Goal: Task Accomplishment & Management: Complete application form

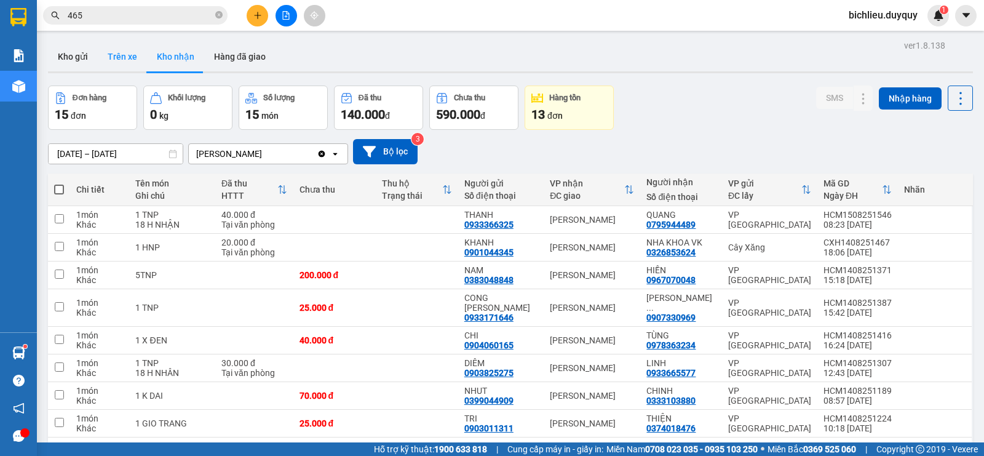
click at [129, 66] on button "Trên xe" at bounding box center [122, 57] width 49 height 30
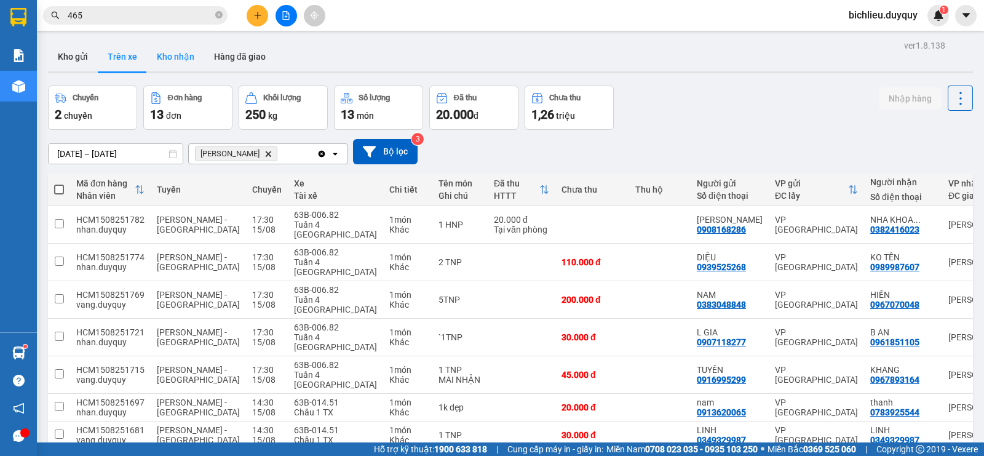
click at [181, 66] on button "Kho nhận" at bounding box center [175, 57] width 57 height 30
type input "[DATE] – [DATE]"
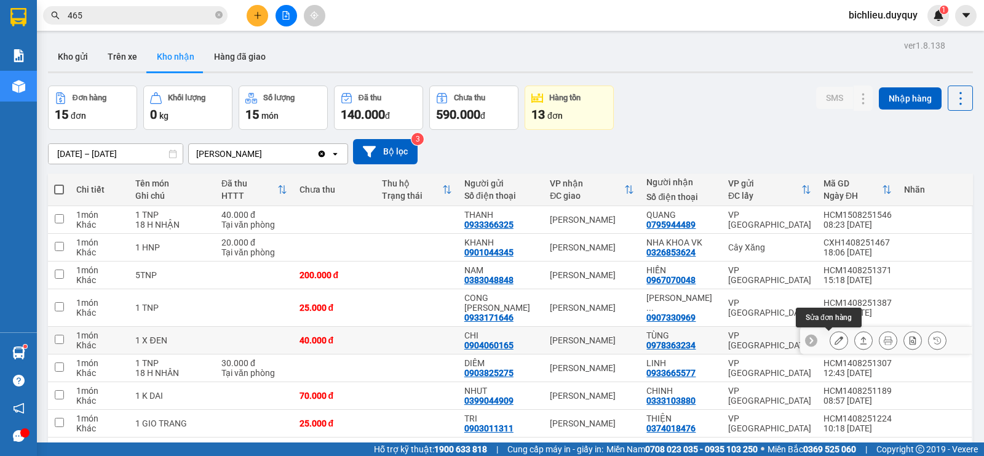
click at [834, 338] on icon at bounding box center [838, 340] width 9 height 9
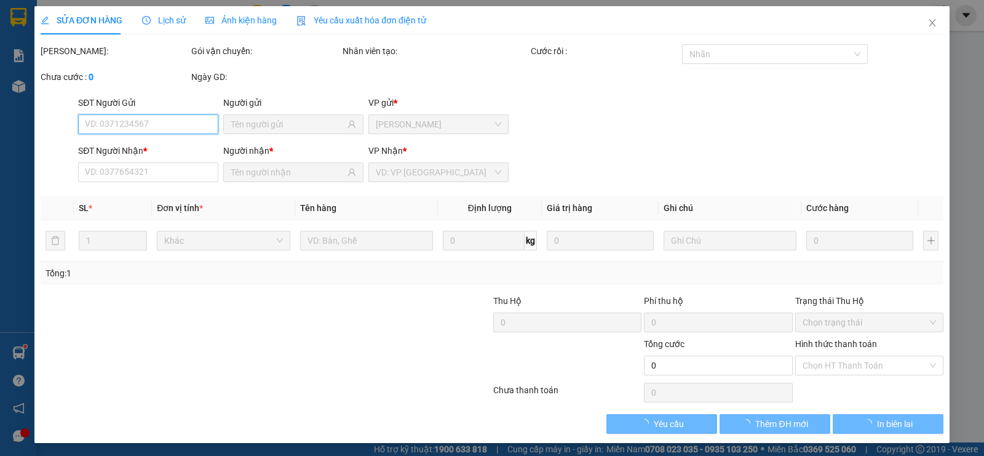
type input "0904060165"
type input "CHI"
type input "0978363234"
type input "TÙNG"
type input "40.000"
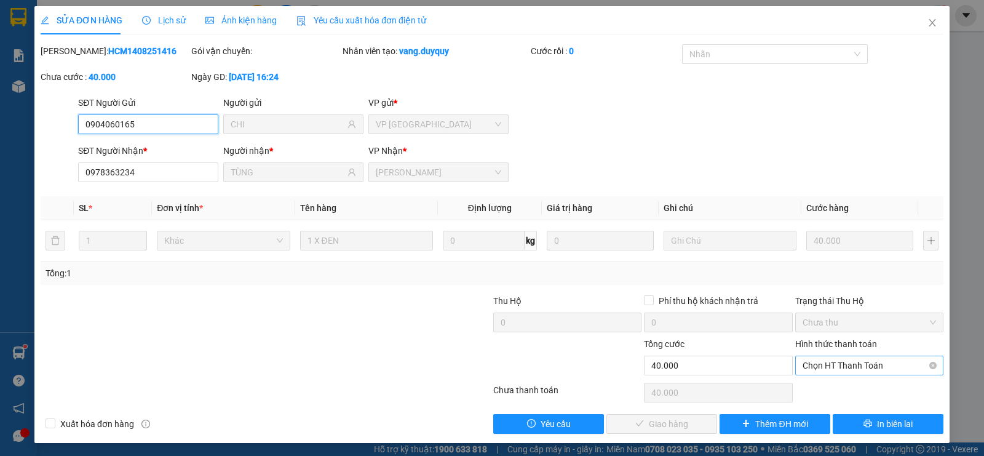
click at [825, 367] on span "Chọn HT Thanh Toán" at bounding box center [868, 365] width 133 height 18
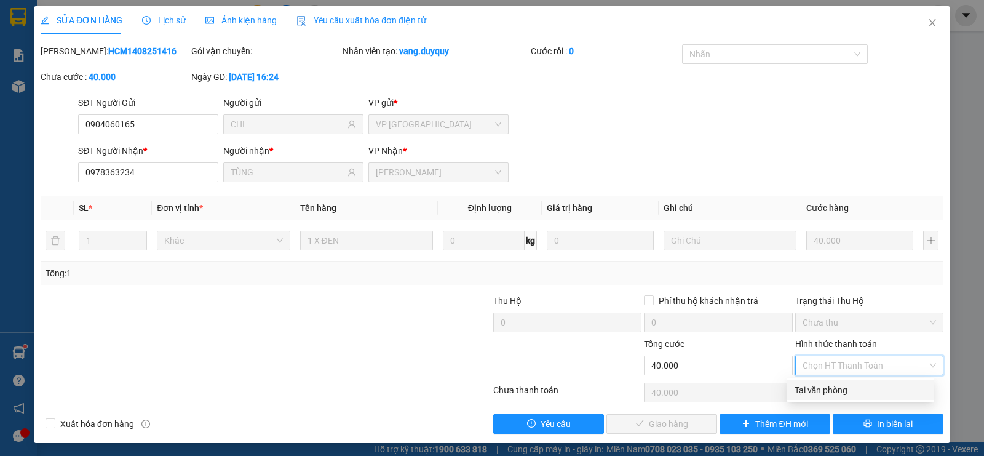
click at [818, 389] on div "Tại văn phòng" at bounding box center [860, 390] width 132 height 14
type input "0"
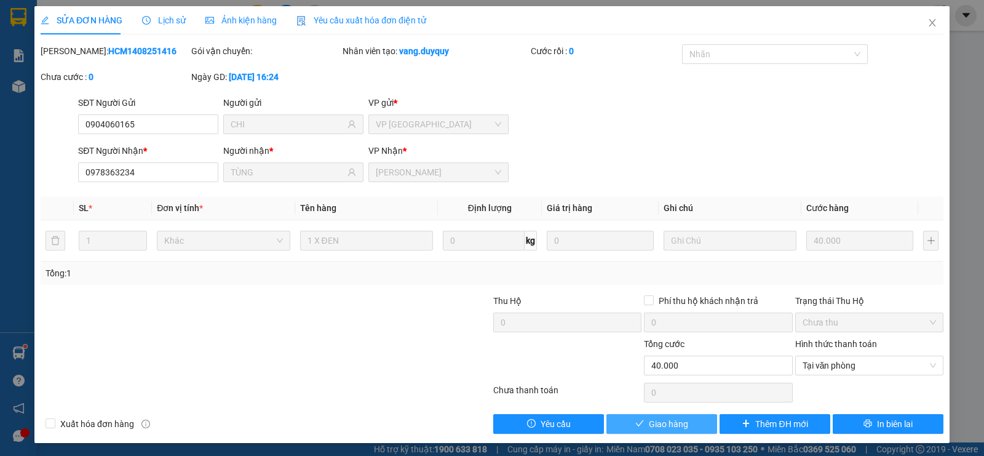
click at [657, 429] on span "Giao hàng" at bounding box center [668, 424] width 39 height 14
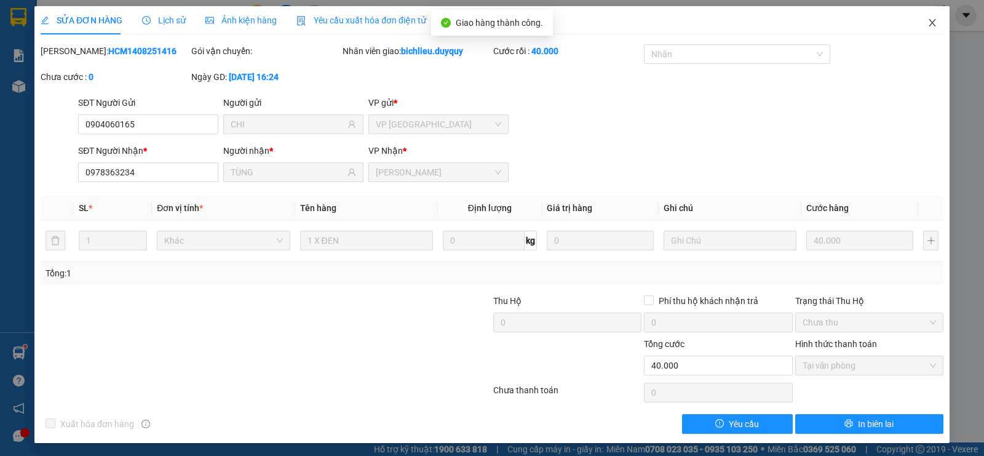
click at [923, 28] on span "Close" at bounding box center [932, 23] width 34 height 34
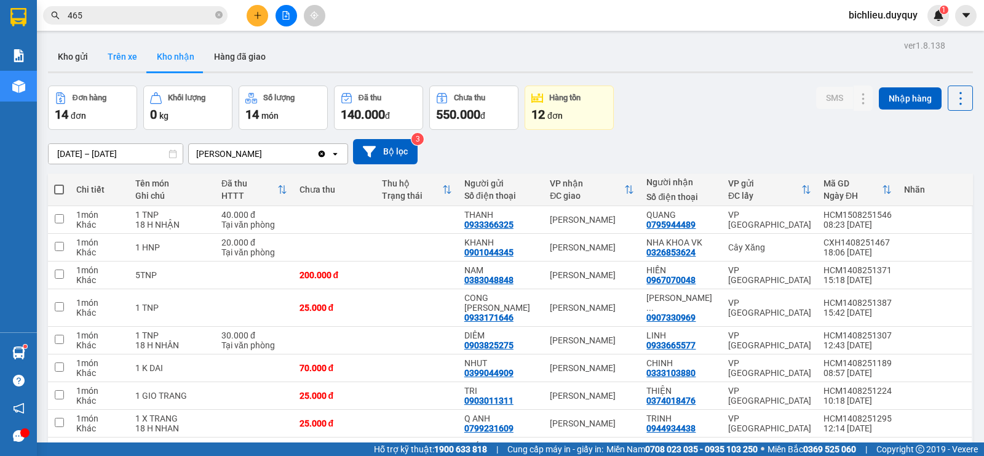
click at [114, 52] on button "Trên xe" at bounding box center [122, 57] width 49 height 30
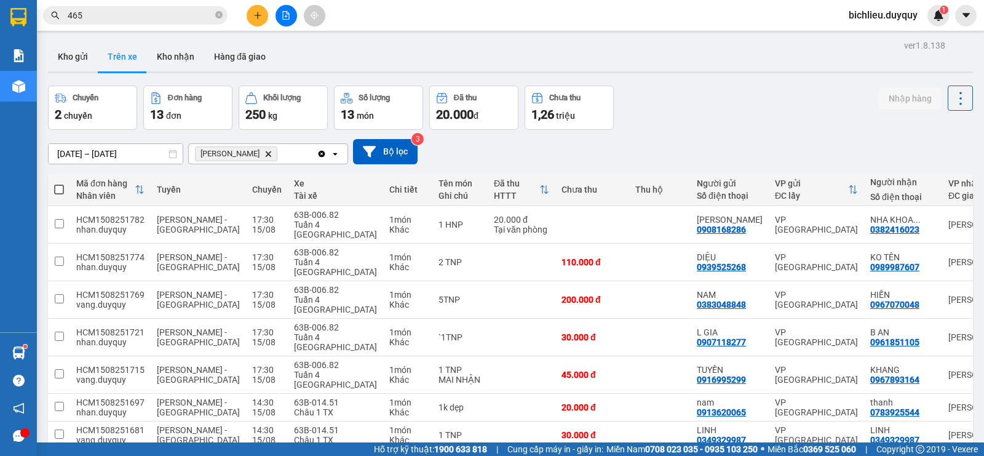
drag, startPoint x: 180, startPoint y: 67, endPoint x: 194, endPoint y: 93, distance: 29.4
click at [180, 67] on button "Kho nhận" at bounding box center [175, 57] width 57 height 30
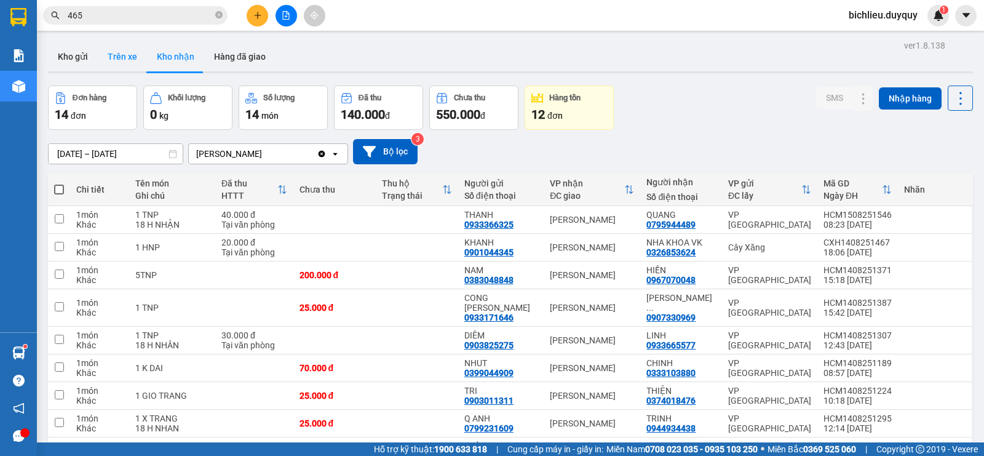
click at [120, 59] on button "Trên xe" at bounding box center [122, 57] width 49 height 30
type input "[DATE] – [DATE]"
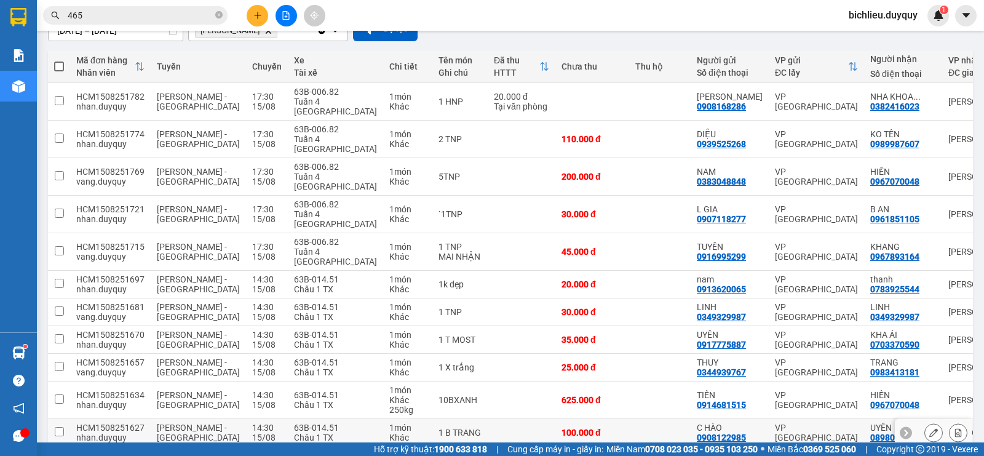
scroll to position [199, 0]
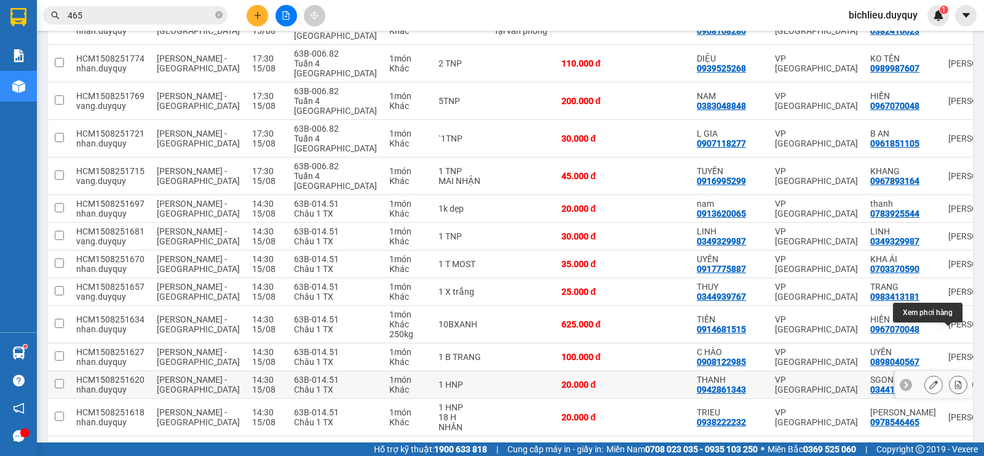
click at [954, 380] on icon at bounding box center [958, 384] width 9 height 9
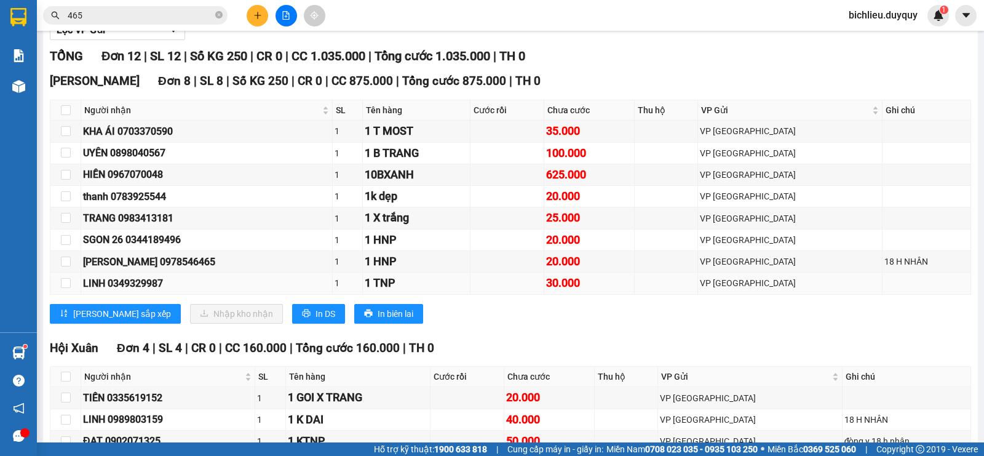
scroll to position [266, 0]
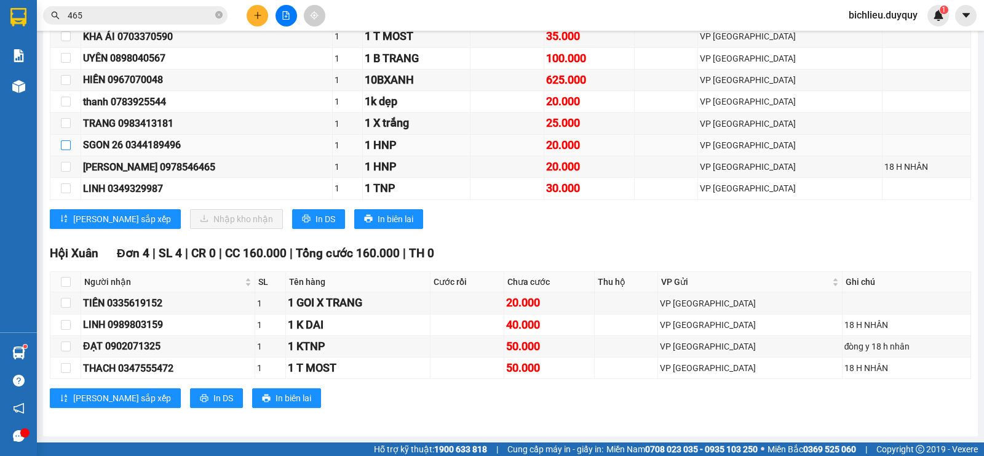
click at [62, 143] on input "checkbox" at bounding box center [66, 145] width 10 height 10
checkbox input "true"
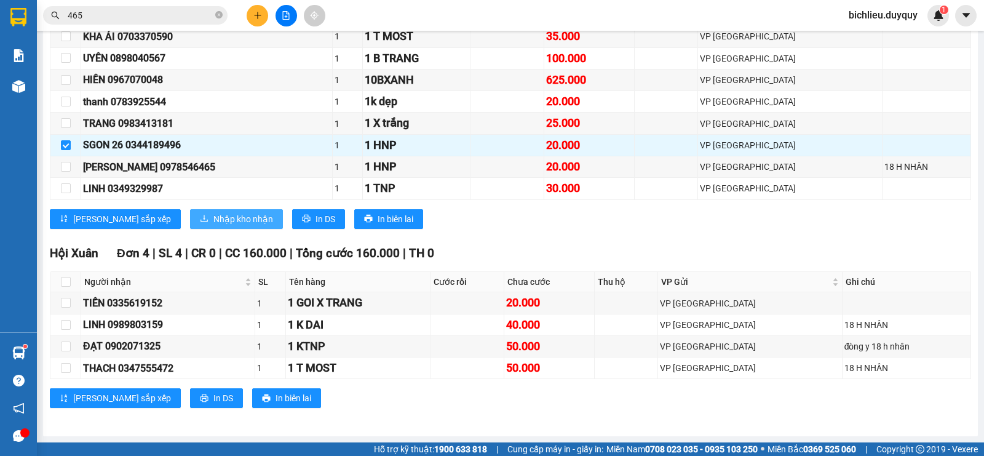
click at [213, 221] on span "Nhập kho nhận" at bounding box center [243, 219] width 60 height 14
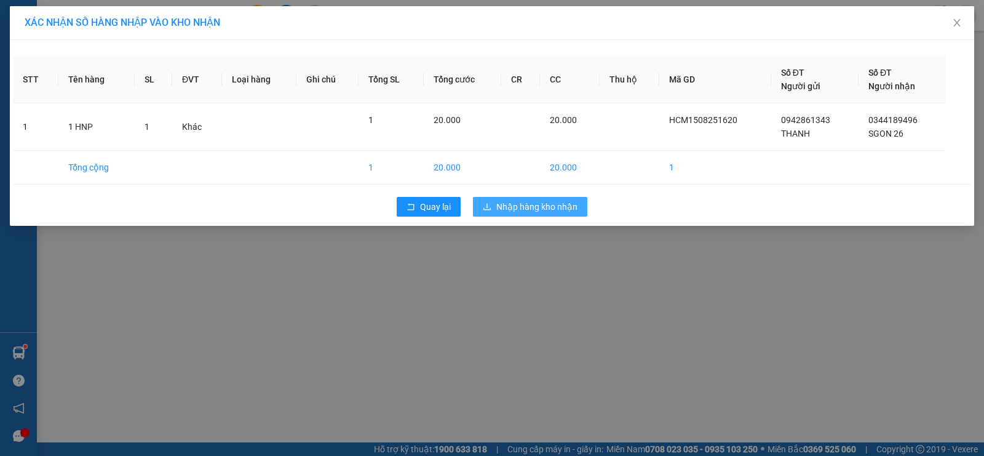
click at [546, 206] on span "Nhập hàng kho nhận" at bounding box center [536, 207] width 81 height 14
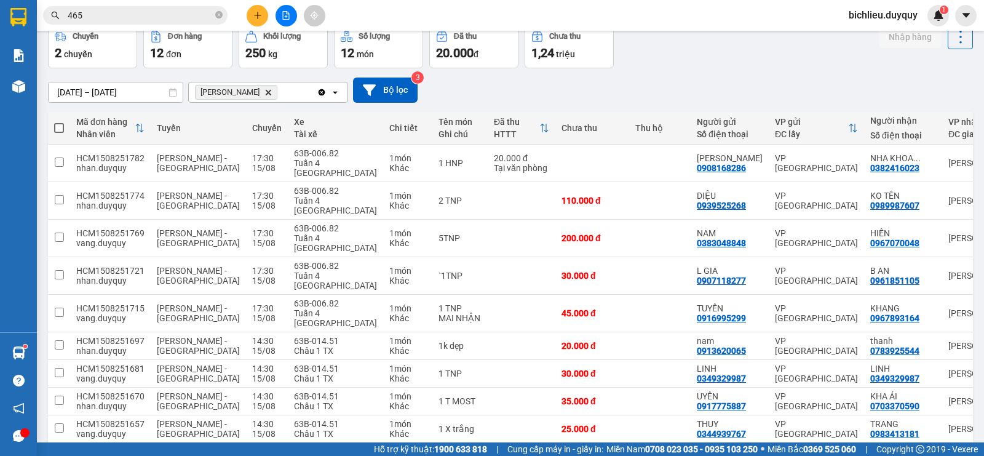
scroll to position [171, 0]
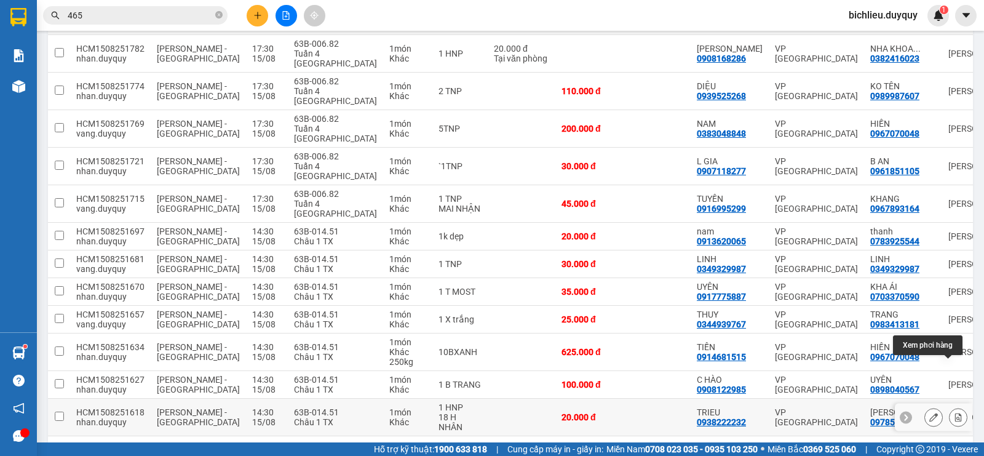
click at [955, 413] on icon at bounding box center [958, 417] width 7 height 9
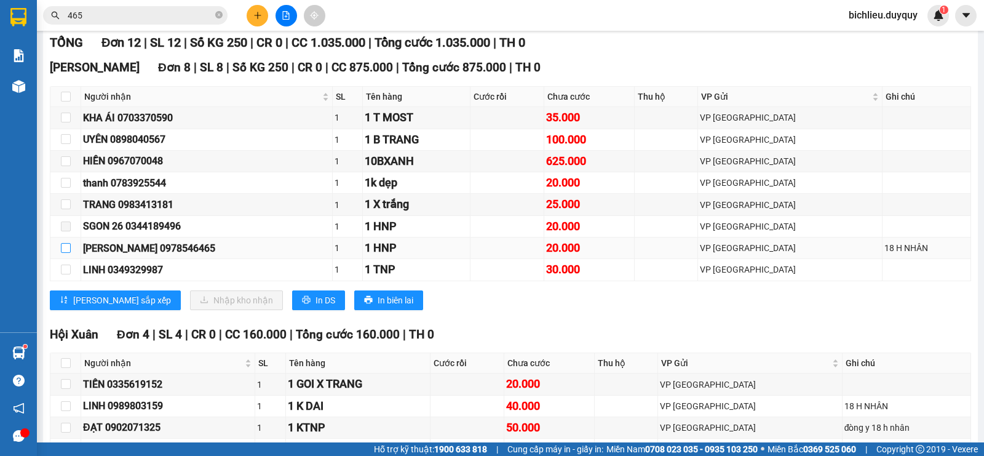
click at [66, 253] on input "checkbox" at bounding box center [66, 248] width 10 height 10
checkbox input "true"
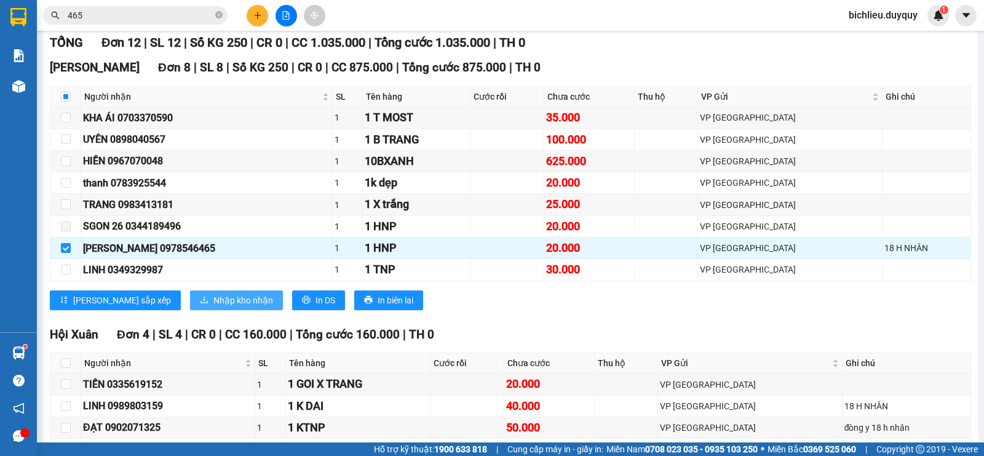
click at [213, 307] on span "Nhập kho nhận" at bounding box center [243, 300] width 60 height 14
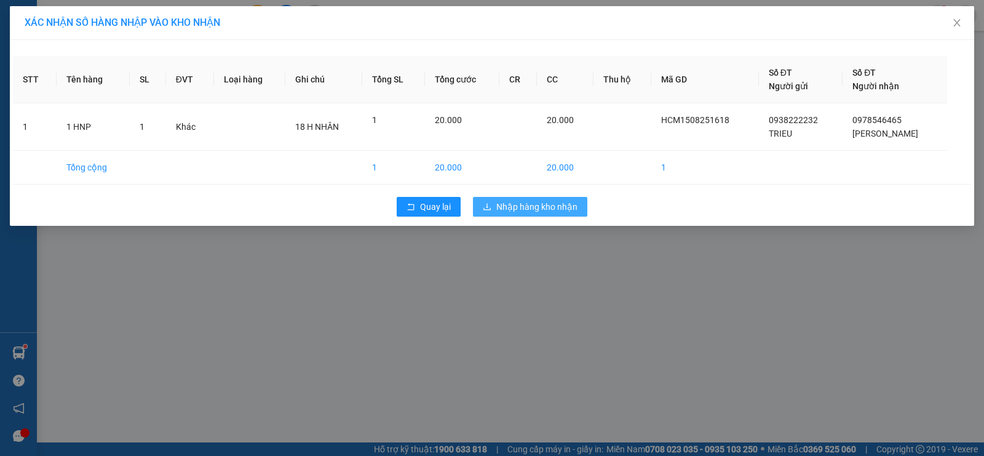
click at [536, 207] on span "Nhập hàng kho nhận" at bounding box center [536, 207] width 81 height 14
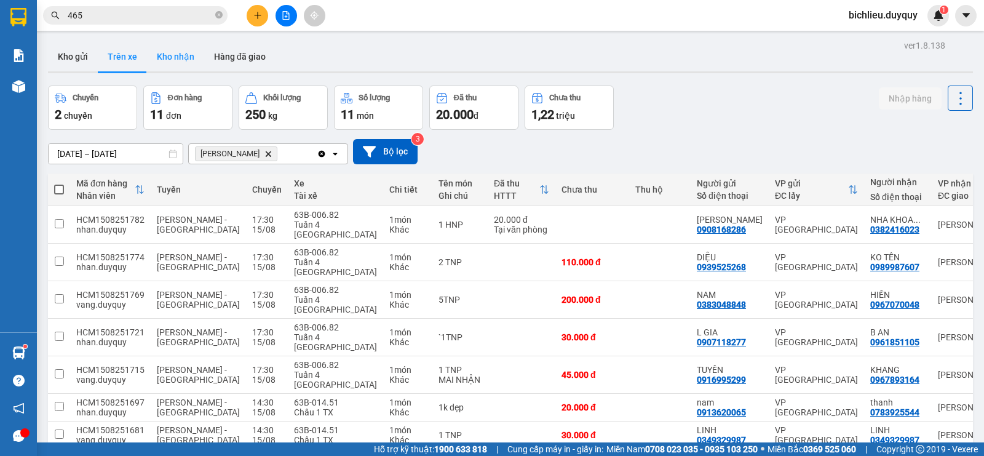
click at [162, 55] on button "Kho nhận" at bounding box center [175, 57] width 57 height 30
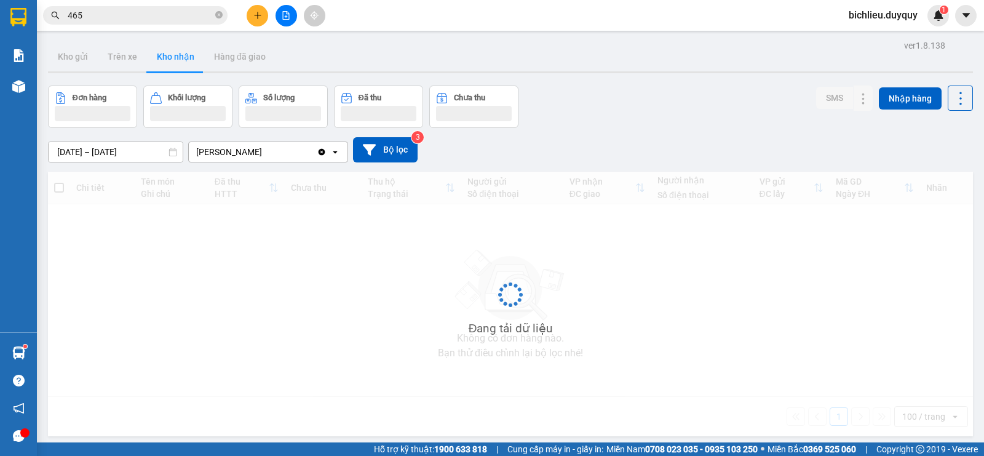
type input "[DATE] – [DATE]"
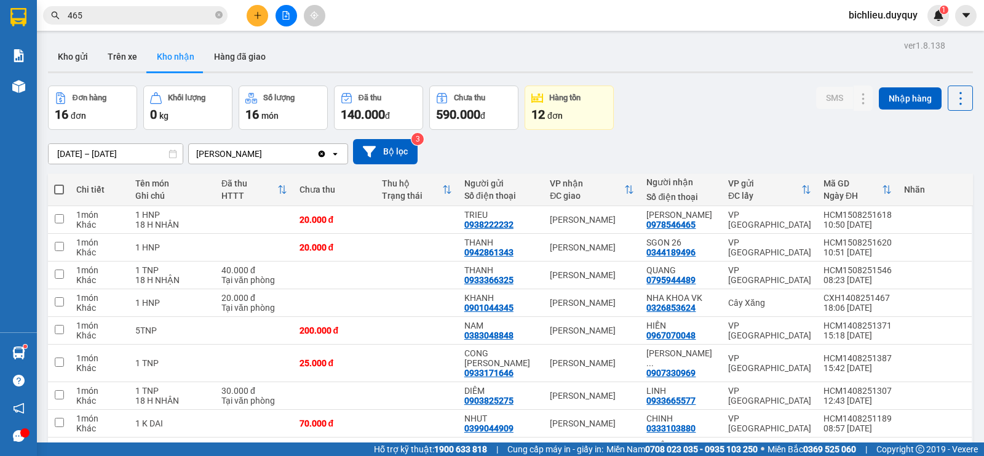
scroll to position [246, 0]
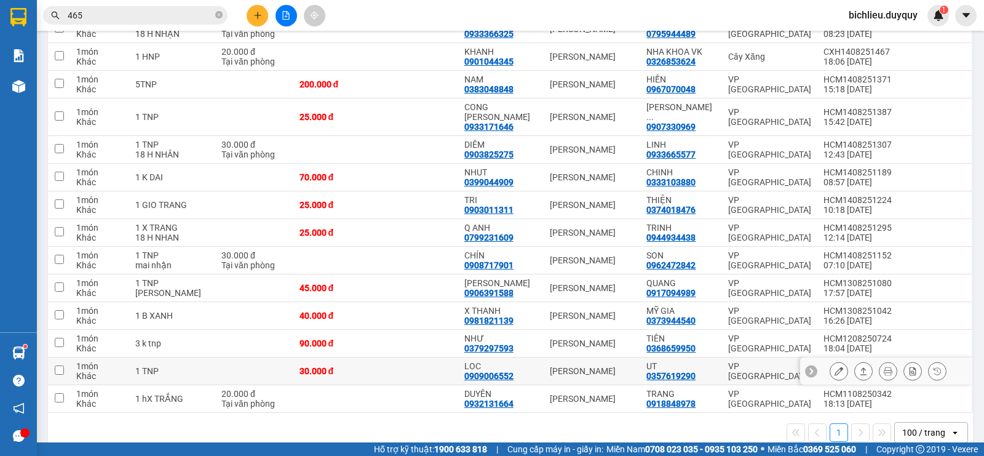
click at [834, 373] on icon at bounding box center [838, 370] width 9 height 9
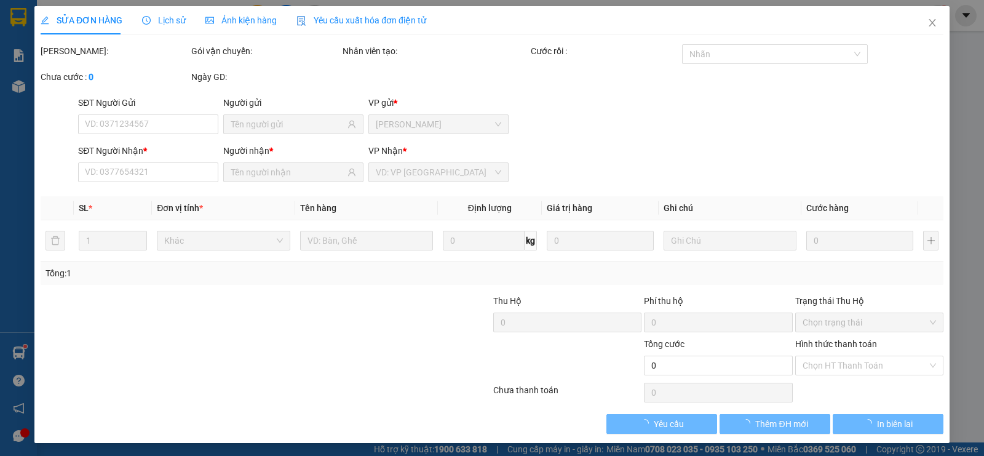
type input "0909006552"
type input "LOC"
type input "0357619290"
type input "UT"
type input "30.000"
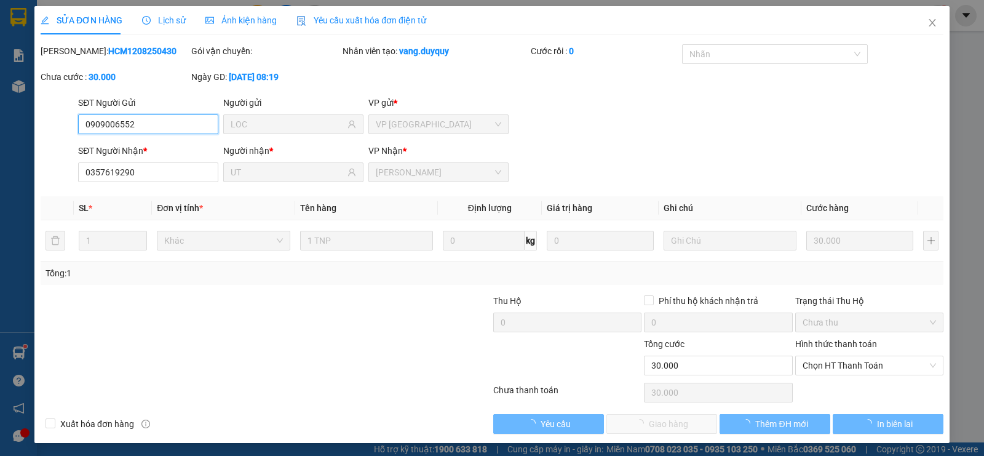
click at [810, 366] on span "Chọn HT Thanh Toán" at bounding box center [868, 365] width 133 height 18
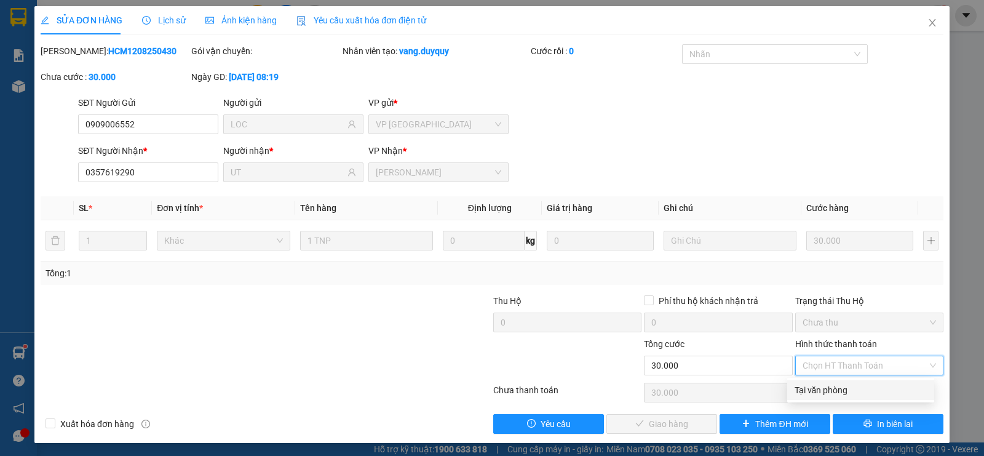
click at [818, 392] on div "Tại văn phòng" at bounding box center [860, 390] width 132 height 14
type input "0"
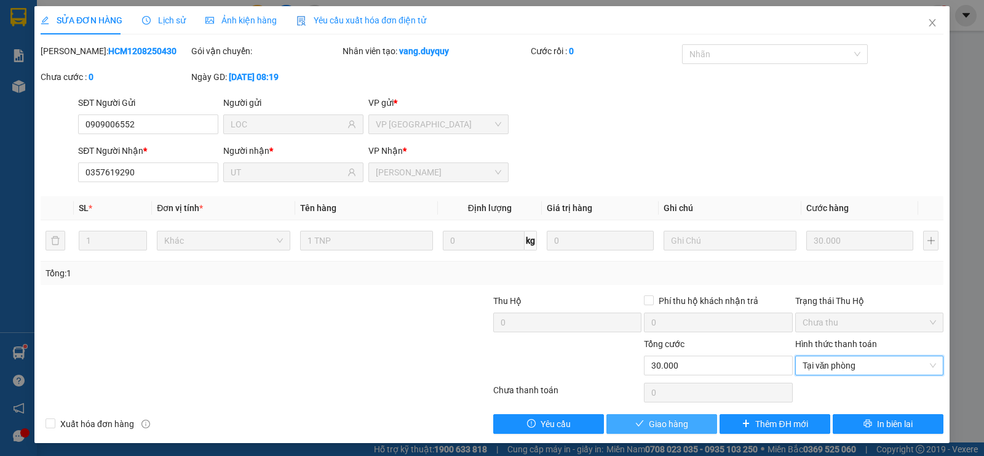
click at [663, 430] on span "Giao hàng" at bounding box center [668, 424] width 39 height 14
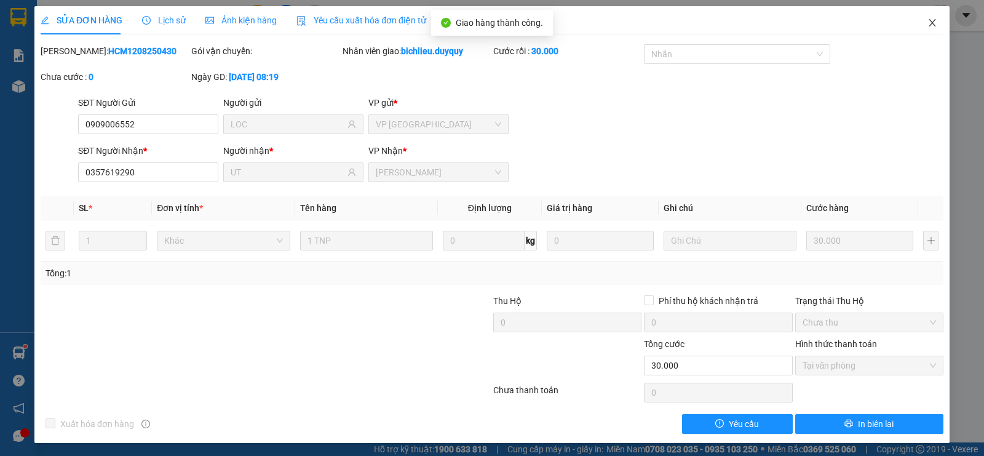
click at [927, 25] on icon "close" at bounding box center [932, 23] width 10 height 10
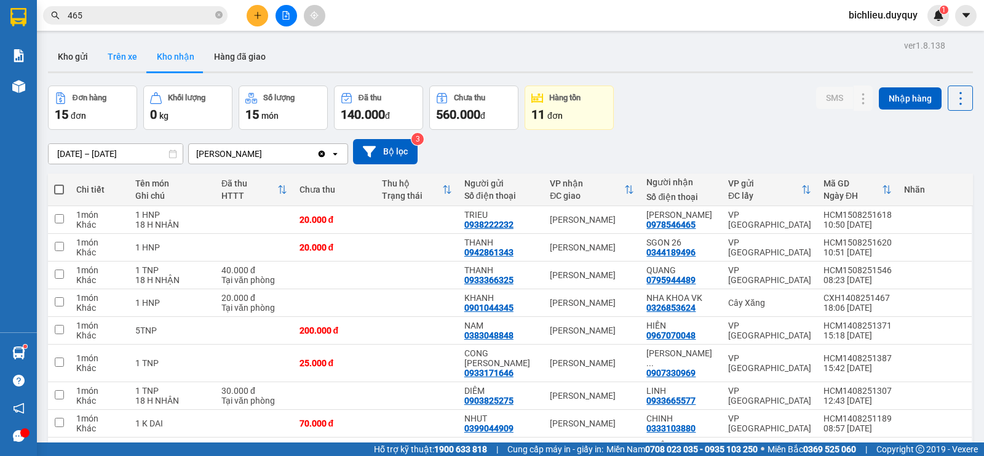
click at [118, 63] on button "Trên xe" at bounding box center [122, 57] width 49 height 30
type input "[DATE] – [DATE]"
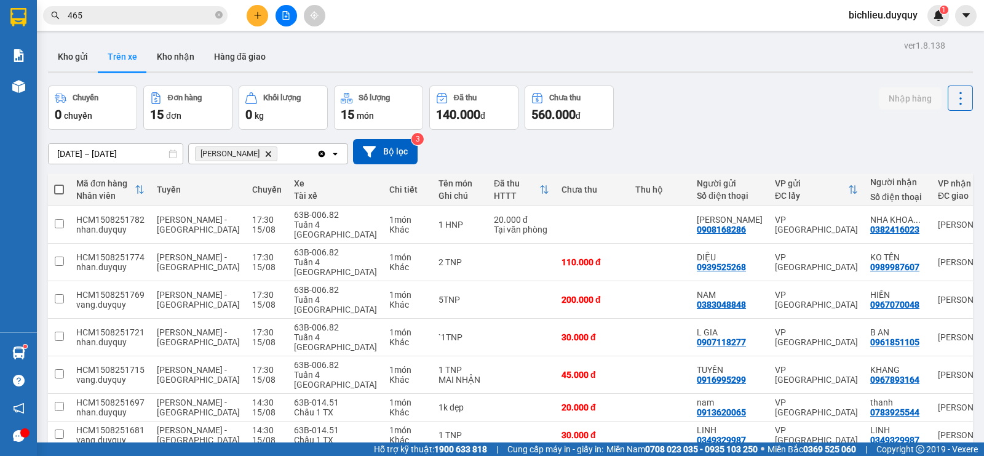
scroll to position [133, 0]
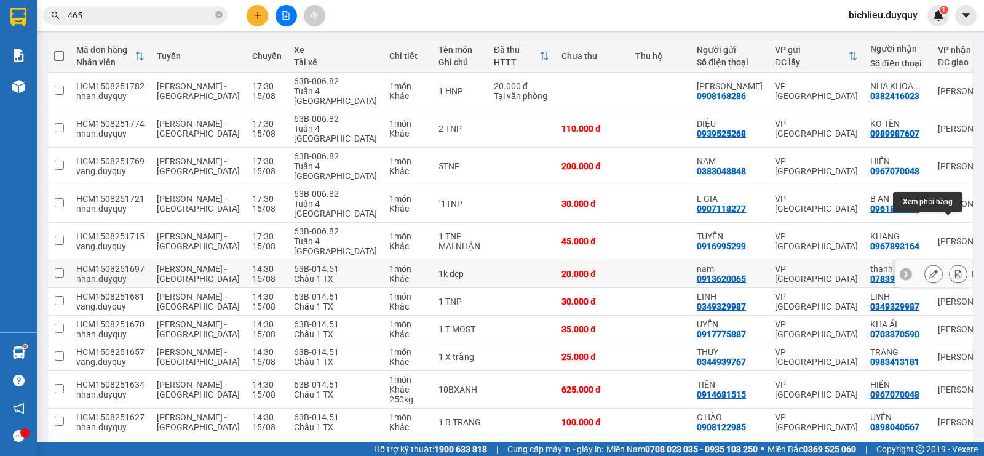
click at [949, 263] on button at bounding box center [957, 274] width 17 height 22
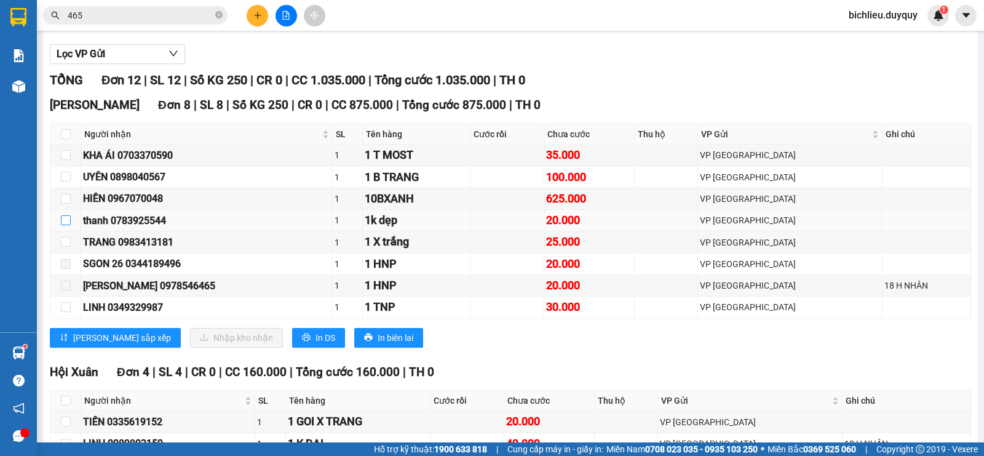
click at [69, 225] on input "checkbox" at bounding box center [66, 220] width 10 height 10
checkbox input "true"
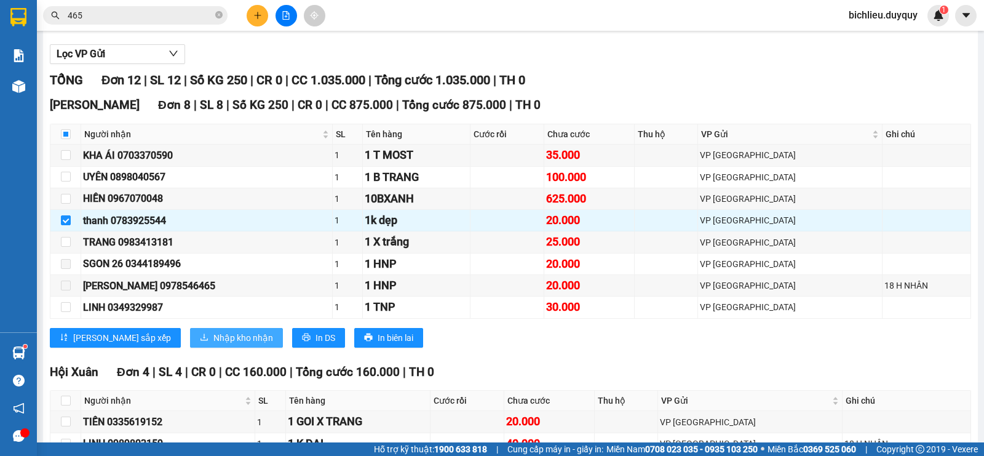
click at [213, 344] on span "Nhập kho nhận" at bounding box center [243, 338] width 60 height 14
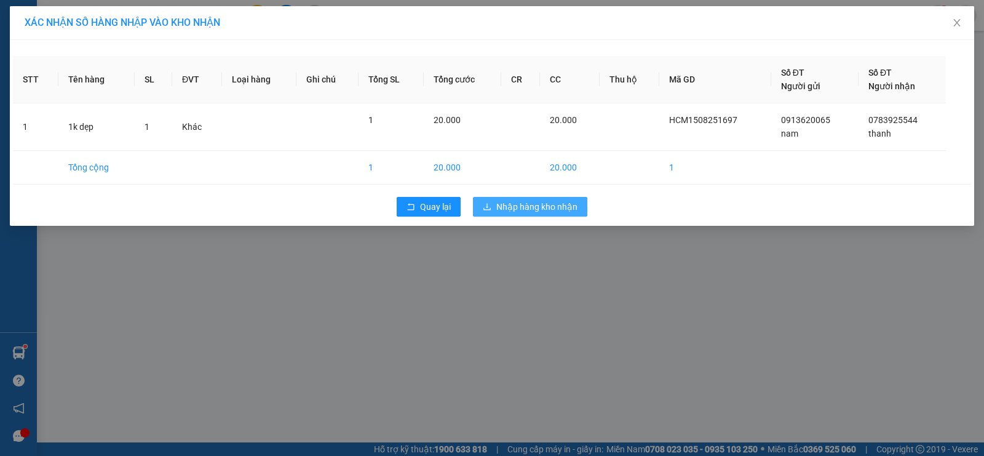
click at [537, 207] on span "Nhập hàng kho nhận" at bounding box center [536, 207] width 81 height 14
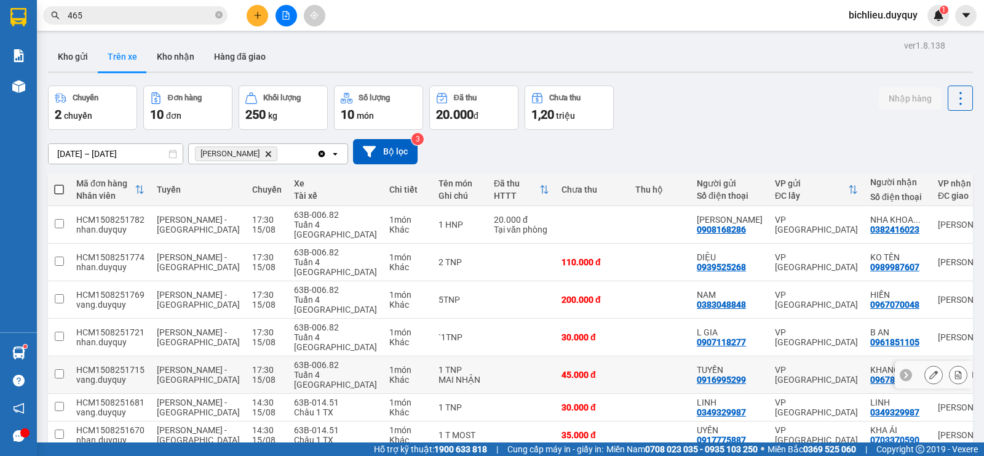
scroll to position [106, 0]
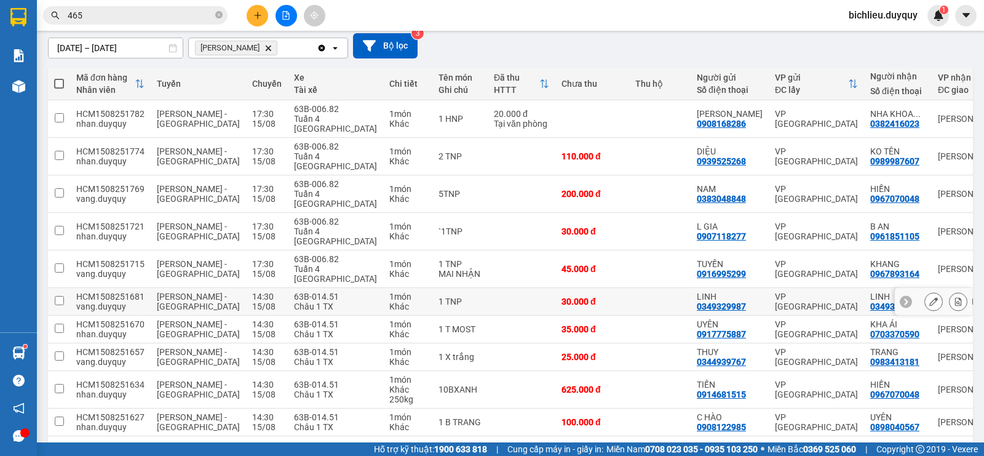
click at [954, 297] on icon at bounding box center [958, 301] width 9 height 9
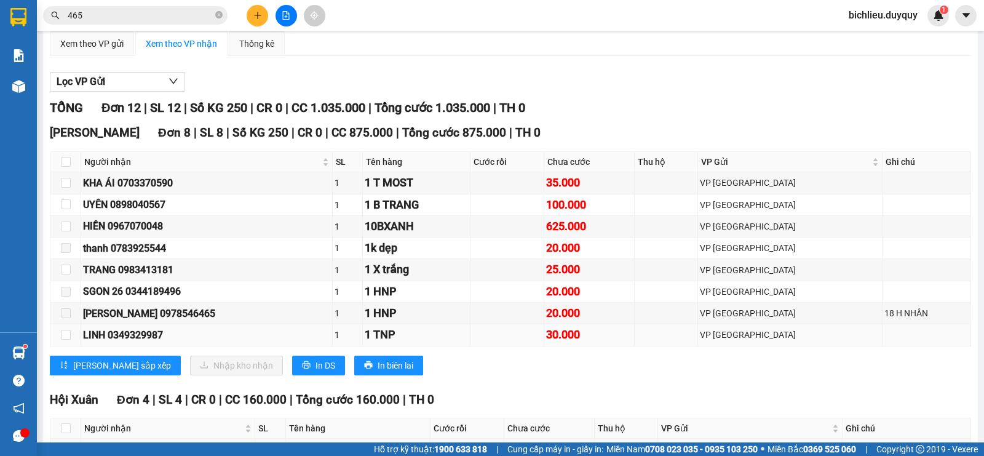
click at [59, 346] on td at bounding box center [65, 335] width 31 height 22
click at [65, 339] on input "checkbox" at bounding box center [66, 335] width 10 height 10
checkbox input "true"
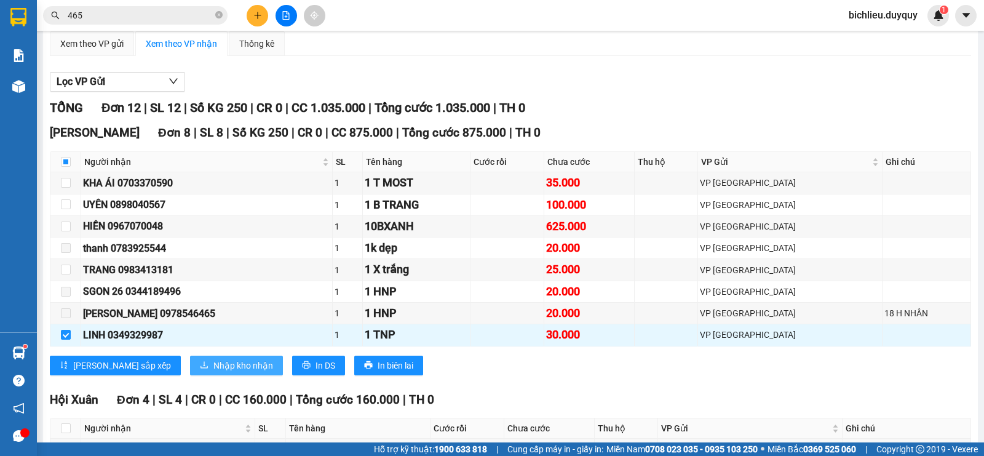
click at [213, 372] on span "Nhập kho nhận" at bounding box center [243, 365] width 60 height 14
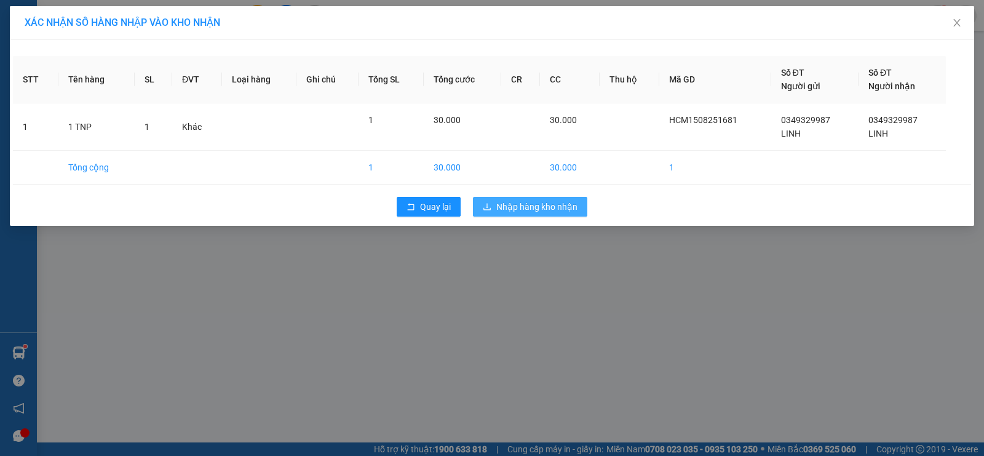
click at [533, 206] on span "Nhập hàng kho nhận" at bounding box center [536, 207] width 81 height 14
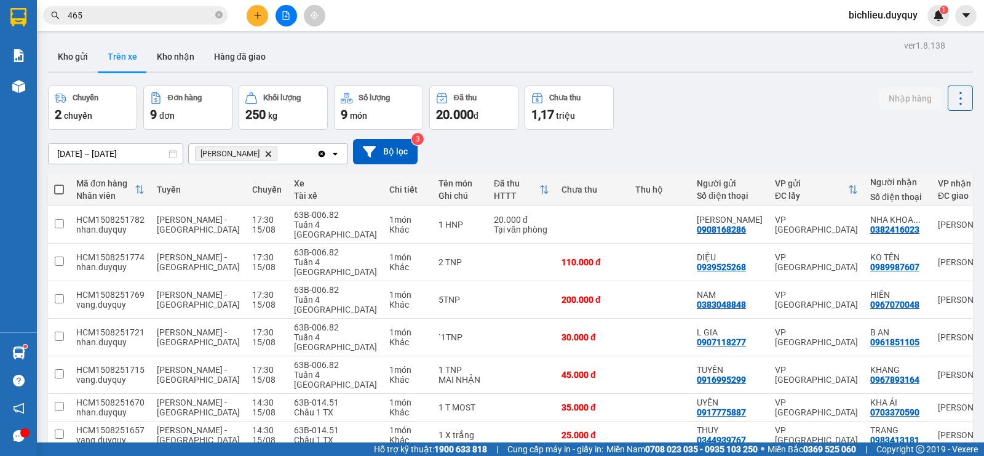
scroll to position [78, 0]
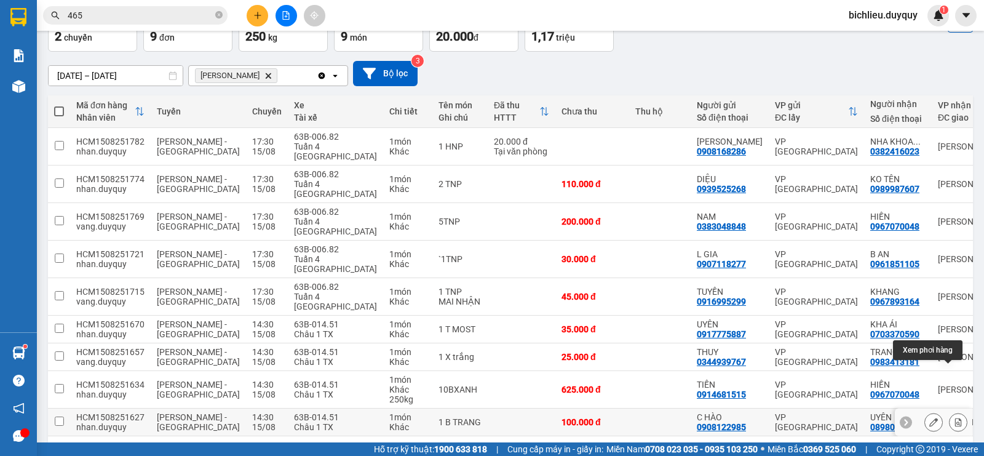
click at [954, 418] on icon at bounding box center [958, 422] width 9 height 9
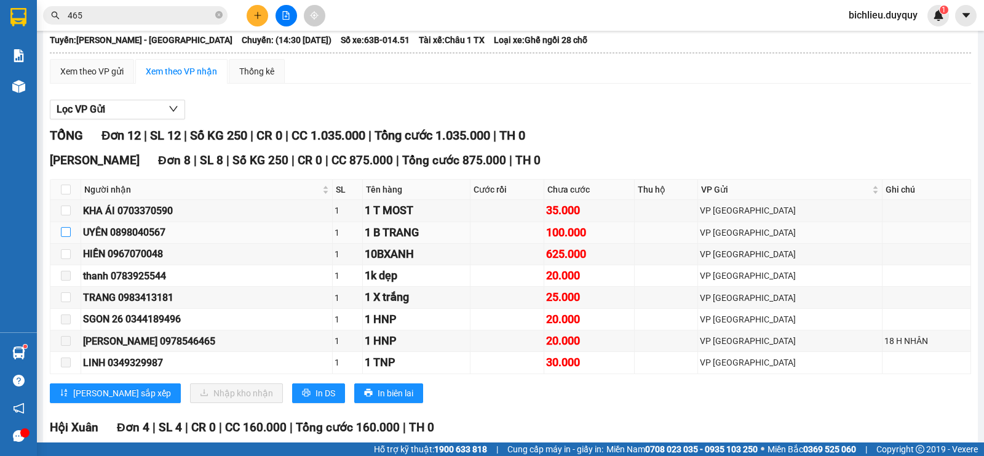
click at [67, 237] on input "checkbox" at bounding box center [66, 232] width 10 height 10
checkbox input "true"
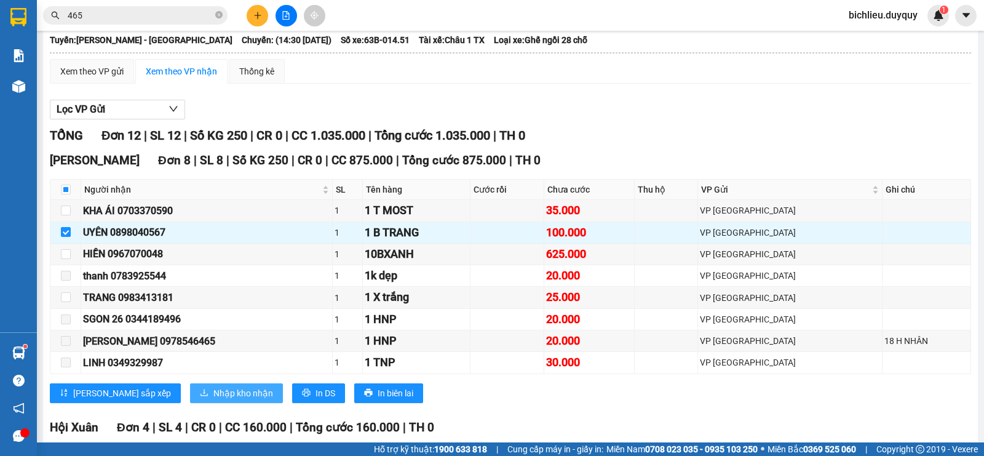
click at [213, 400] on span "Nhập kho nhận" at bounding box center [243, 393] width 60 height 14
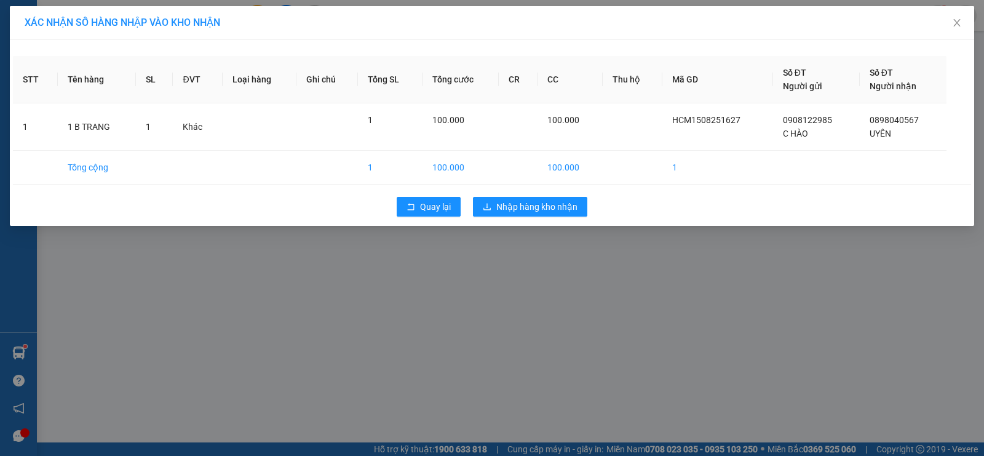
click at [460, 226] on div "STT Tên hàng SL ĐVT Loại hàng Ghi chú Tổng SL Tổng cước CR CC Thu hộ Mã GD Số Đ…" at bounding box center [492, 133] width 964 height 186
click at [552, 207] on span "Nhập hàng kho nhận" at bounding box center [536, 207] width 81 height 14
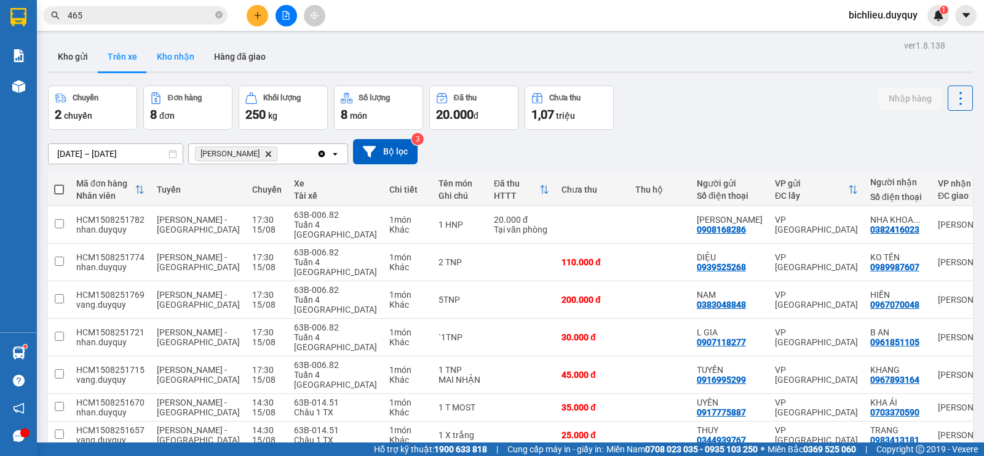
click at [176, 65] on button "Kho nhận" at bounding box center [175, 57] width 57 height 30
type input "[DATE] – [DATE]"
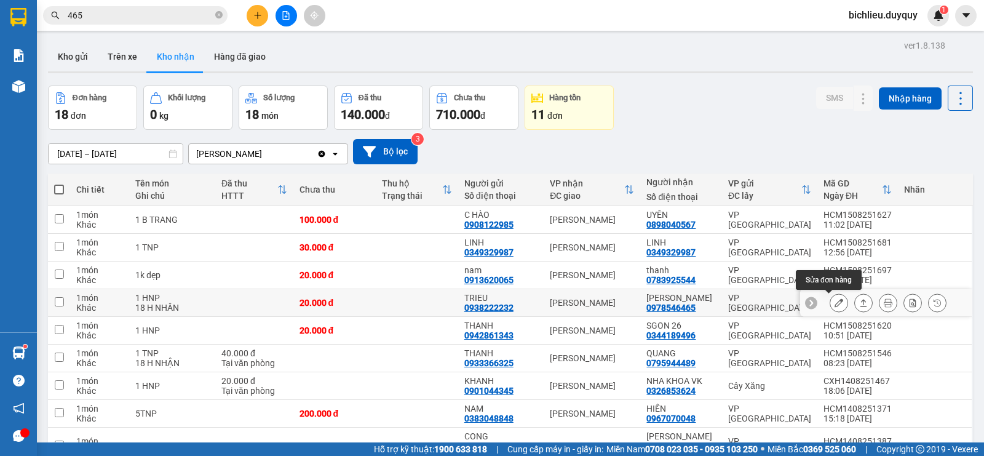
click at [834, 303] on icon at bounding box center [838, 302] width 9 height 9
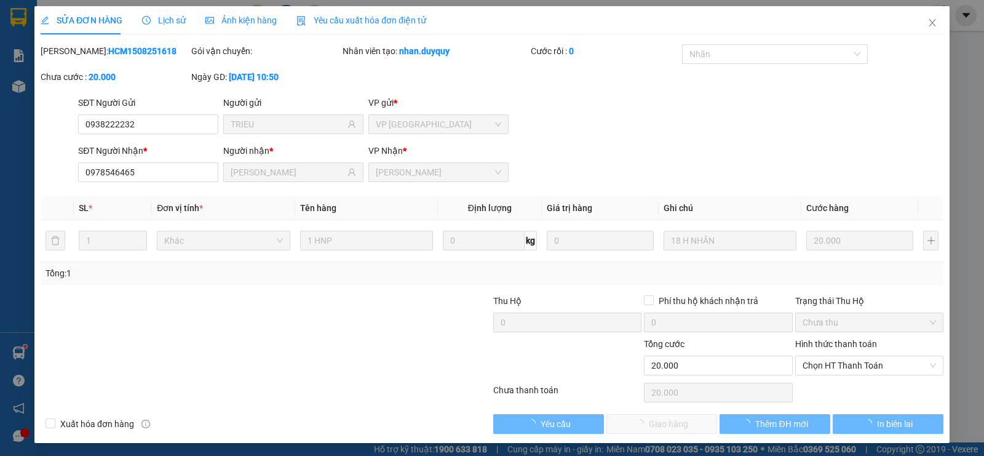
type input "0938222232"
type input "TRIEU"
type input "0978546465"
type input "[PERSON_NAME]"
type input "20.000"
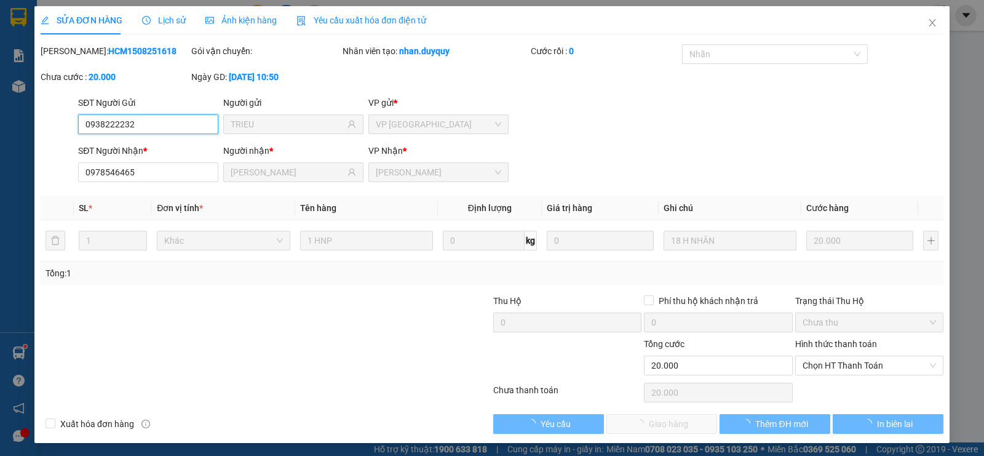
click at [830, 367] on span "Chọn HT Thanh Toán" at bounding box center [868, 365] width 133 height 18
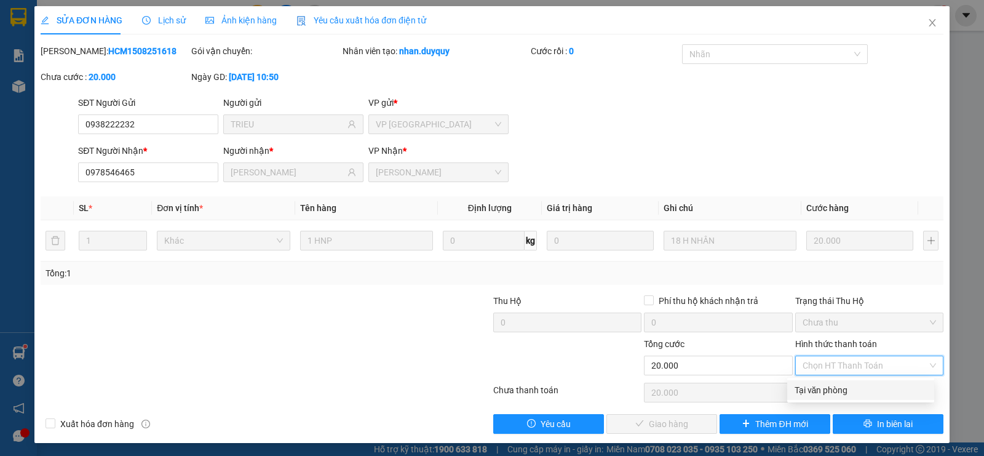
click at [816, 393] on div "Tại văn phòng" at bounding box center [860, 390] width 132 height 14
type input "0"
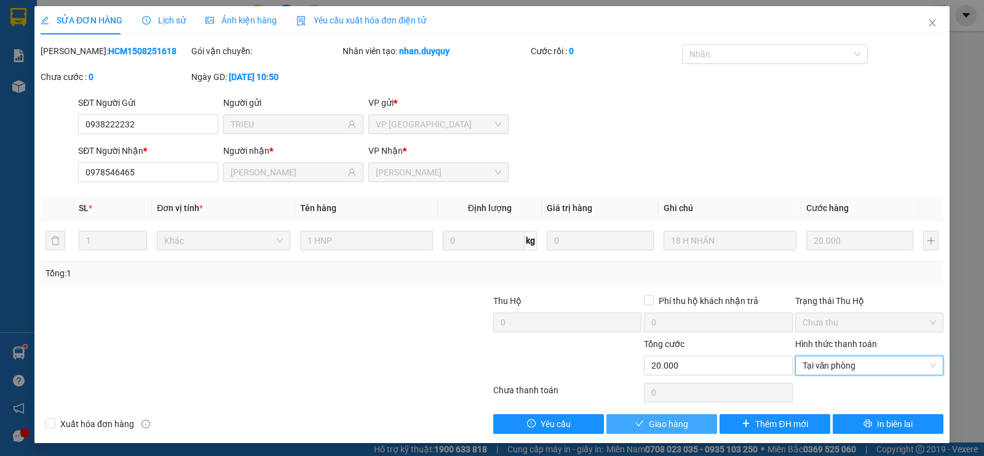
click at [665, 421] on span "Giao hàng" at bounding box center [668, 424] width 39 height 14
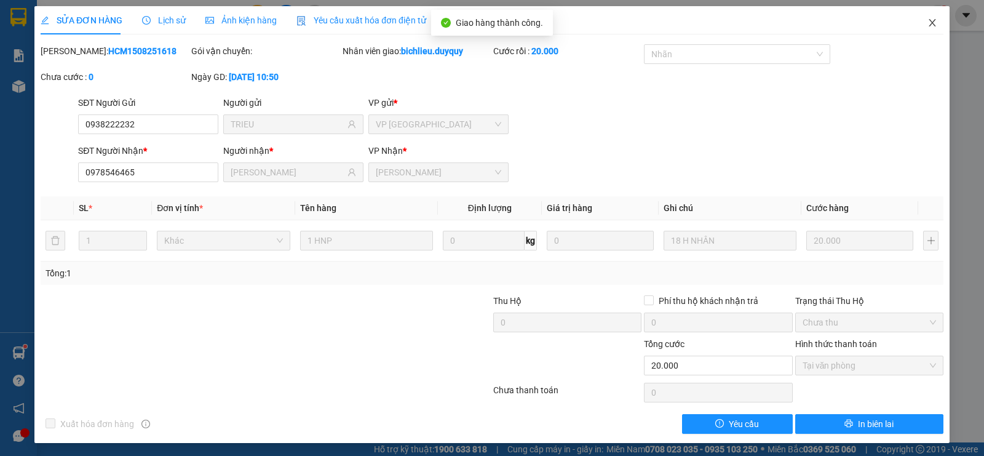
click at [927, 25] on icon "close" at bounding box center [932, 23] width 10 height 10
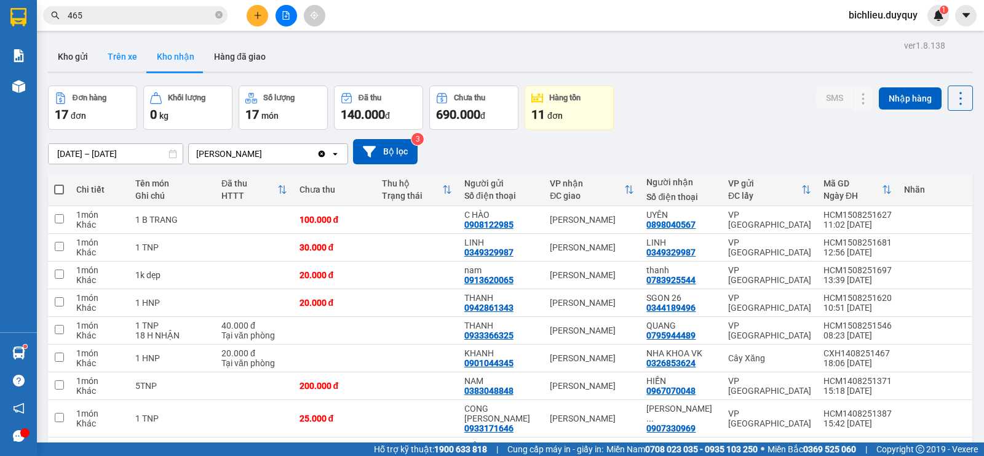
click at [122, 58] on button "Trên xe" at bounding box center [122, 57] width 49 height 30
type input "[DATE] – [DATE]"
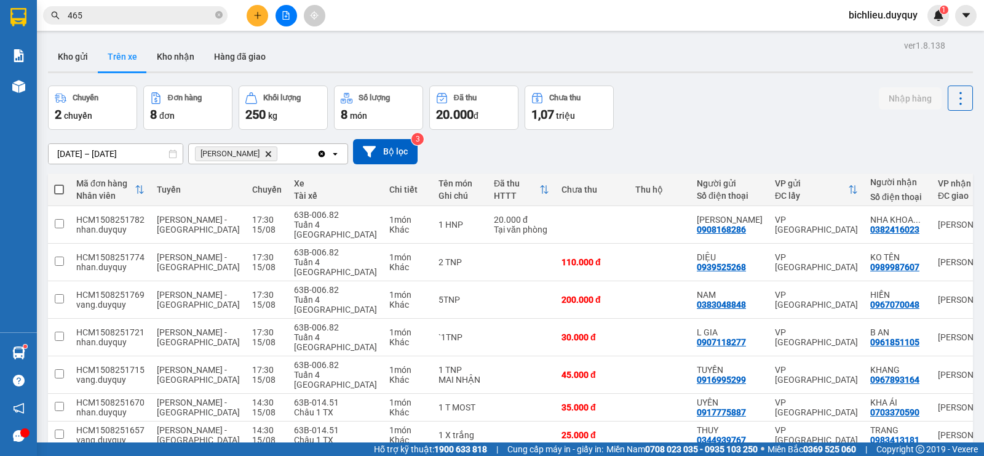
scroll to position [57, 0]
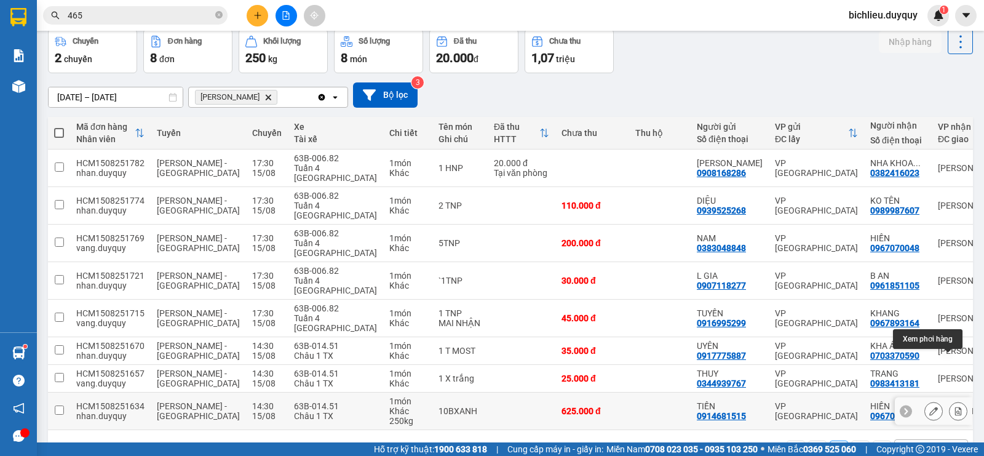
click at [955, 406] on icon at bounding box center [958, 410] width 7 height 9
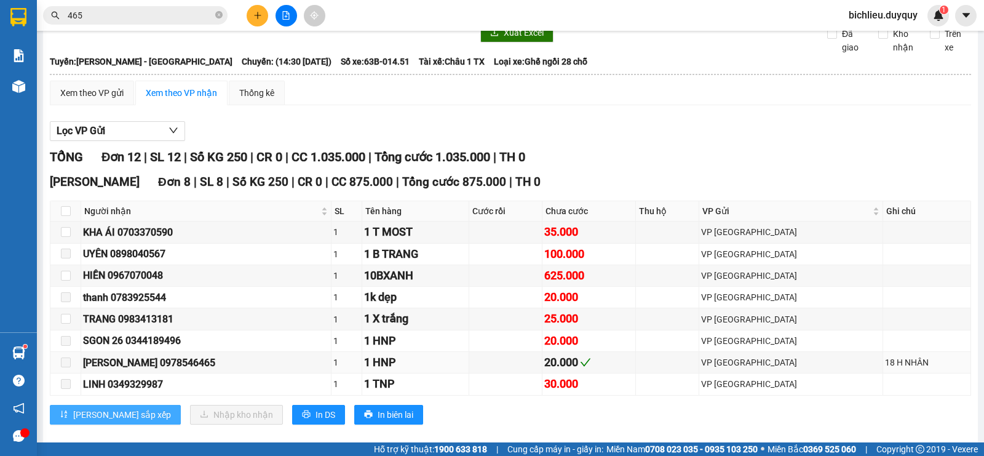
scroll to position [118, 0]
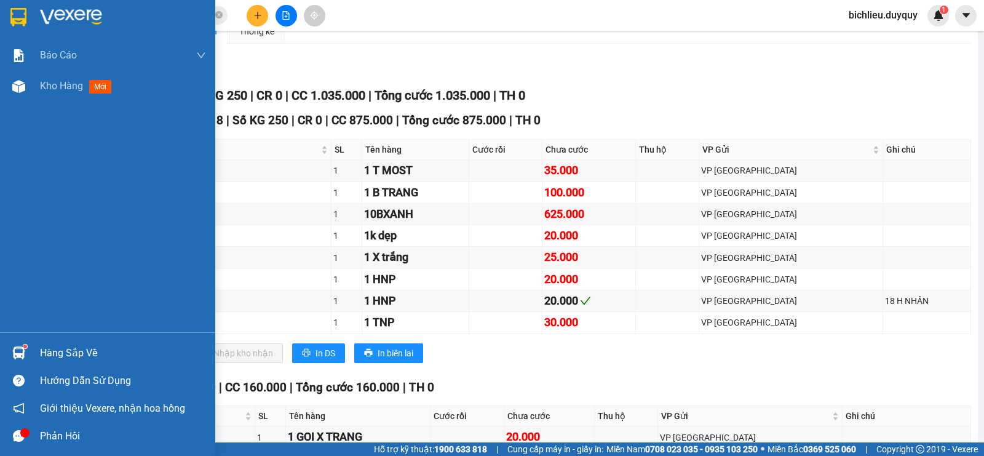
click at [16, 17] on img at bounding box center [18, 17] width 16 height 18
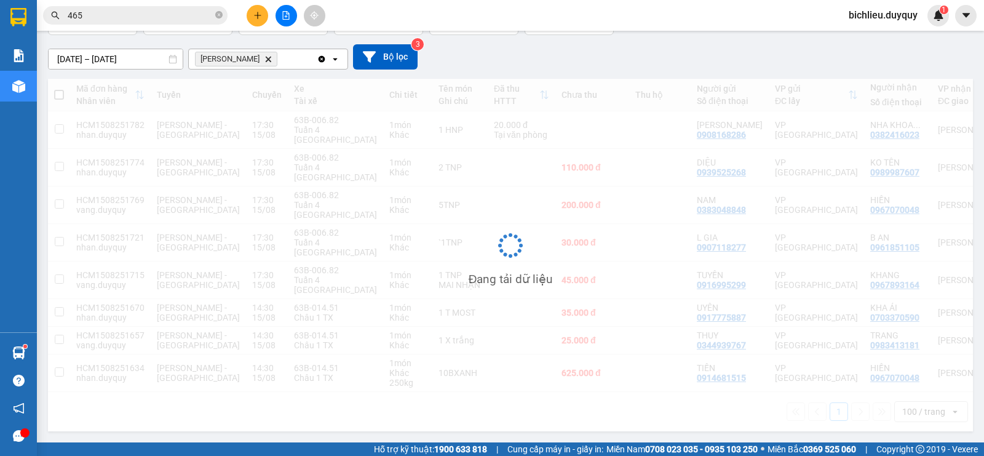
scroll to position [57, 0]
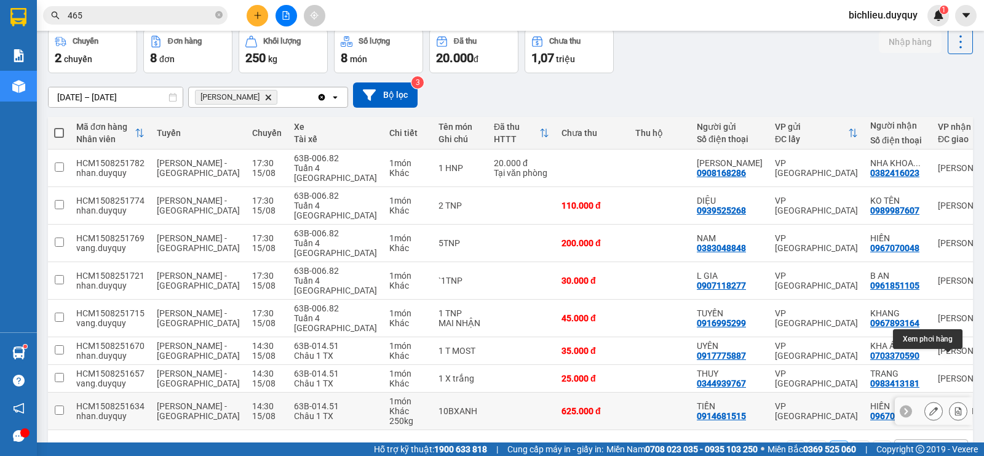
click at [949, 400] on button at bounding box center [957, 411] width 17 height 22
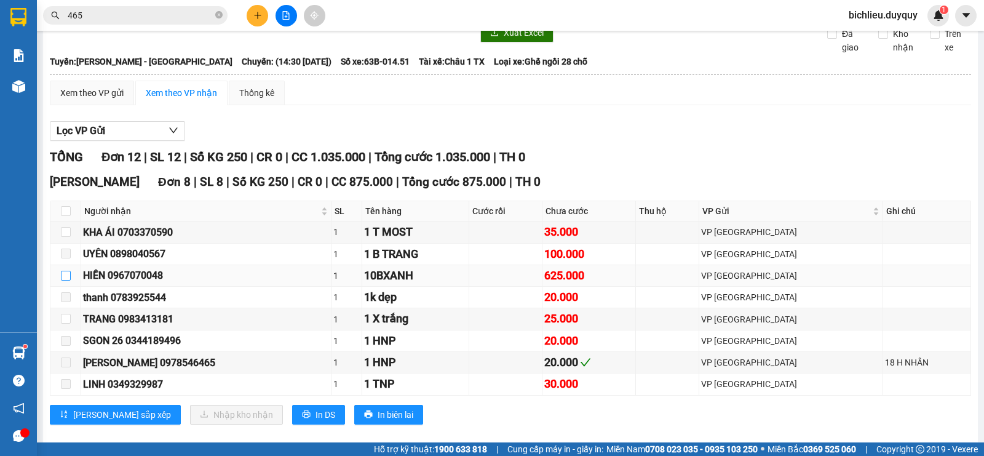
click at [64, 280] on input "checkbox" at bounding box center [66, 276] width 10 height 10
checkbox input "true"
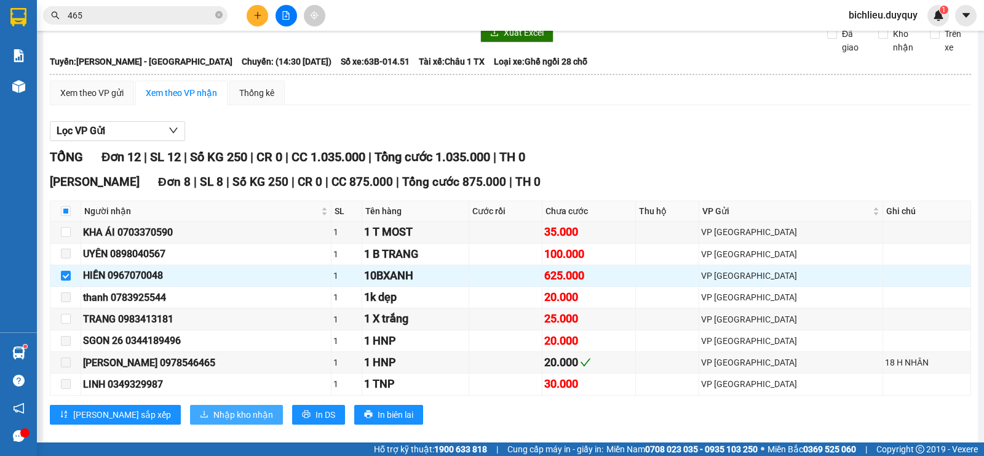
click at [213, 421] on span "Nhập kho nhận" at bounding box center [243, 415] width 60 height 14
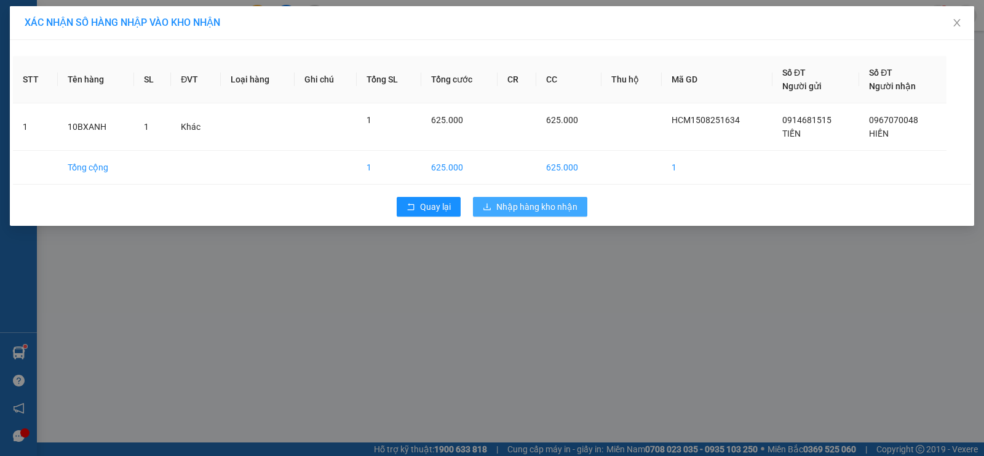
click at [523, 211] on span "Nhập hàng kho nhận" at bounding box center [536, 207] width 81 height 14
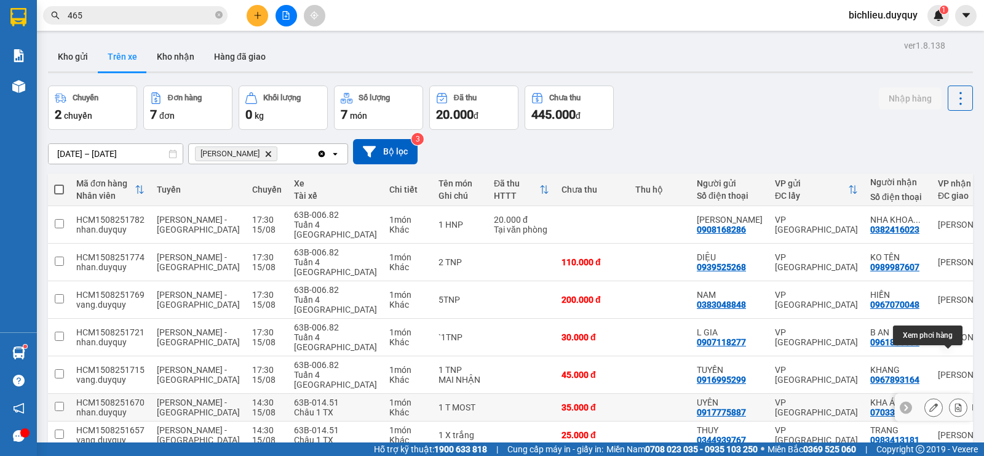
click at [955, 403] on icon at bounding box center [958, 407] width 7 height 9
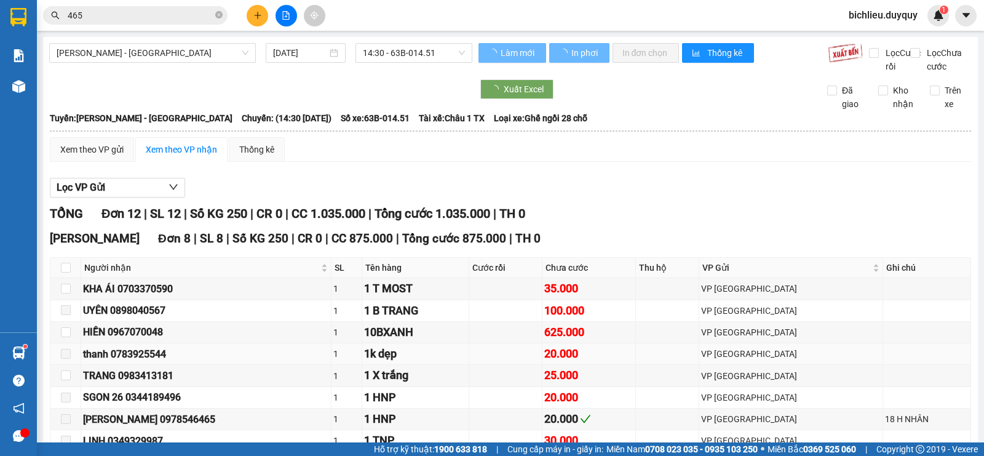
click at [946, 357] on td at bounding box center [927, 354] width 88 height 22
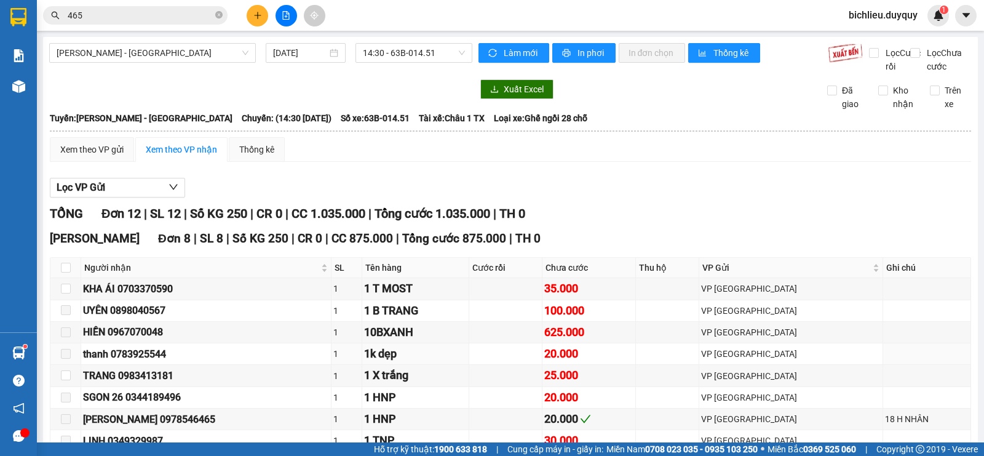
scroll to position [266, 0]
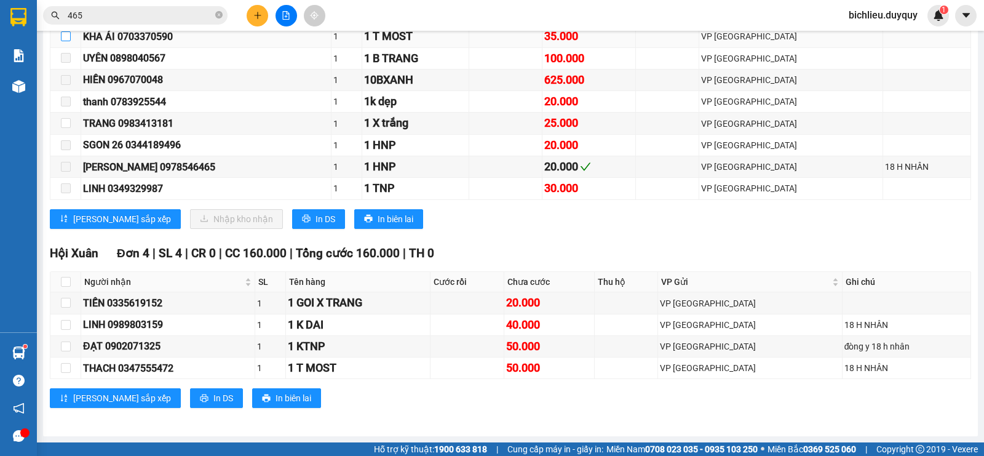
click at [66, 37] on input "checkbox" at bounding box center [66, 36] width 10 height 10
checkbox input "true"
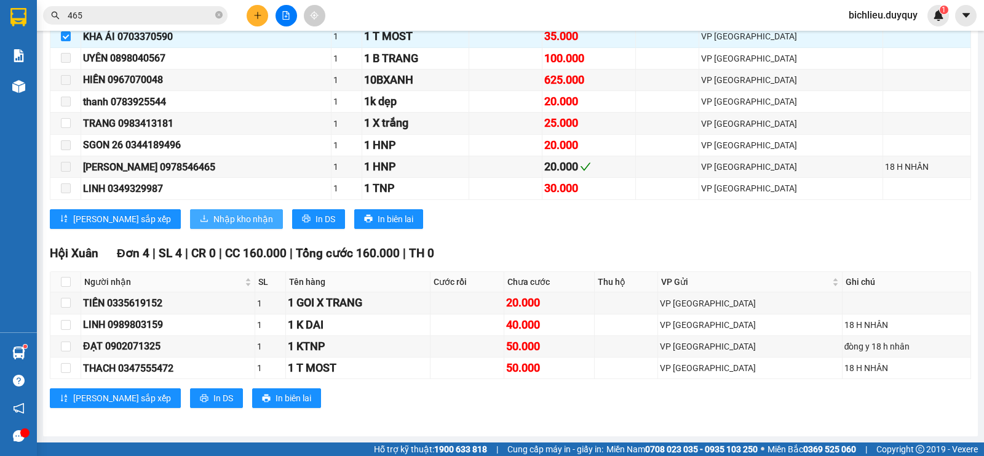
click at [213, 220] on span "Nhập kho nhận" at bounding box center [243, 219] width 60 height 14
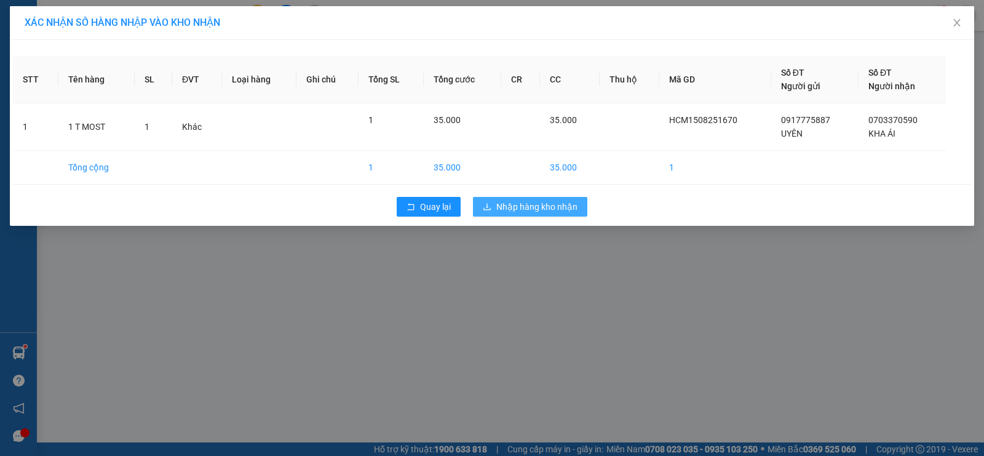
click at [525, 210] on span "Nhập hàng kho nhận" at bounding box center [536, 207] width 81 height 14
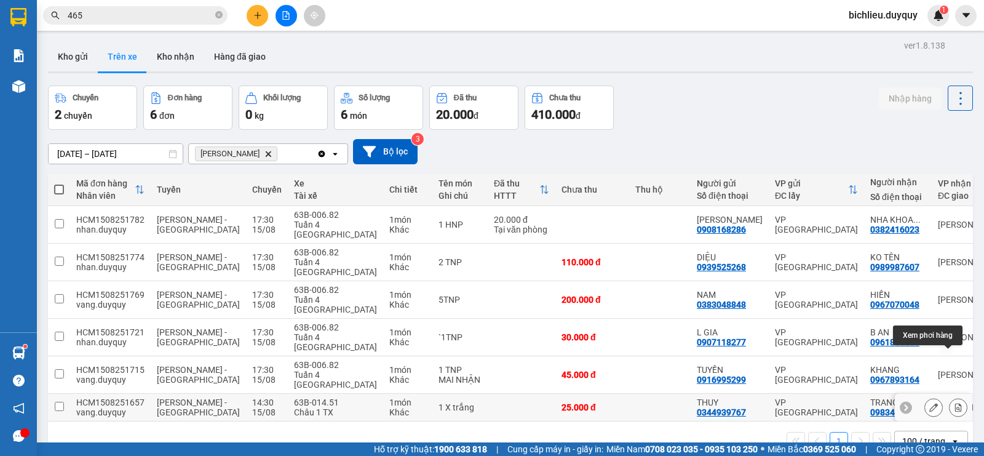
click at [952, 397] on button at bounding box center [957, 408] width 17 height 22
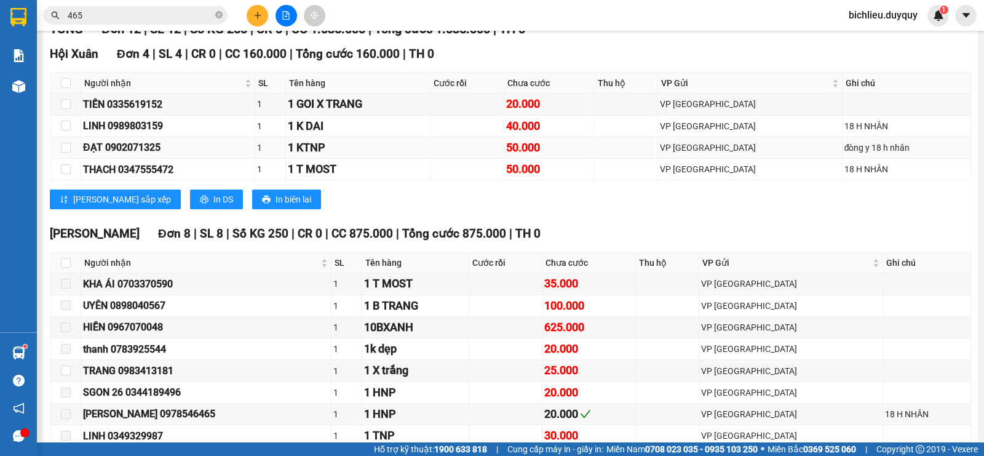
scroll to position [246, 0]
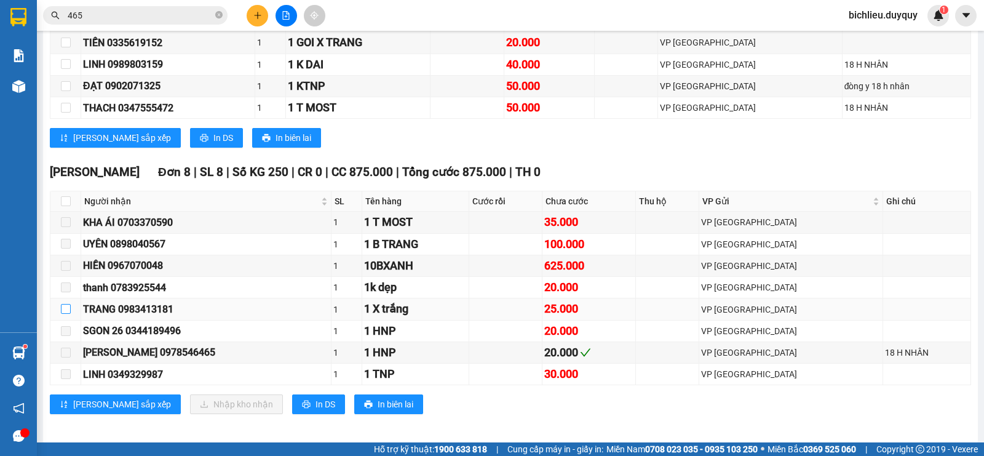
click at [68, 314] on input "checkbox" at bounding box center [66, 309] width 10 height 10
checkbox input "true"
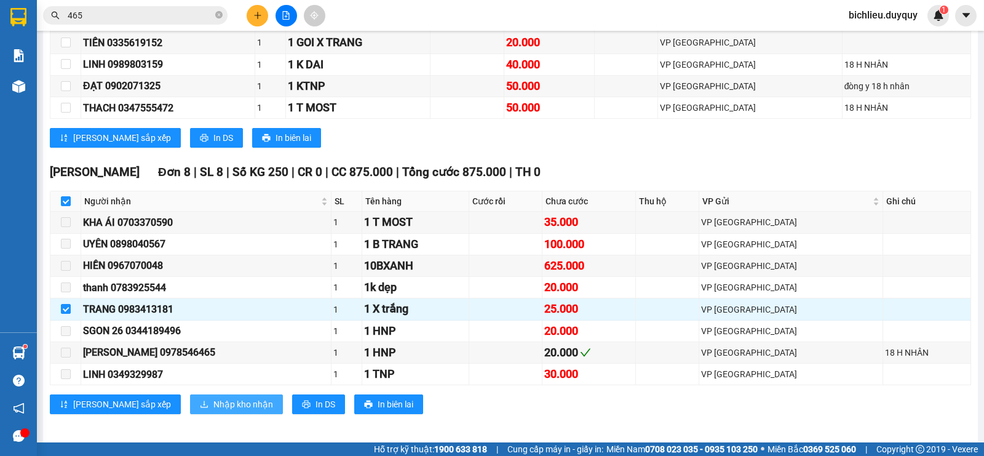
click at [213, 411] on span "Nhập kho nhận" at bounding box center [243, 404] width 60 height 14
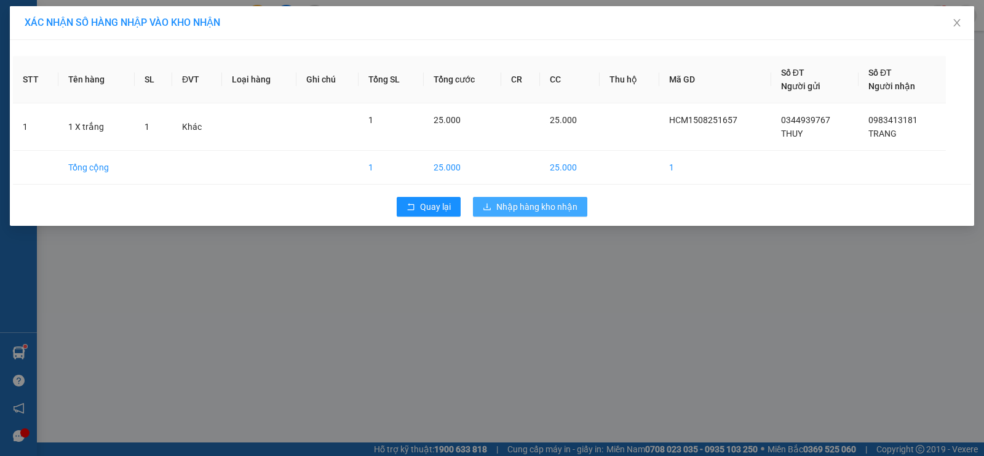
click at [544, 205] on span "Nhập hàng kho nhận" at bounding box center [536, 207] width 81 height 14
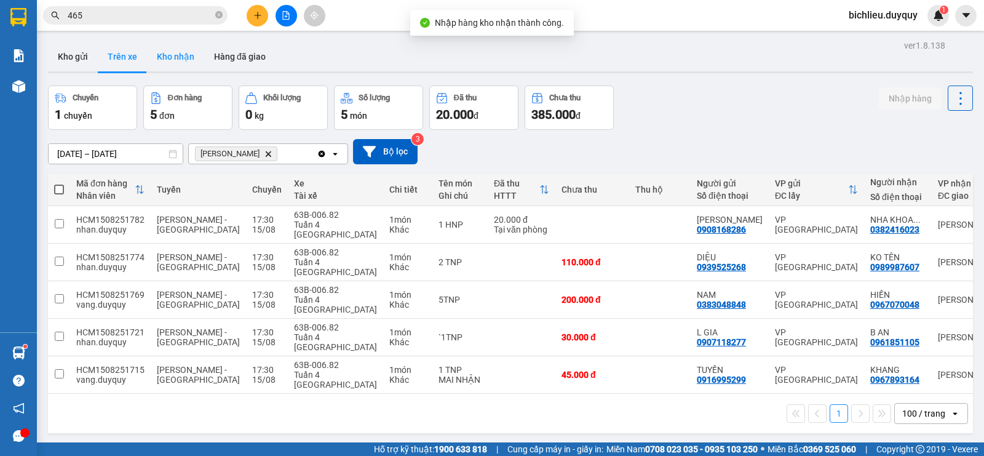
click at [176, 59] on button "Kho nhận" at bounding box center [175, 57] width 57 height 30
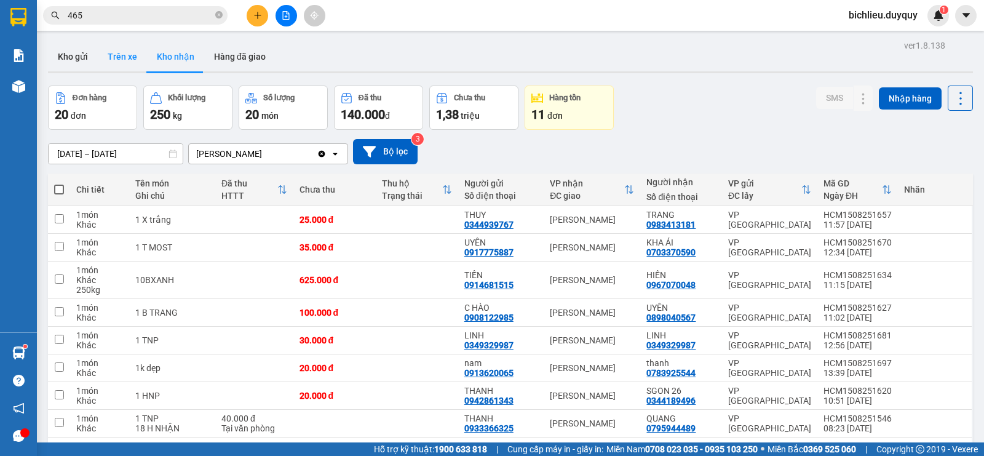
click at [125, 60] on button "Trên xe" at bounding box center [122, 57] width 49 height 30
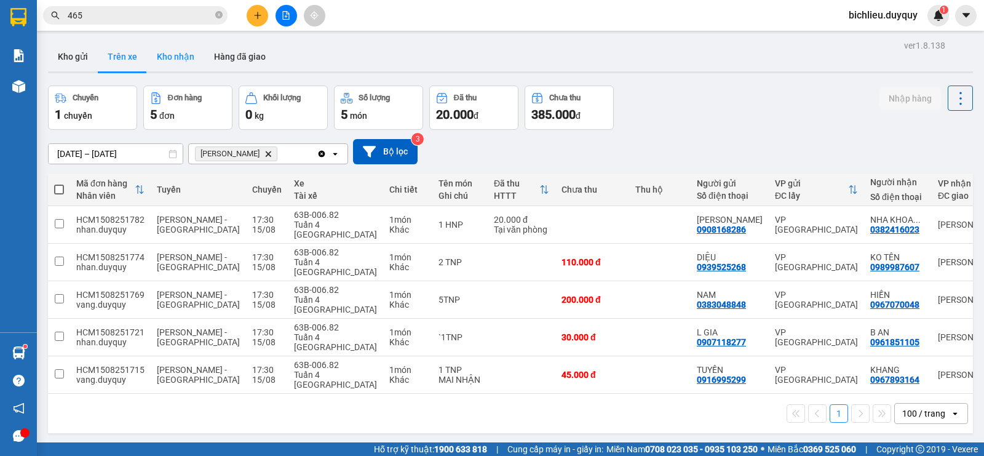
click at [197, 60] on button "Kho nhận" at bounding box center [175, 57] width 57 height 30
type input "[DATE] – [DATE]"
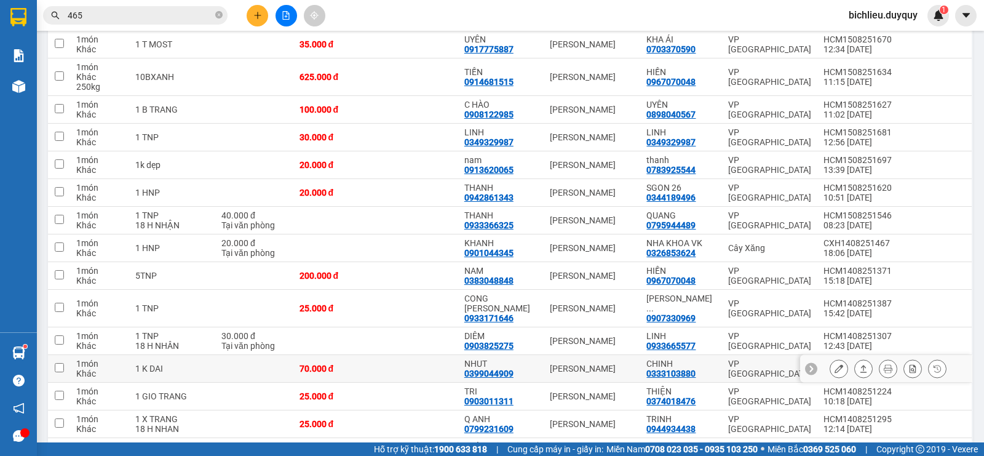
scroll to position [18, 0]
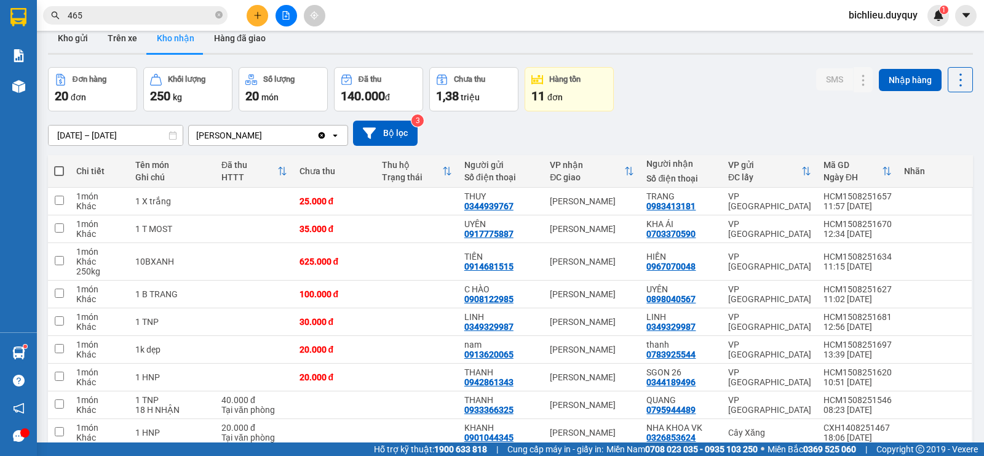
click at [251, 15] on button at bounding box center [258, 16] width 22 height 22
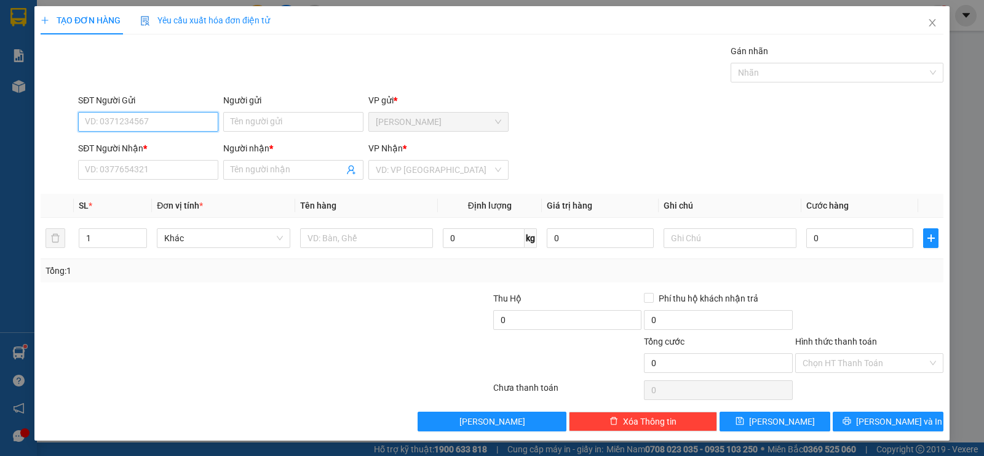
click at [117, 125] on input "SĐT Người Gửi" at bounding box center [148, 122] width 140 height 20
click at [91, 124] on input "SĐT Người Gửi" at bounding box center [148, 122] width 140 height 20
type input "0382416023"
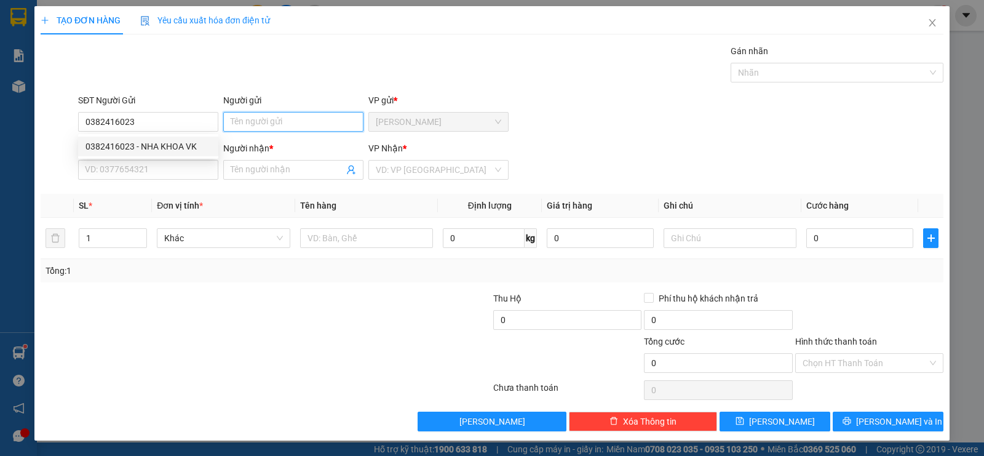
click at [274, 129] on input "Người gửi" at bounding box center [293, 122] width 140 height 20
type input "NHA KHOA VK"
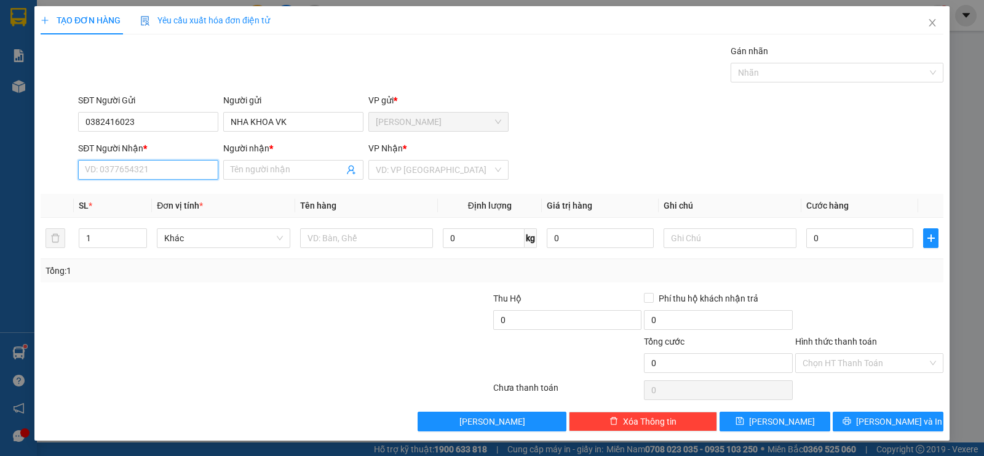
click at [84, 172] on input "SĐT Người Nhận *" at bounding box center [148, 170] width 140 height 20
type input "0908168286"
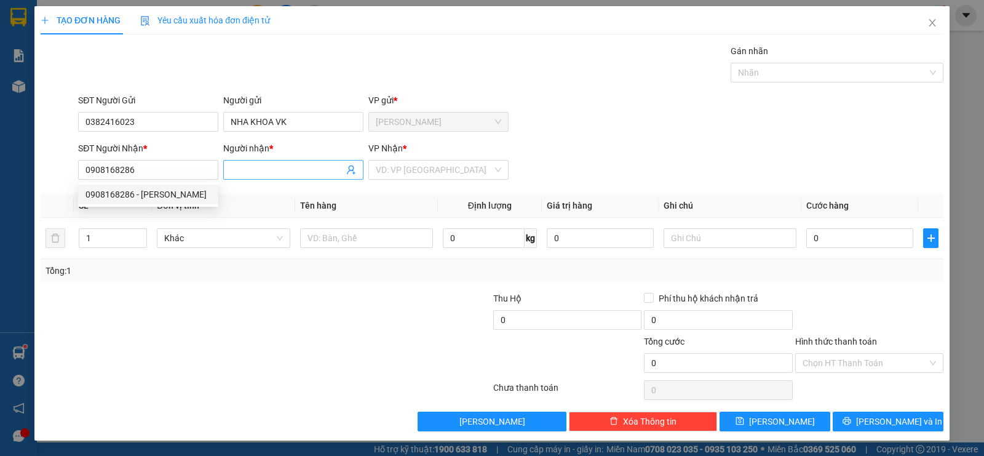
click at [260, 166] on input "Người nhận *" at bounding box center [287, 170] width 113 height 14
type input "K"
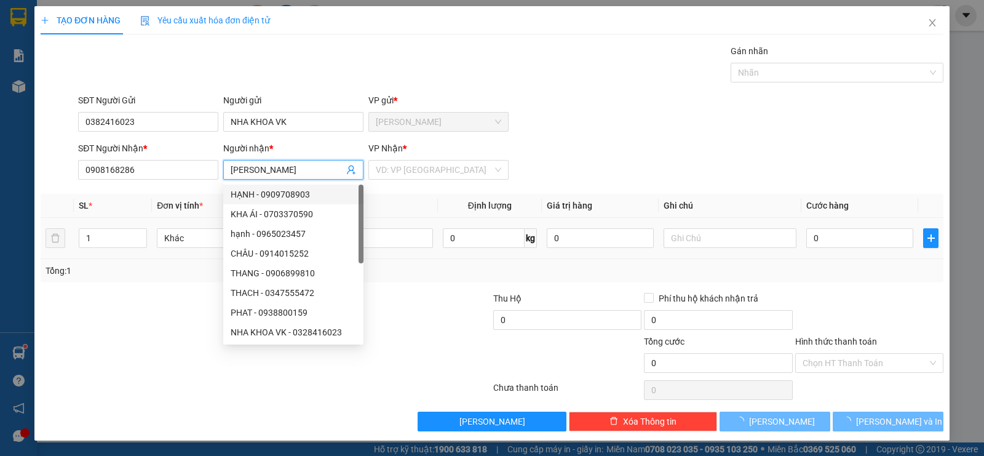
type input "[PERSON_NAME]"
click at [397, 167] on input "search" at bounding box center [434, 169] width 117 height 18
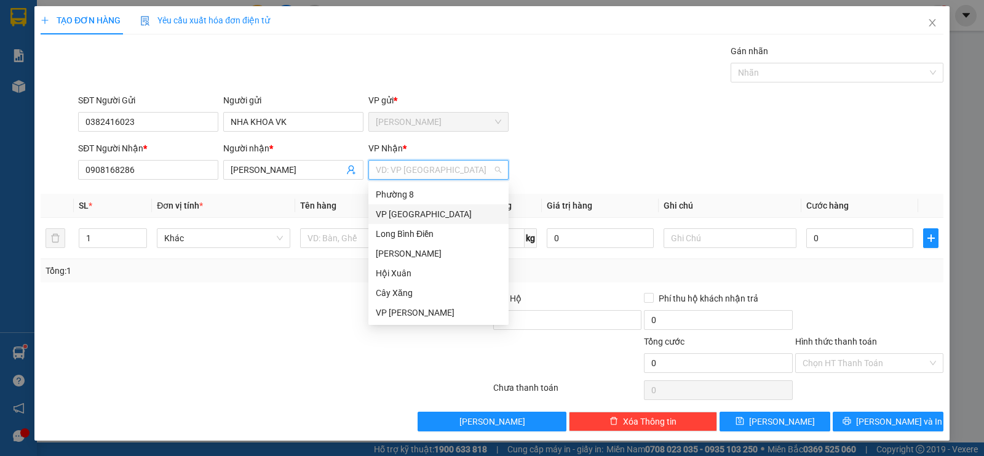
click at [387, 215] on div "VP [GEOGRAPHIC_DATA]" at bounding box center [438, 214] width 125 height 14
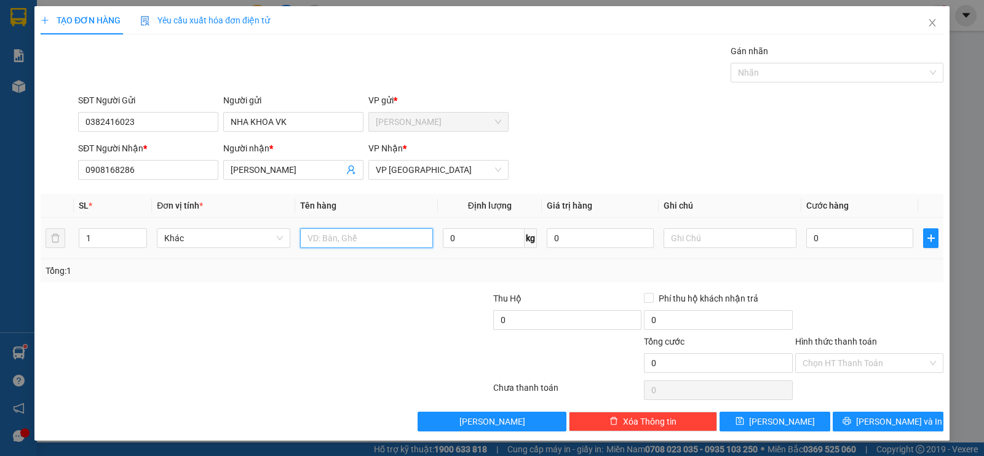
click at [342, 236] on input "text" at bounding box center [366, 238] width 133 height 20
type input "1HNP"
click at [837, 243] on input "0" at bounding box center [859, 238] width 107 height 20
type input "2"
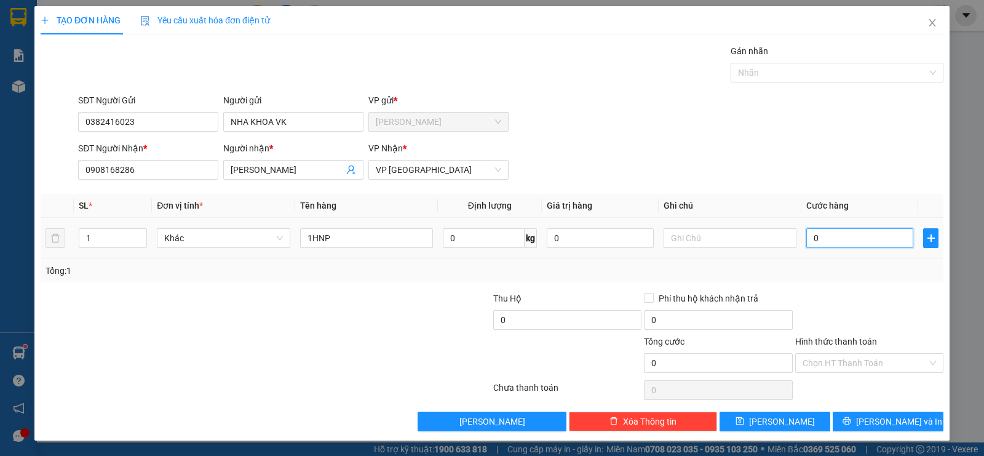
type input "2"
type input "20"
type input "200"
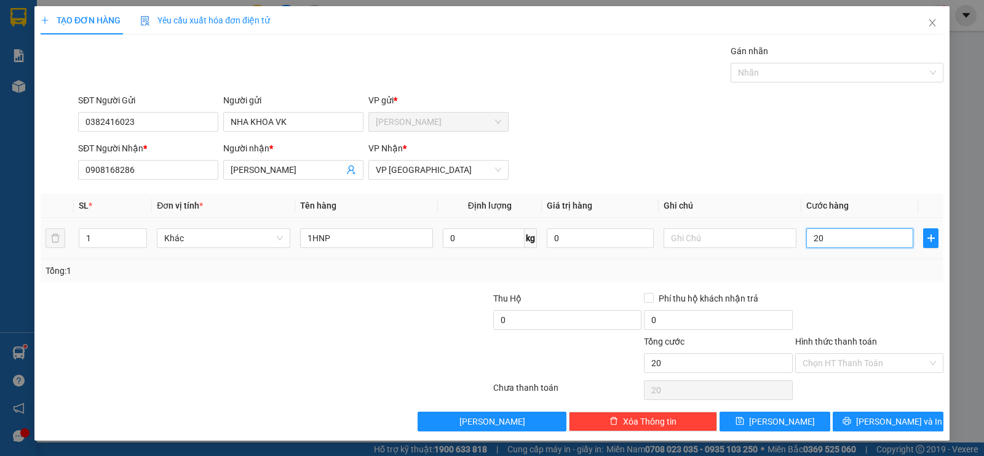
type input "200"
type input "2.000"
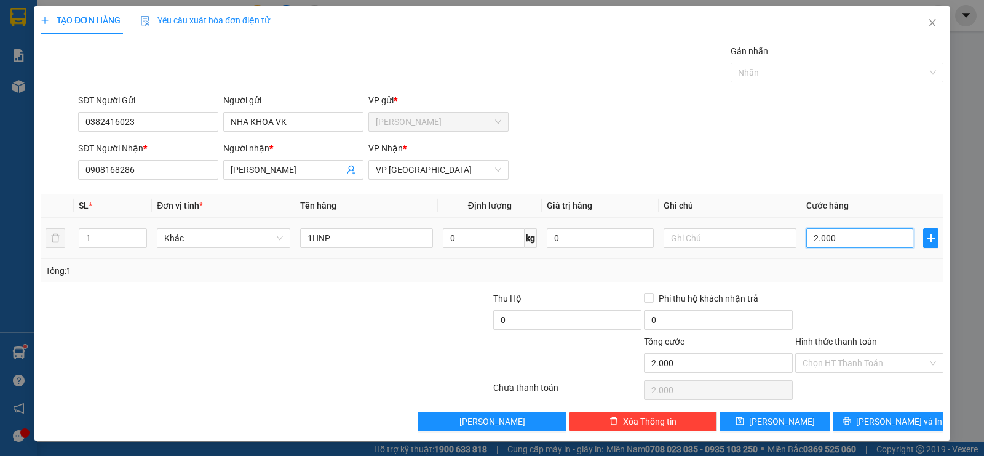
type input "20.000"
click at [810, 360] on input "Hình thức thanh toán" at bounding box center [864, 363] width 125 height 18
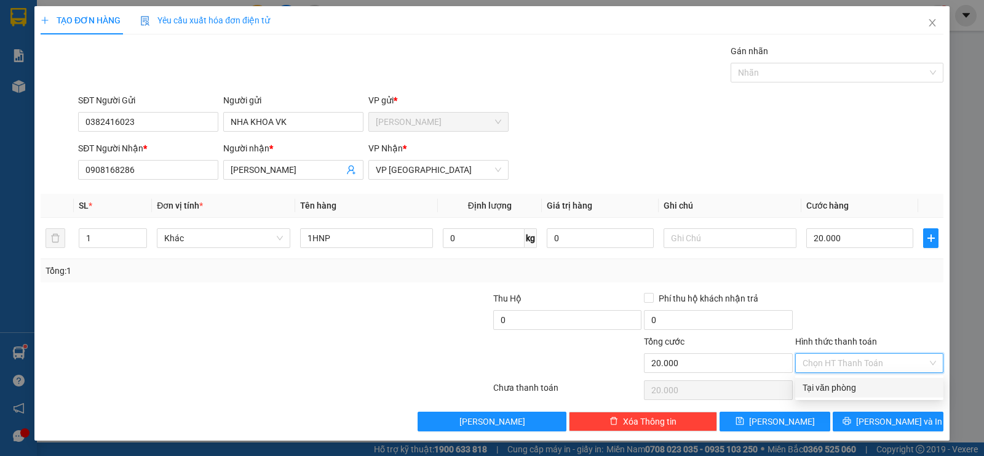
click at [823, 385] on div "Tại văn phòng" at bounding box center [868, 388] width 133 height 14
type input "0"
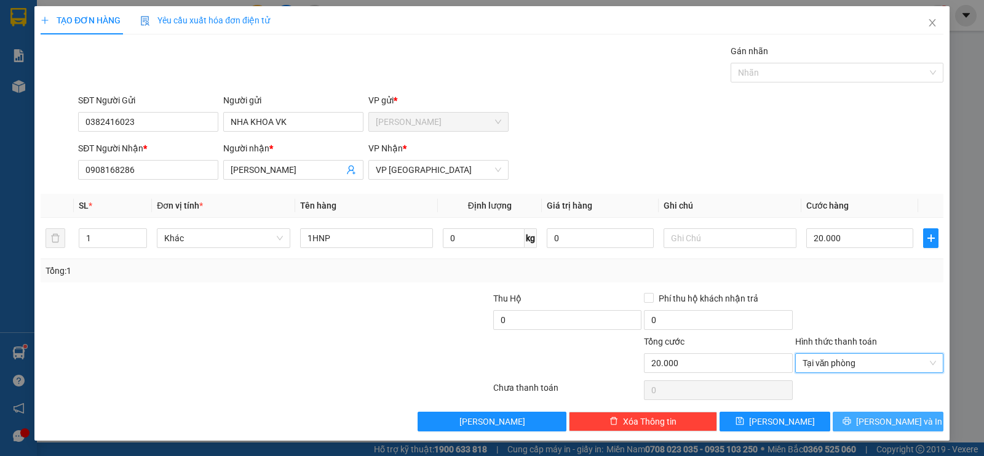
click at [890, 419] on span "[PERSON_NAME] và In" at bounding box center [899, 421] width 86 height 14
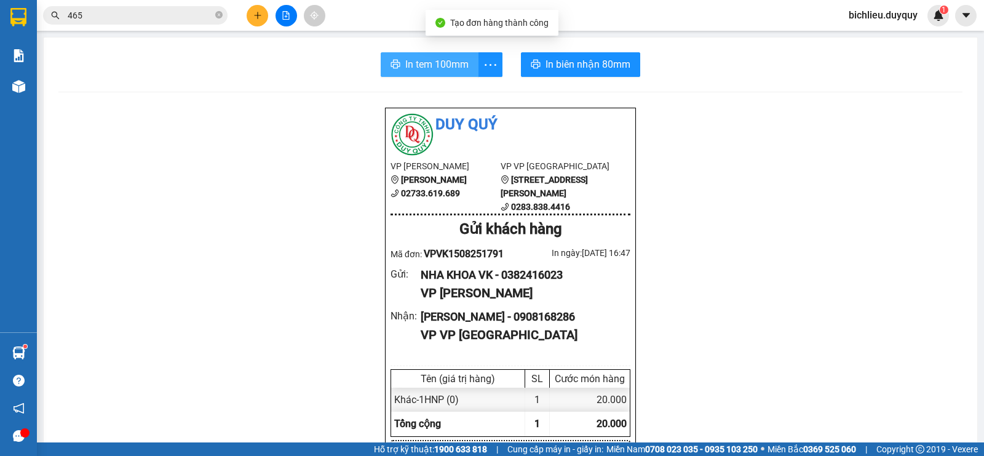
click at [417, 63] on span "In tem 100mm" at bounding box center [436, 64] width 63 height 15
click at [396, 68] on button "In tem 100mm" at bounding box center [430, 64] width 98 height 25
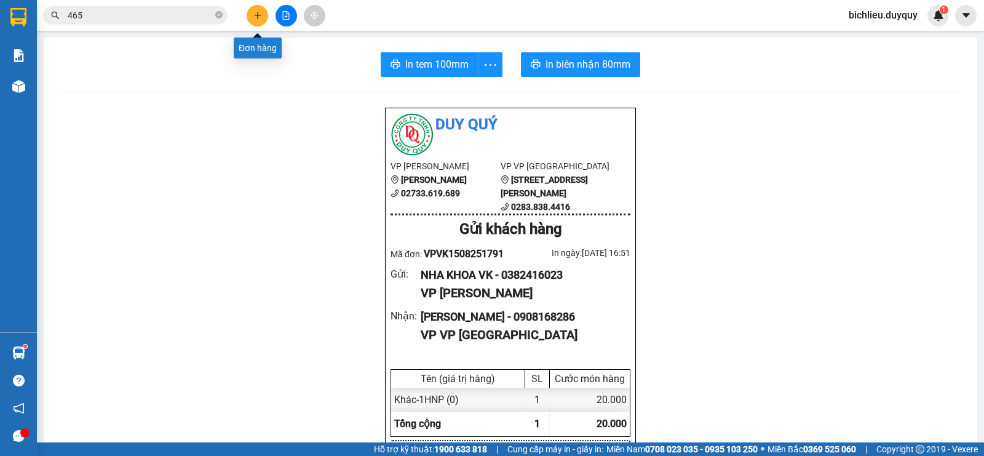
click at [258, 20] on button at bounding box center [258, 16] width 22 height 22
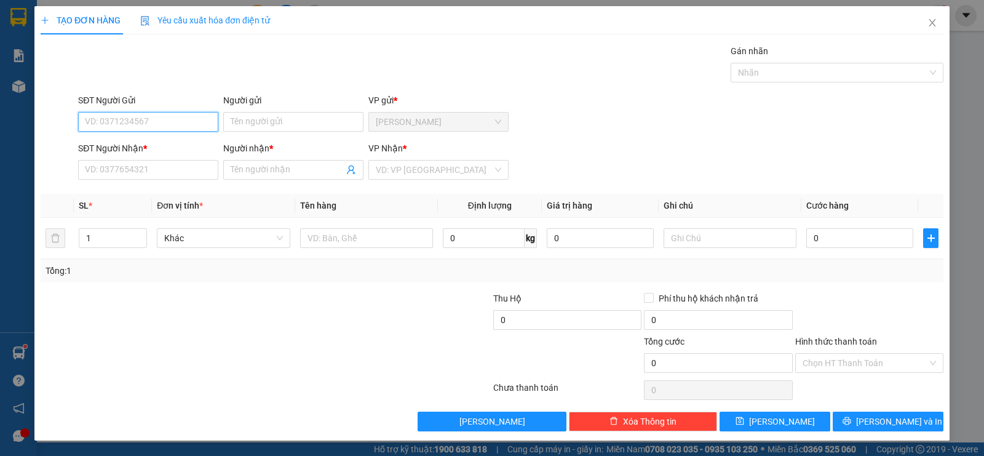
click at [97, 117] on input "SĐT Người Gửi" at bounding box center [148, 122] width 140 height 20
click at [107, 122] on input "SĐT Người Gửi" at bounding box center [148, 122] width 140 height 20
type input "0909681803"
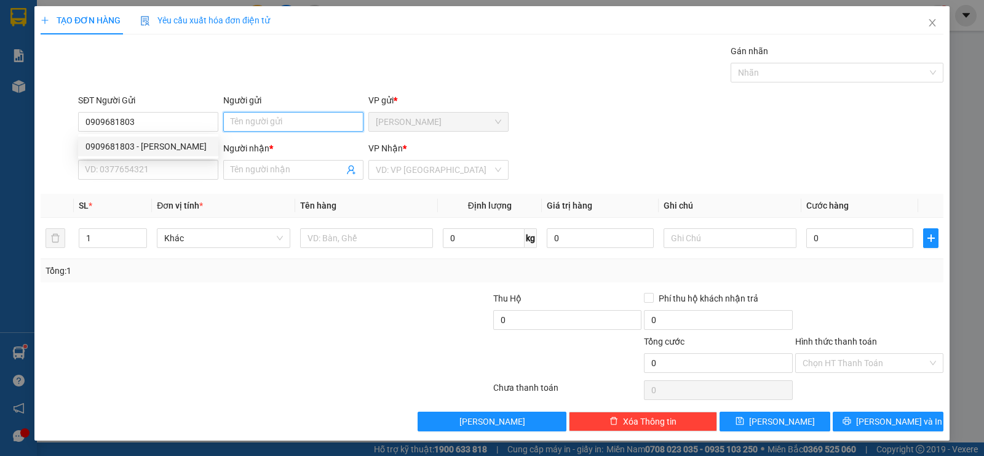
click at [253, 124] on input "Người gửi" at bounding box center [293, 122] width 140 height 20
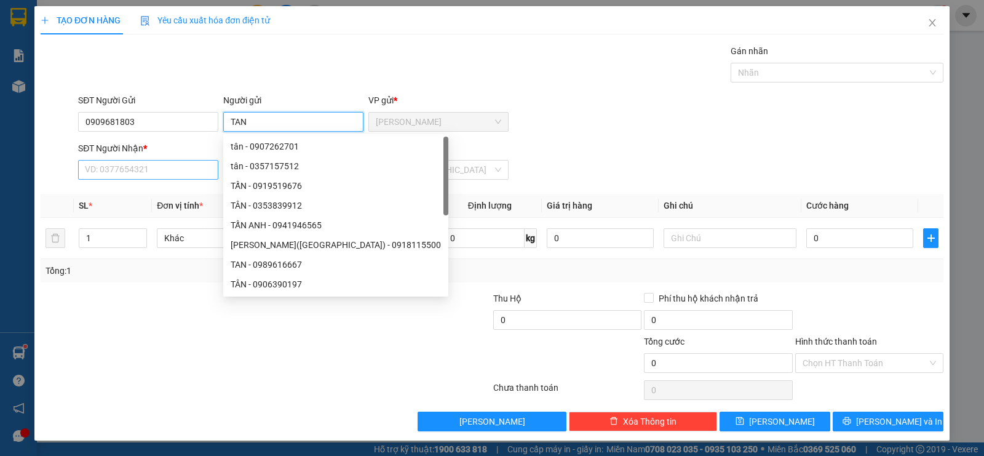
type input "TAN"
click at [160, 172] on input "SĐT Người Nhận *" at bounding box center [148, 170] width 140 height 20
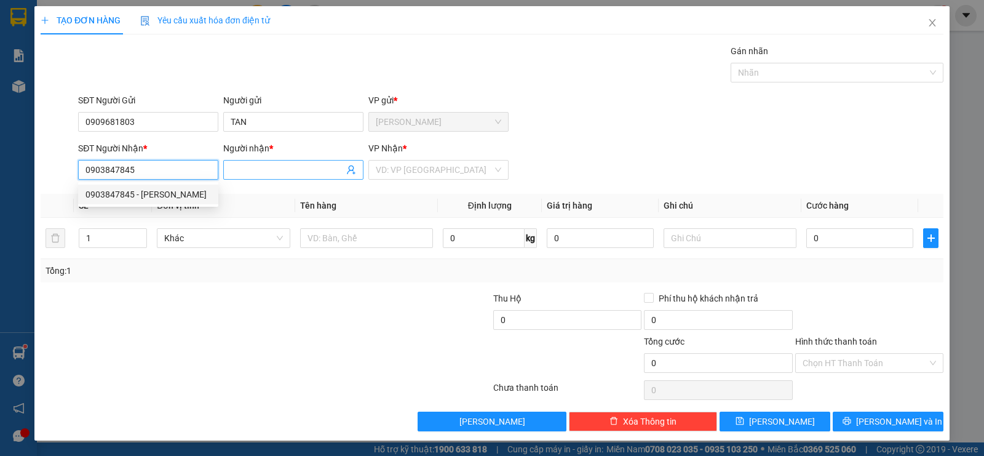
type input "0903847845"
click at [285, 175] on input "Người nhận *" at bounding box center [287, 170] width 113 height 14
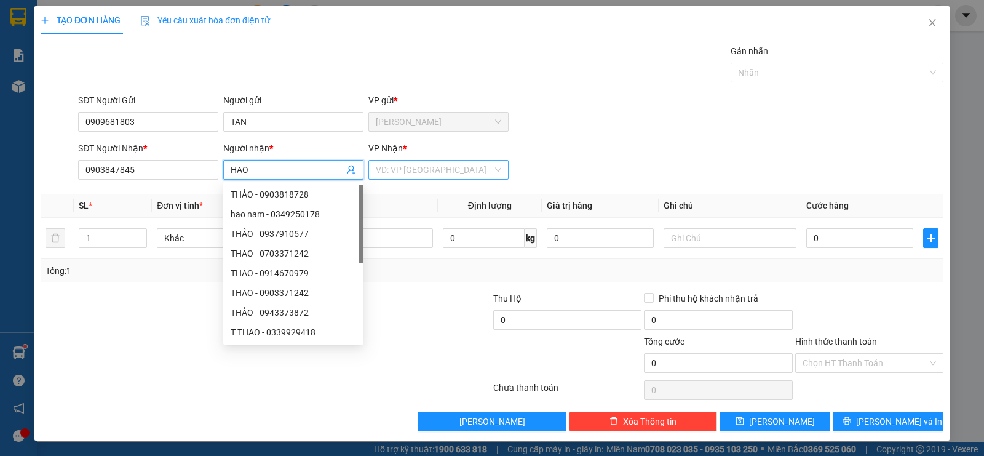
type input "HAO"
click at [409, 170] on input "search" at bounding box center [434, 169] width 117 height 18
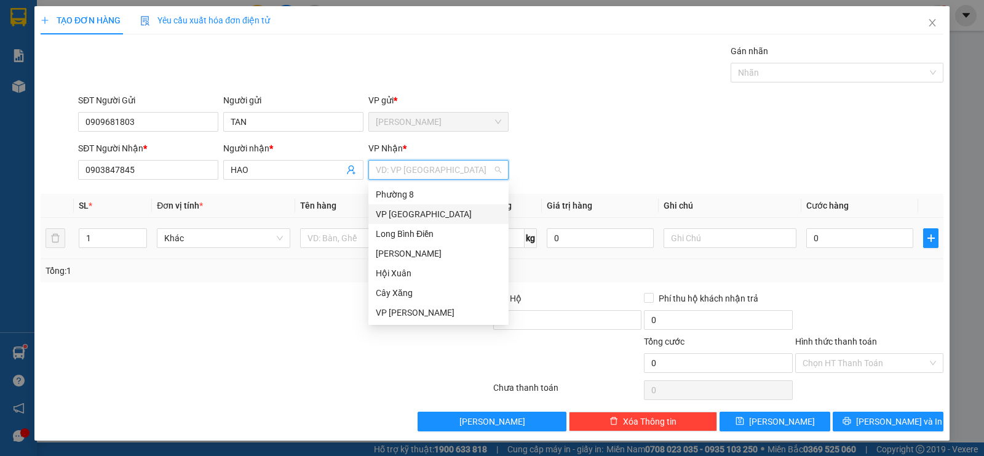
click at [430, 218] on div "VP [GEOGRAPHIC_DATA]" at bounding box center [438, 214] width 125 height 14
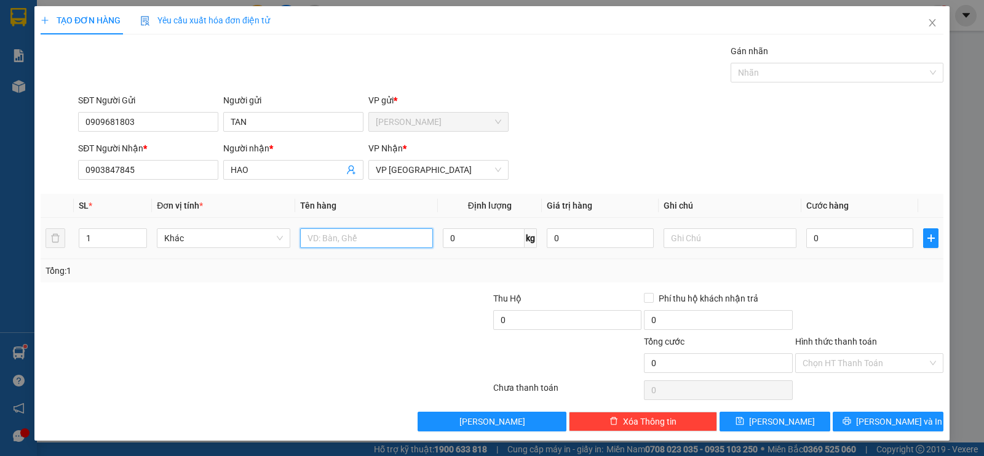
click at [373, 240] on input "text" at bounding box center [366, 238] width 133 height 20
type input "1K MAY"
click at [854, 238] on input "0" at bounding box center [859, 238] width 107 height 20
type input "8"
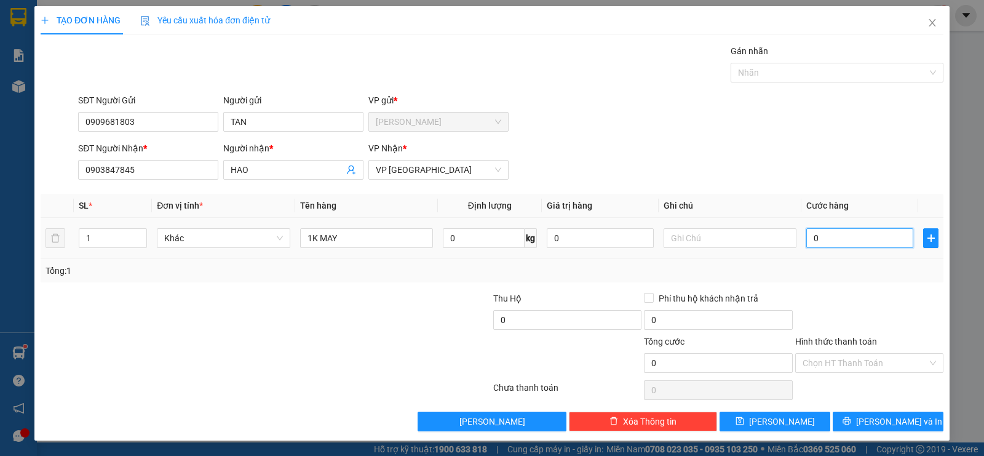
type input "8"
type input "85"
type input "850"
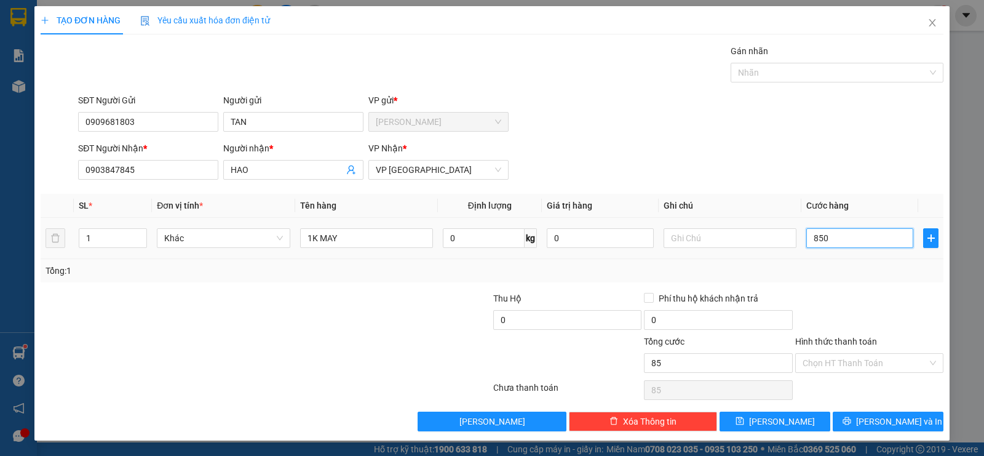
type input "850"
type input "8.500"
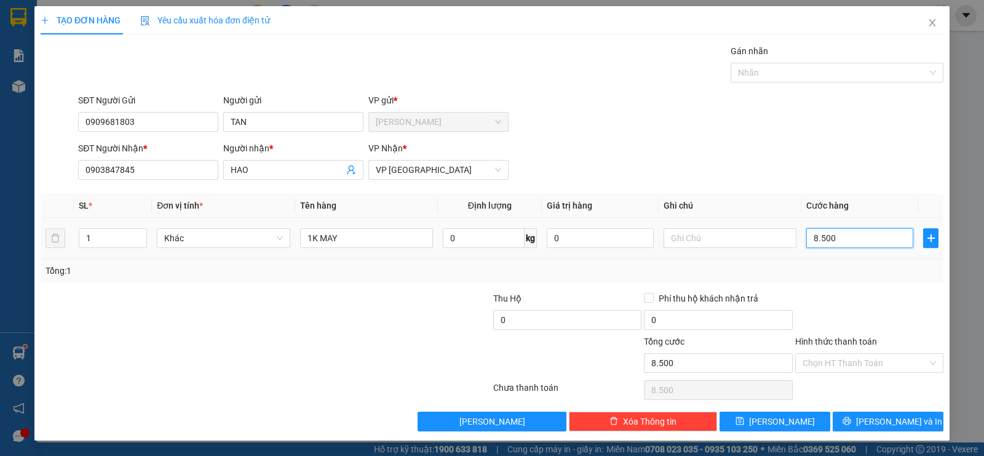
type input "85.000"
type input "850.000"
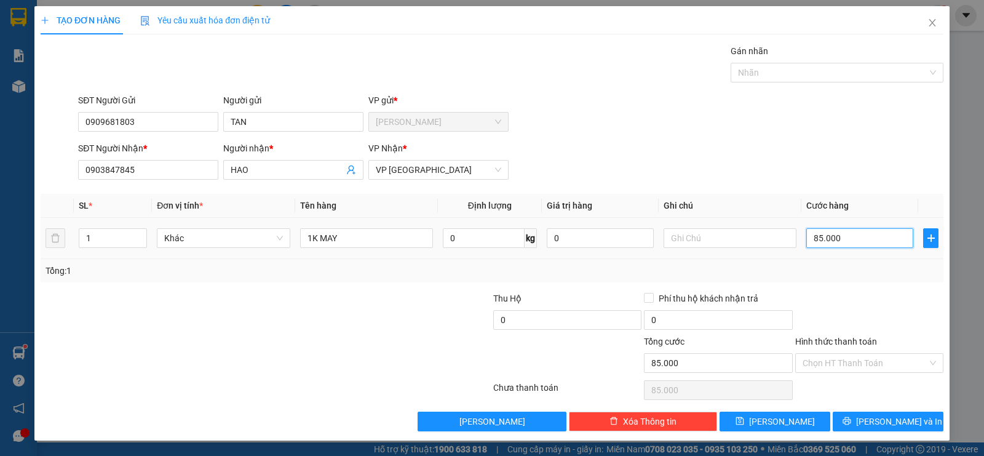
type input "850.000"
type input "85.000"
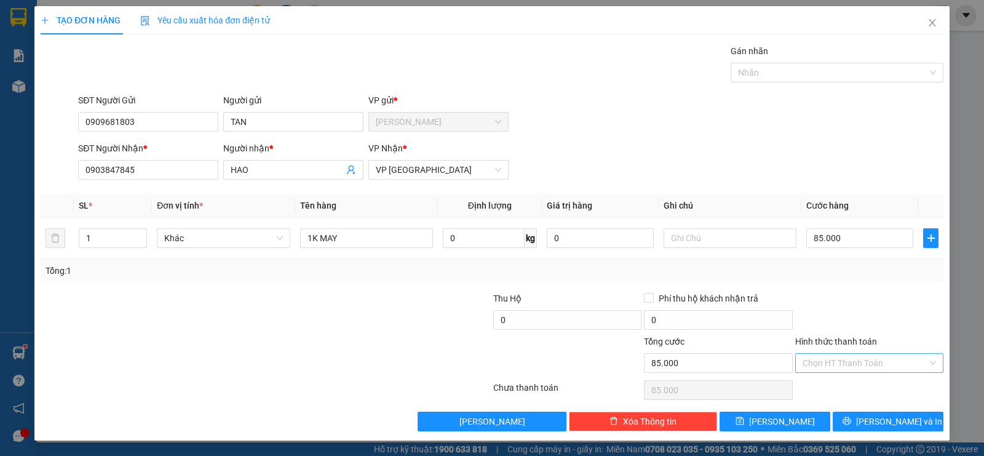
click at [817, 363] on input "Hình thức thanh toán" at bounding box center [864, 363] width 125 height 18
click at [817, 390] on div "Tại văn phòng" at bounding box center [868, 388] width 133 height 14
type input "0"
click at [830, 362] on span "Tại văn phòng" at bounding box center [868, 363] width 133 height 18
click at [834, 386] on div "Tại văn phòng" at bounding box center [868, 388] width 133 height 14
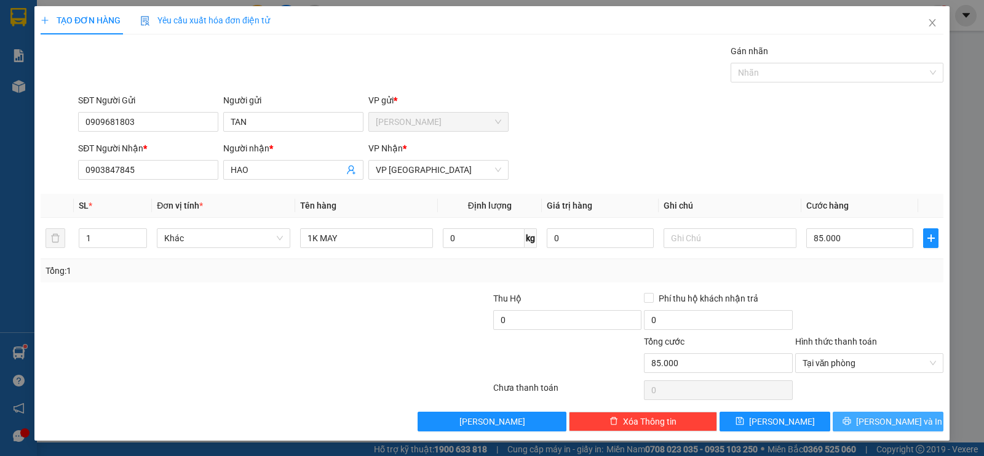
click at [850, 419] on icon "printer" at bounding box center [846, 421] width 8 height 8
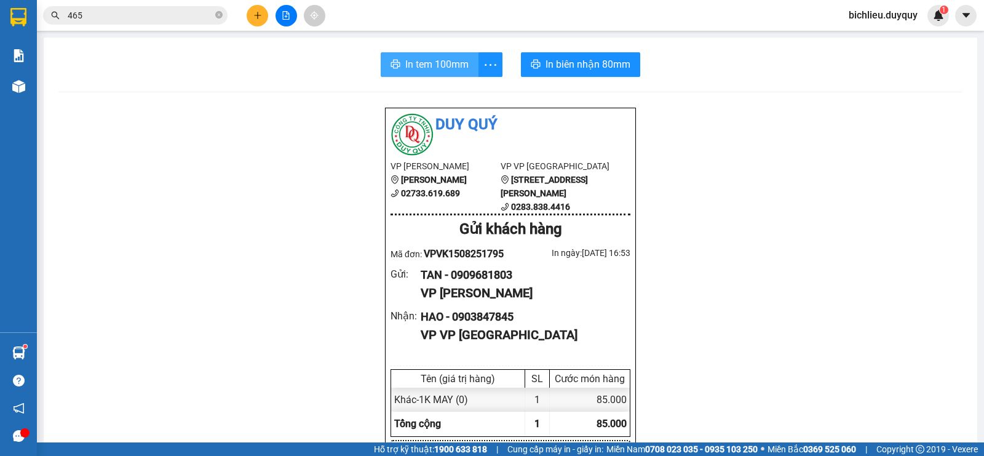
click at [421, 57] on span "In tem 100mm" at bounding box center [436, 64] width 63 height 15
click at [414, 63] on span "In tem 100mm" at bounding box center [436, 64] width 63 height 15
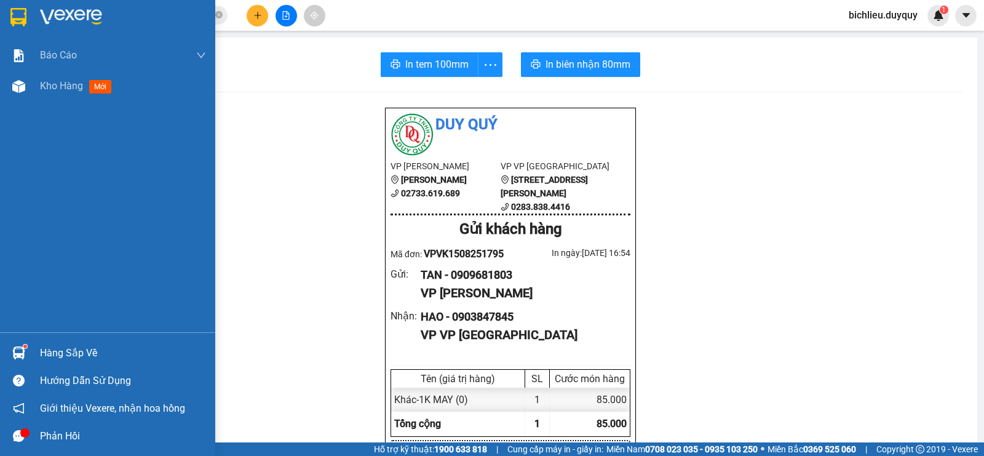
click at [17, 15] on img at bounding box center [18, 17] width 16 height 18
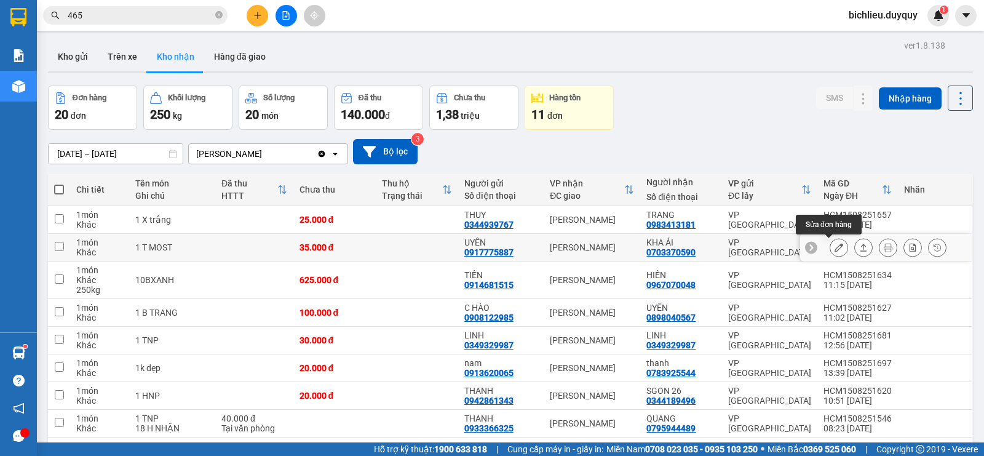
click at [834, 248] on icon at bounding box center [838, 247] width 9 height 9
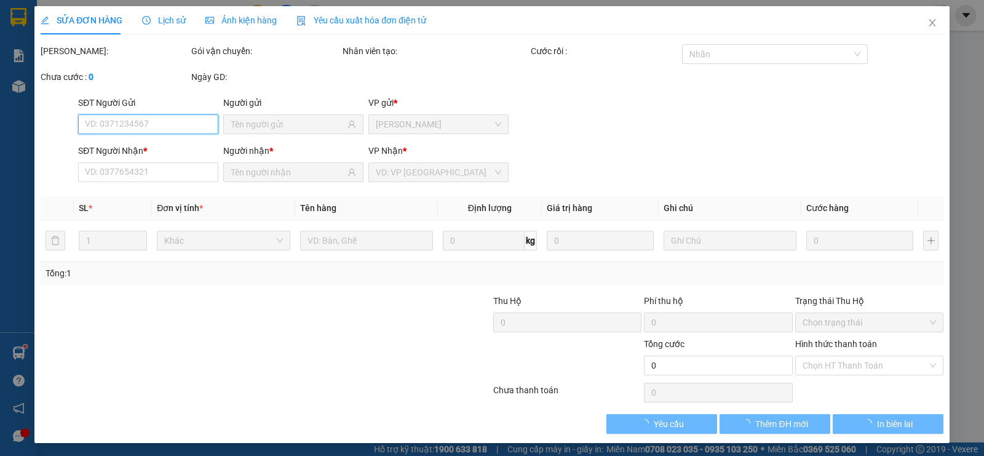
type input "0917775887"
type input "UYÊN"
type input "0703370590"
type input "KHA ÁI"
type input "35.000"
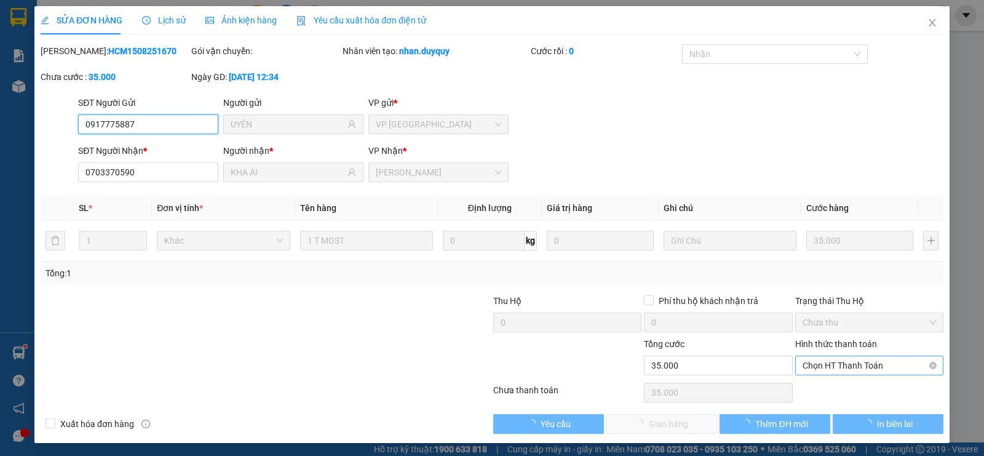
click at [812, 362] on span "Chọn HT Thanh Toán" at bounding box center [868, 365] width 133 height 18
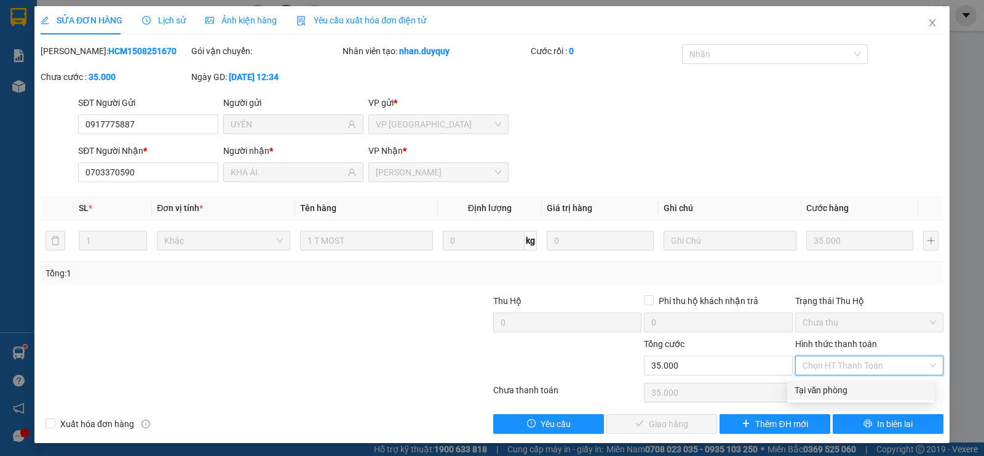
click at [817, 390] on div "Tại văn phòng" at bounding box center [860, 390] width 132 height 14
type input "0"
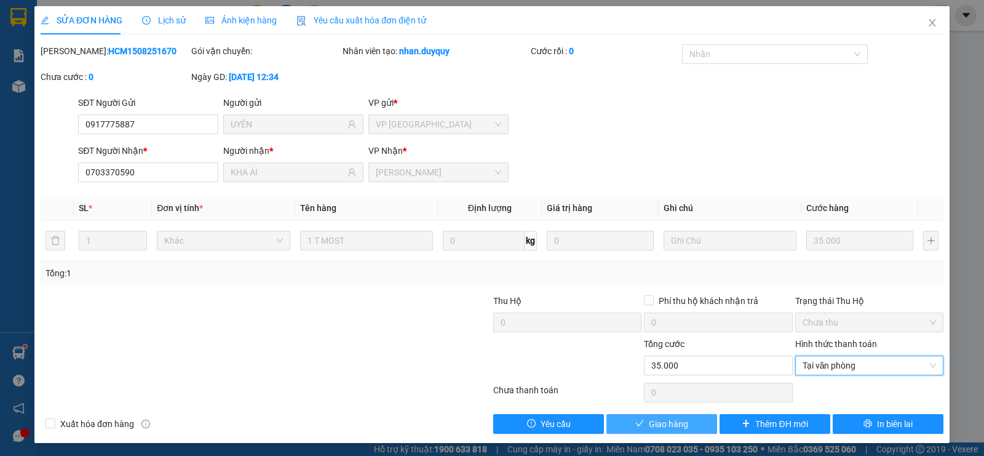
click at [659, 423] on span "Giao hàng" at bounding box center [668, 424] width 39 height 14
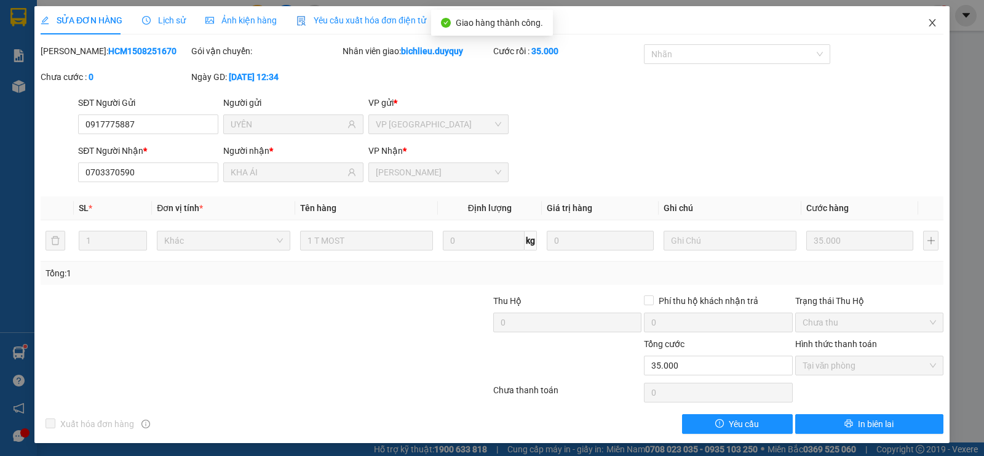
click at [929, 24] on icon "close" at bounding box center [932, 22] width 7 height 7
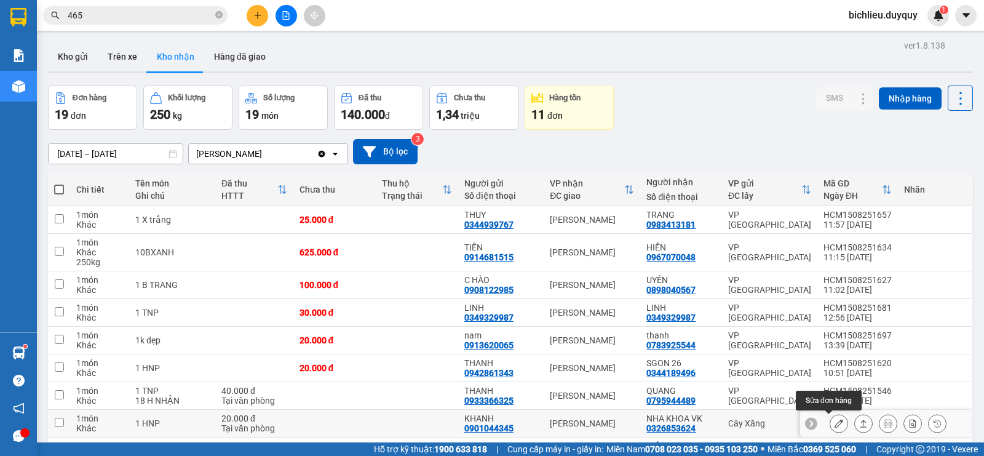
click at [834, 419] on icon at bounding box center [838, 423] width 9 height 9
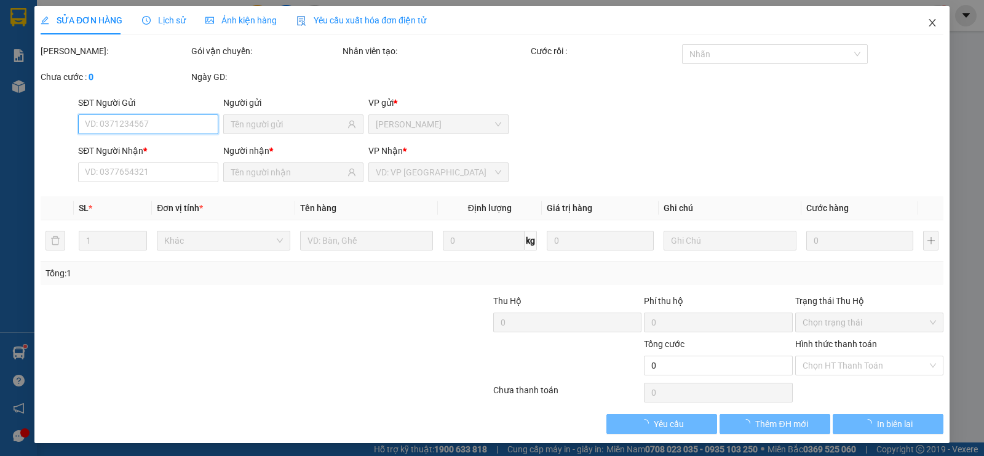
type input "0901044345"
type input "KHANH"
type input "0326853624"
type input "NHA KHOA VK"
type input "20.000"
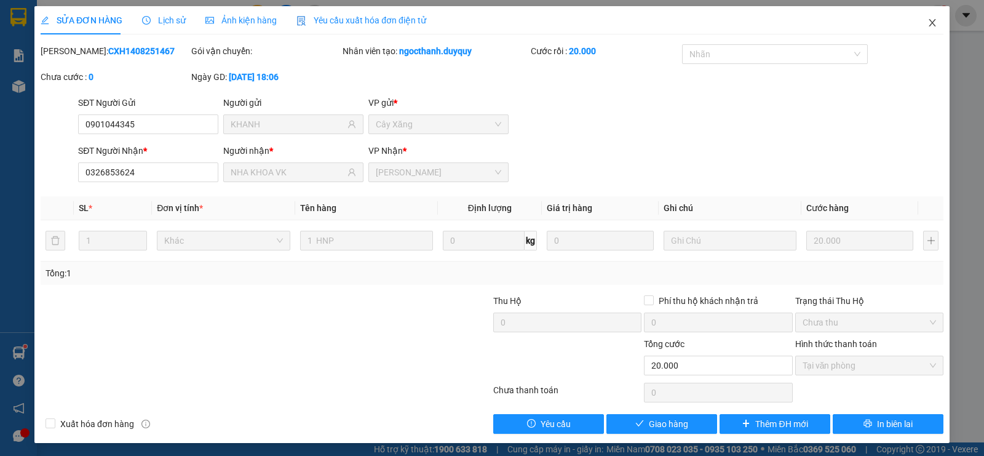
click at [927, 22] on span "Close" at bounding box center [932, 23] width 34 height 34
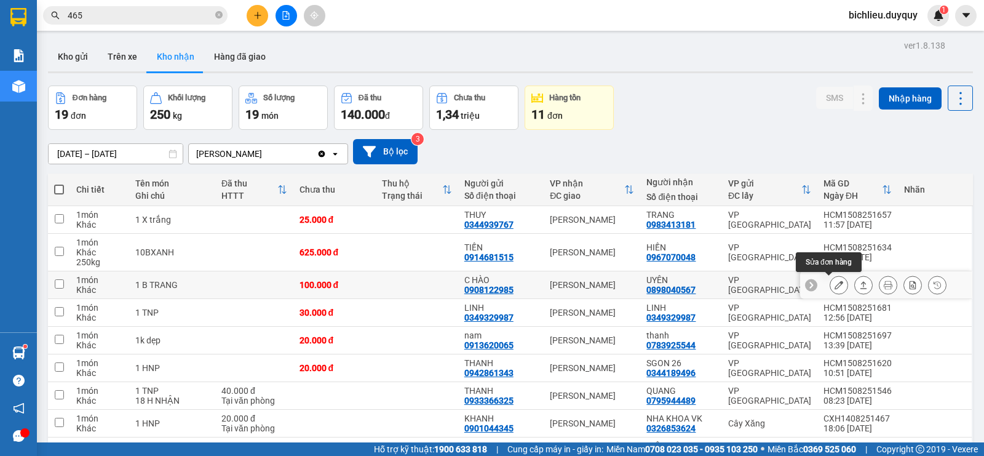
click at [837, 282] on div at bounding box center [888, 284] width 117 height 18
click at [834, 287] on icon at bounding box center [838, 284] width 9 height 9
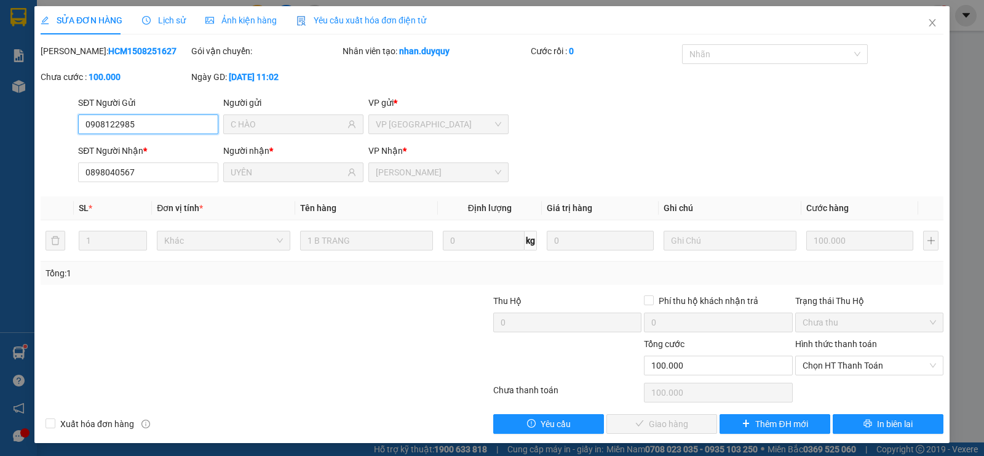
type input "0908122985"
type input "C HÀO"
type input "0898040567"
type input "UYÊN"
type input "100.000"
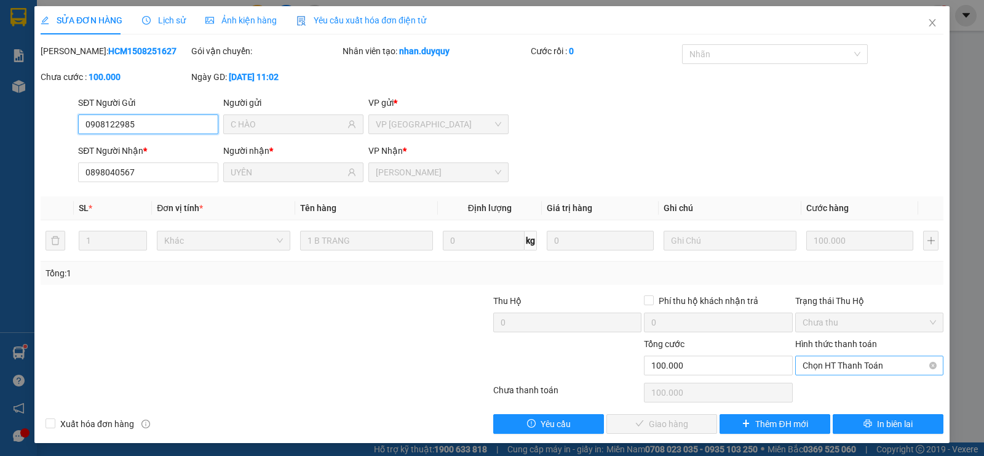
drag, startPoint x: 796, startPoint y: 392, endPoint x: 830, endPoint y: 367, distance: 42.2
click at [830, 366] on span "Chọn HT Thanh Toán" at bounding box center [868, 365] width 133 height 18
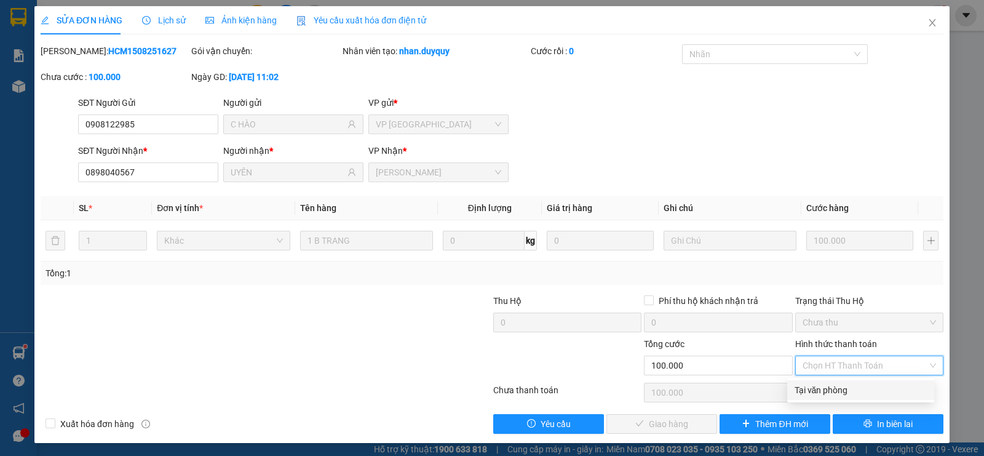
click at [802, 395] on div "Tại văn phòng" at bounding box center [860, 390] width 132 height 14
type input "0"
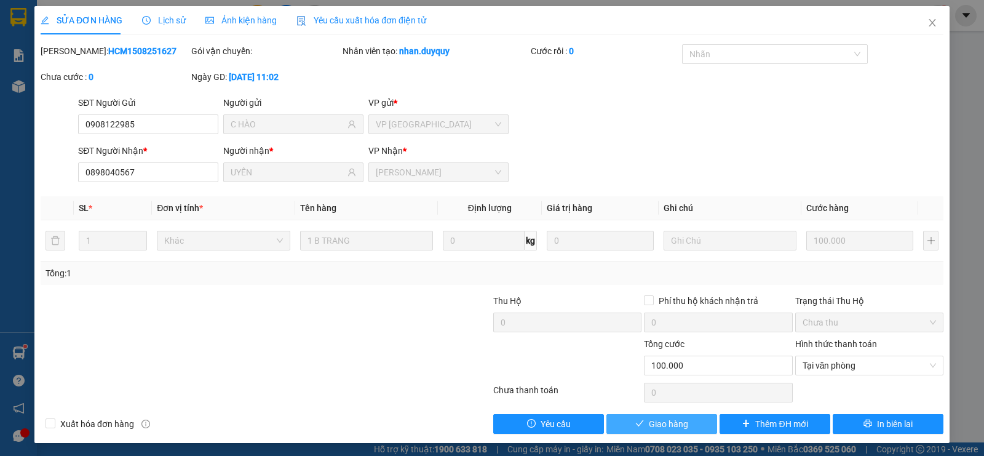
drag, startPoint x: 662, startPoint y: 428, endPoint x: 659, endPoint y: 421, distance: 7.4
click at [659, 421] on span "Giao hàng" at bounding box center [668, 424] width 39 height 14
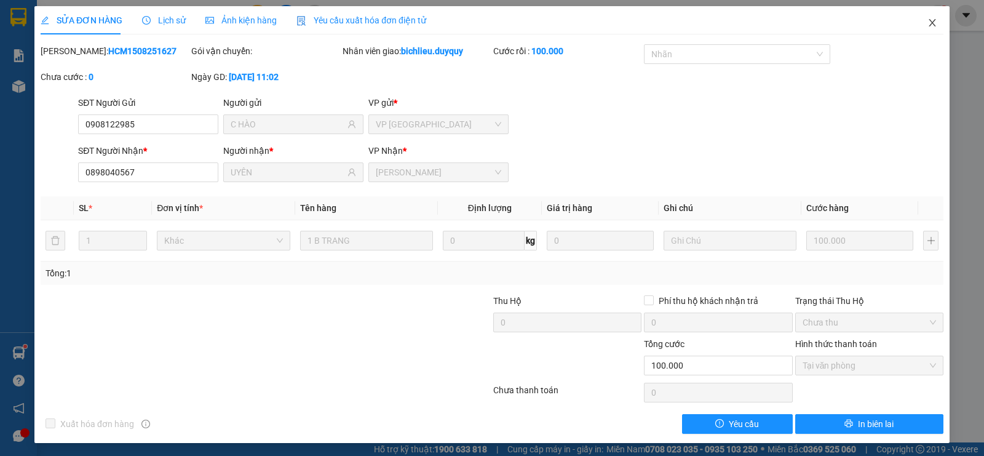
click at [927, 28] on icon "close" at bounding box center [932, 23] width 10 height 10
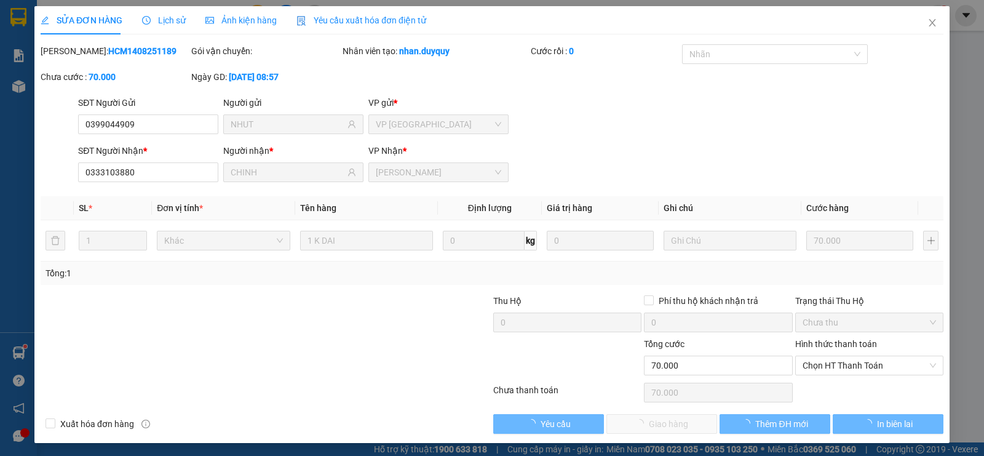
type input "0399044909"
type input "NHUT"
type input "0333103880"
type input "CHINH"
type input "70.000"
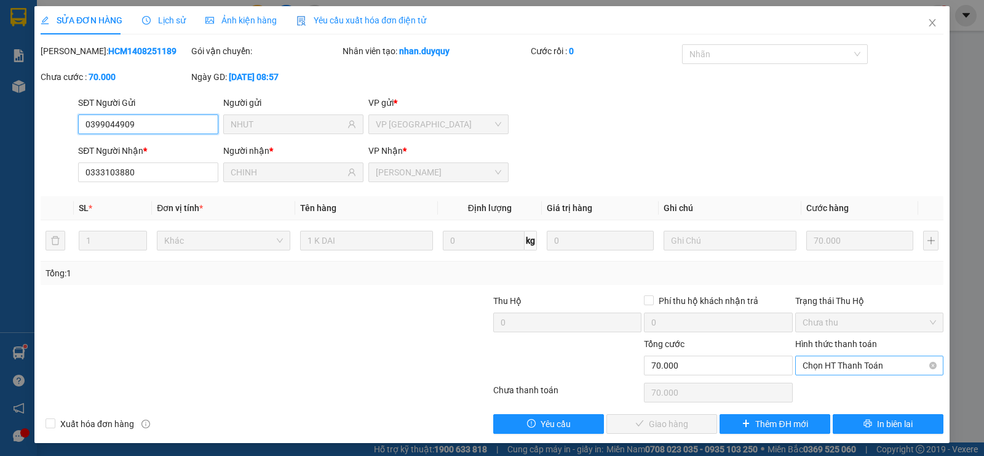
click at [812, 365] on span "Chọn HT Thanh Toán" at bounding box center [868, 365] width 133 height 18
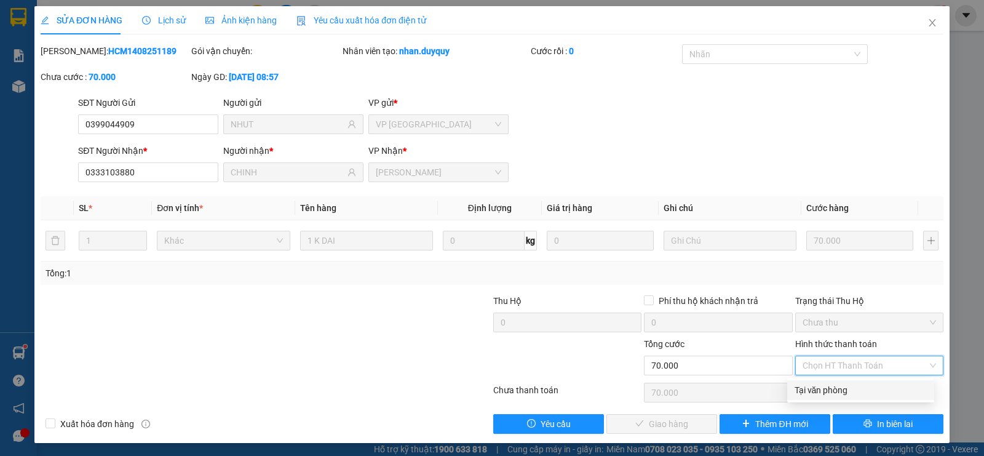
click at [815, 389] on div "Tại văn phòng" at bounding box center [860, 390] width 132 height 14
type input "0"
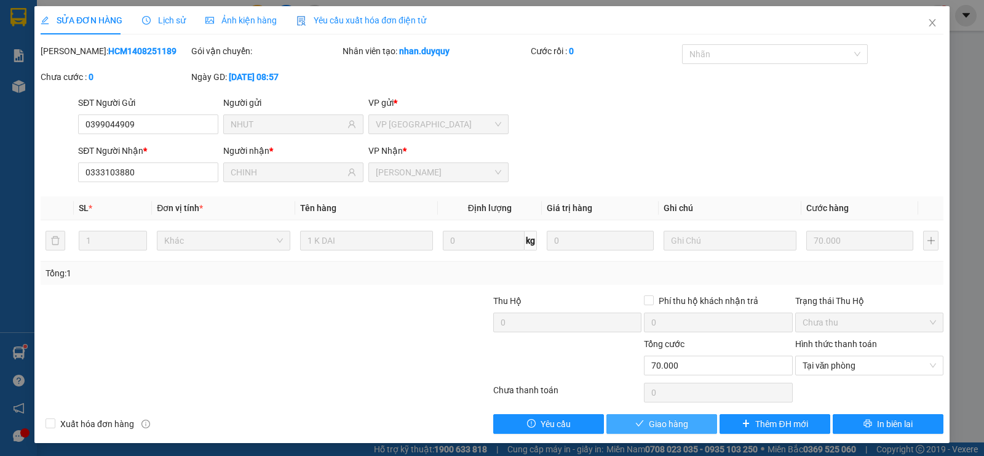
click at [655, 421] on span "Giao hàng" at bounding box center [668, 424] width 39 height 14
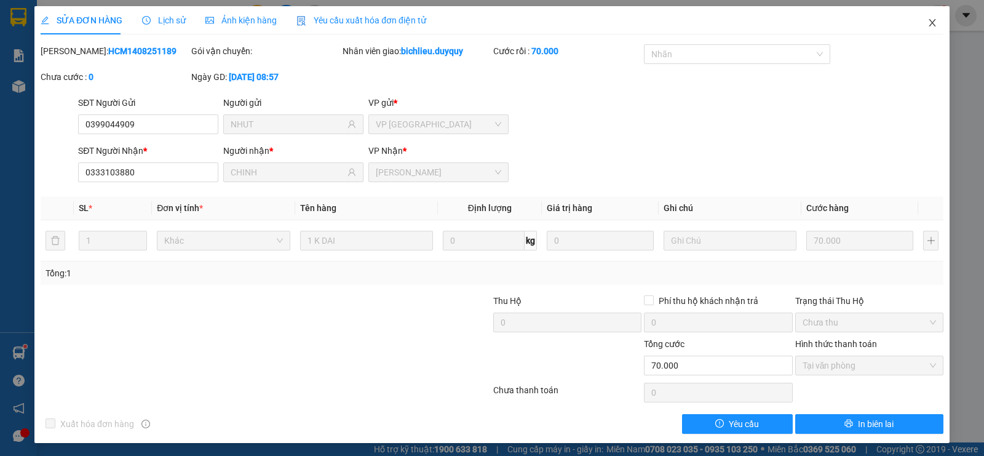
click at [929, 23] on icon "close" at bounding box center [932, 22] width 7 height 7
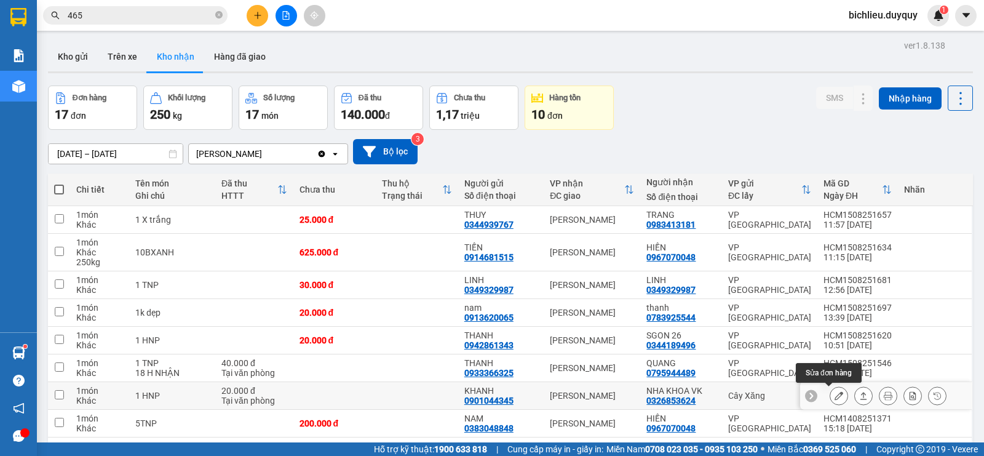
click at [833, 394] on button at bounding box center [838, 396] width 17 height 22
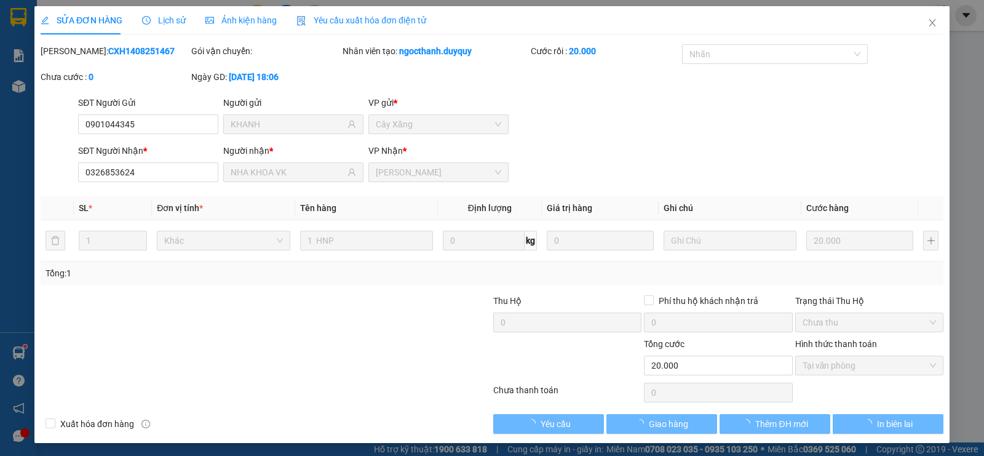
type input "0901044345"
type input "KHANH"
type input "0326853624"
type input "NHA KHOA VK"
type input "20.000"
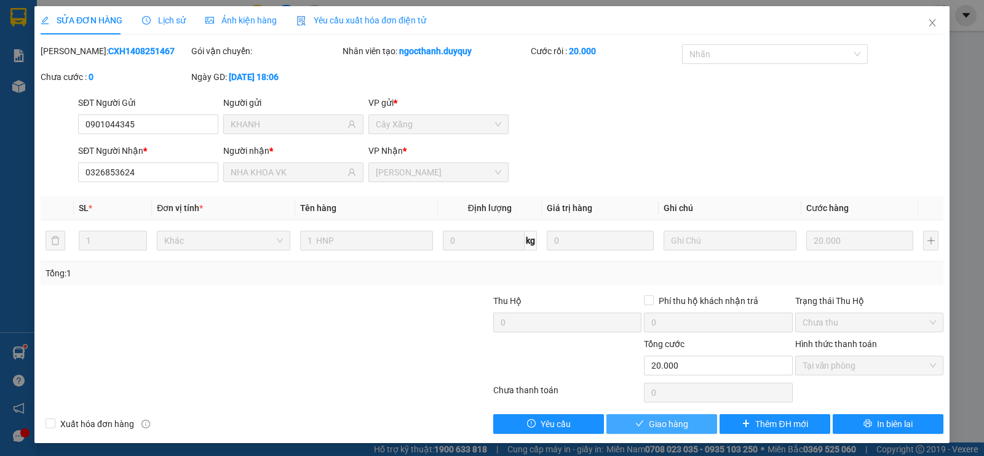
click at [667, 418] on span "Giao hàng" at bounding box center [668, 424] width 39 height 14
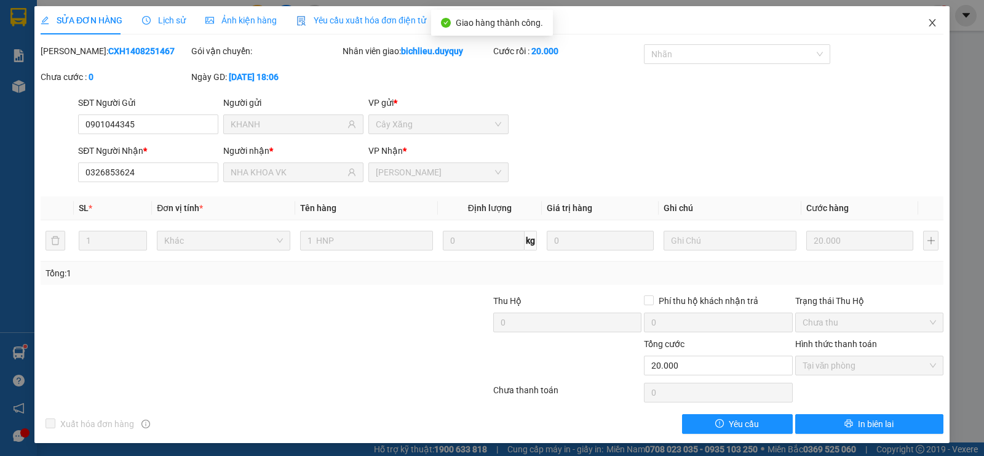
click at [927, 26] on icon "close" at bounding box center [932, 23] width 10 height 10
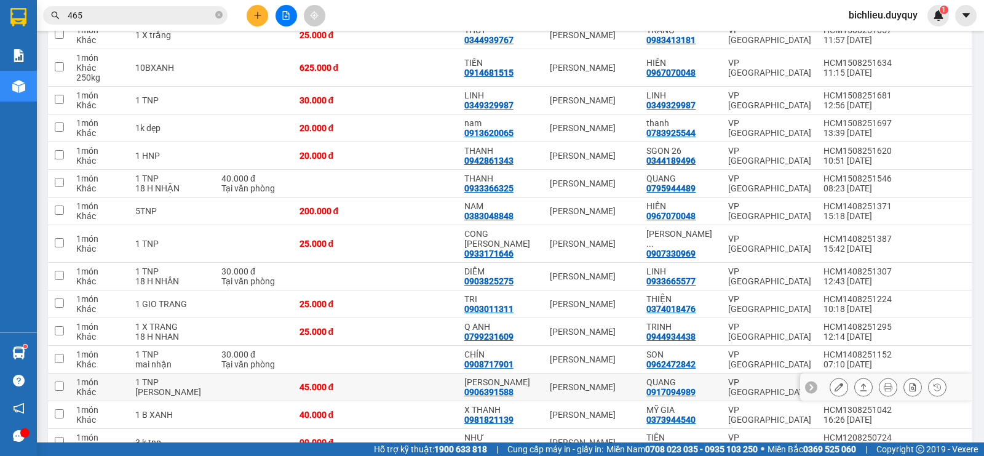
scroll to position [277, 0]
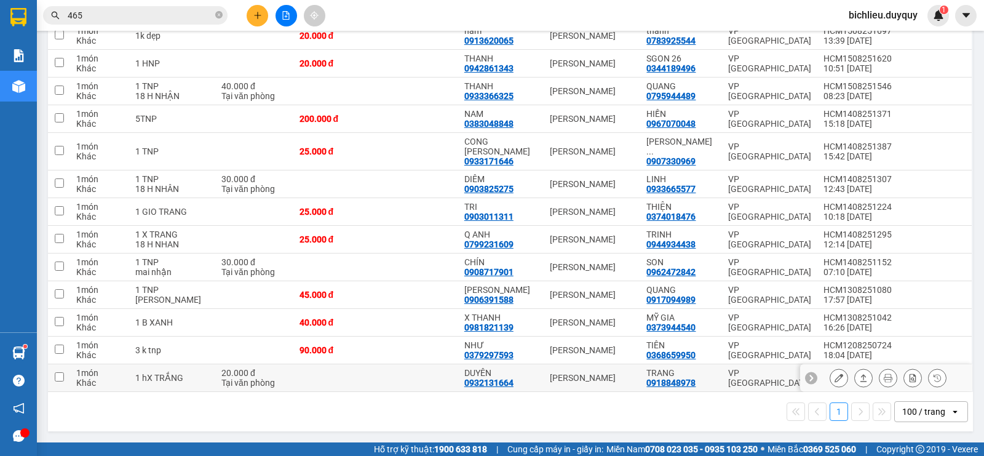
click at [818, 376] on div at bounding box center [886, 378] width 172 height 28
click at [834, 376] on icon at bounding box center [838, 377] width 9 height 9
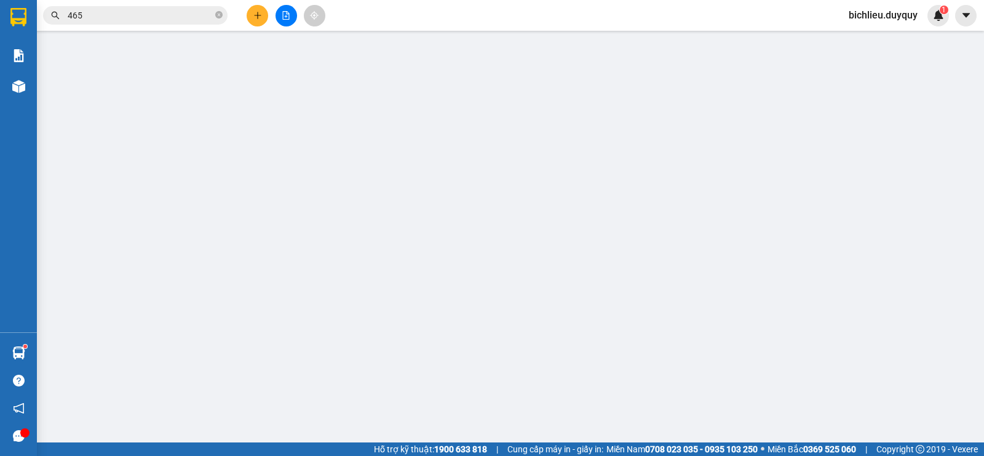
type input "0932131664"
type input "DUYÊN"
type input "0918848978"
type input "TRANG"
type input "20.000"
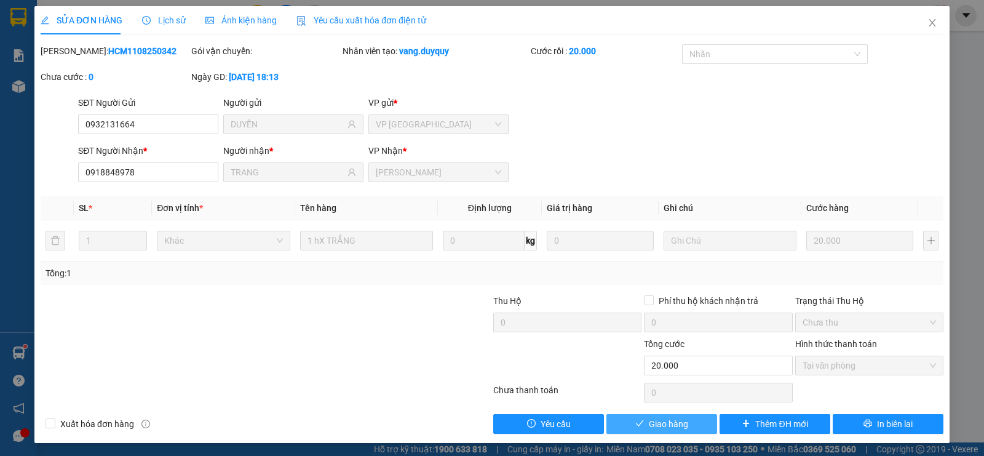
click at [653, 418] on span "Giao hàng" at bounding box center [668, 424] width 39 height 14
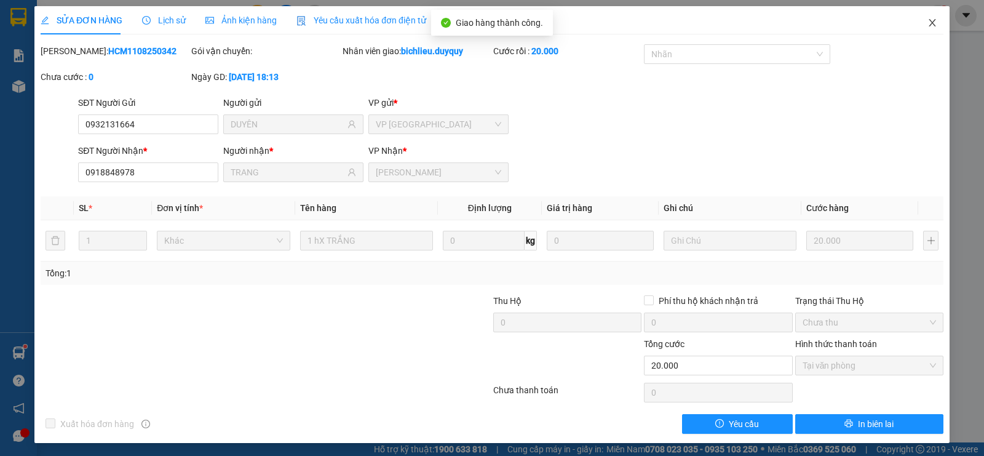
click at [927, 22] on icon "close" at bounding box center [932, 23] width 10 height 10
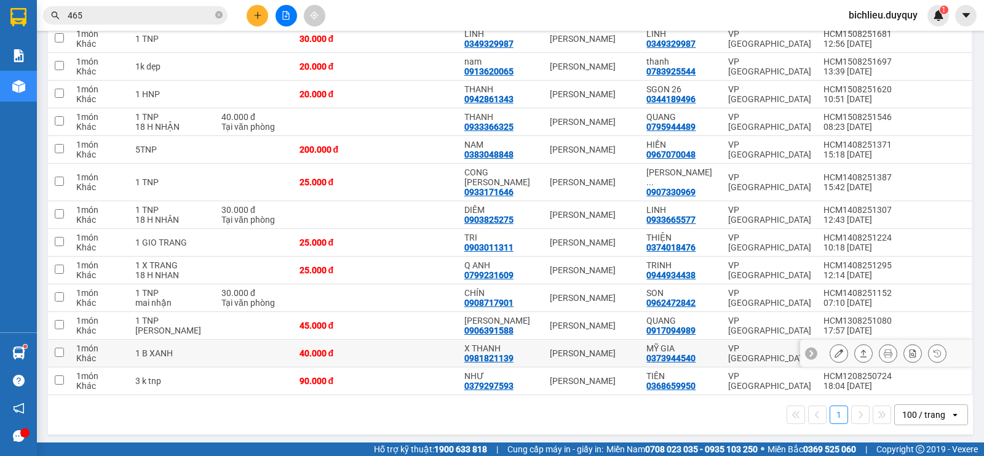
scroll to position [249, 0]
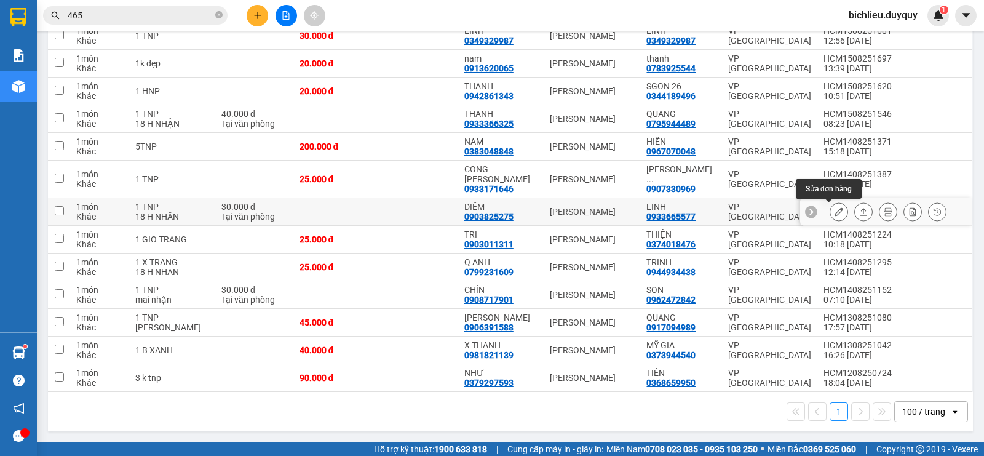
click at [830, 207] on button at bounding box center [838, 212] width 17 height 22
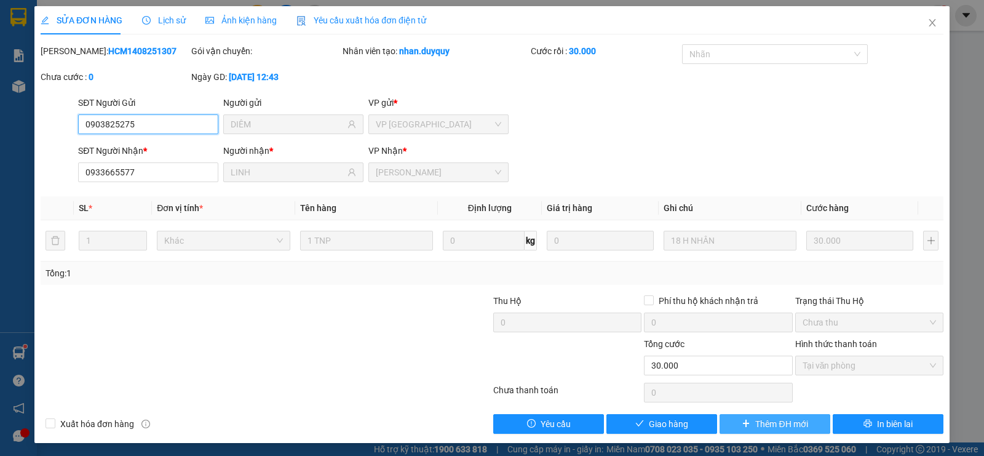
type input "0903825275"
type input "DIÊM"
type input "0933665577"
type input "LINH"
type input "30.000"
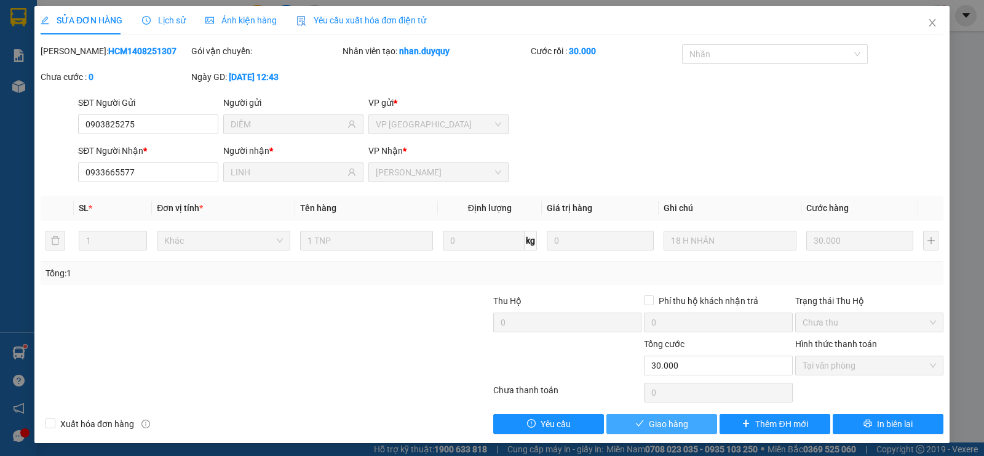
click at [649, 418] on span "Giao hàng" at bounding box center [668, 424] width 39 height 14
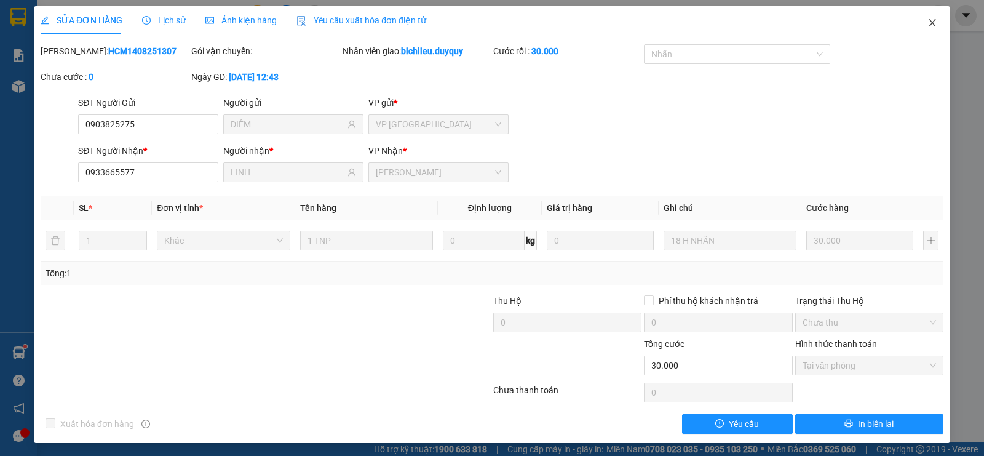
click at [927, 21] on icon "close" at bounding box center [932, 23] width 10 height 10
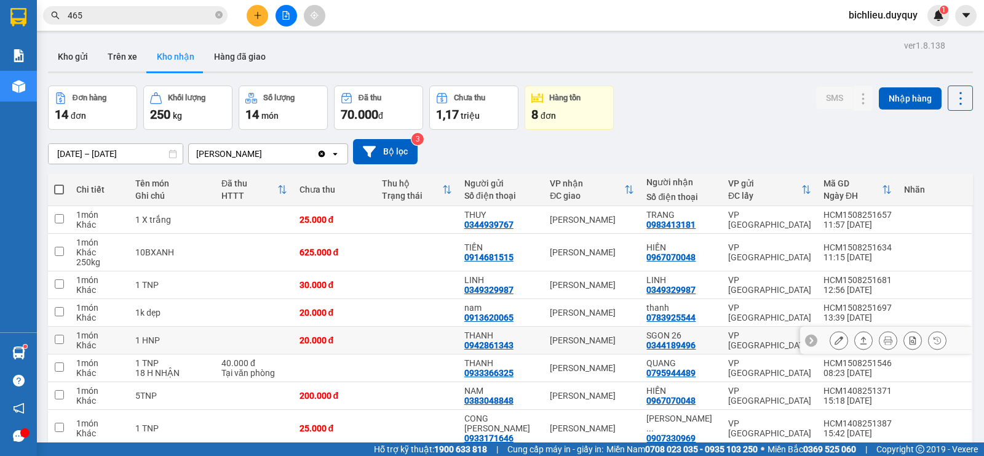
scroll to position [184, 0]
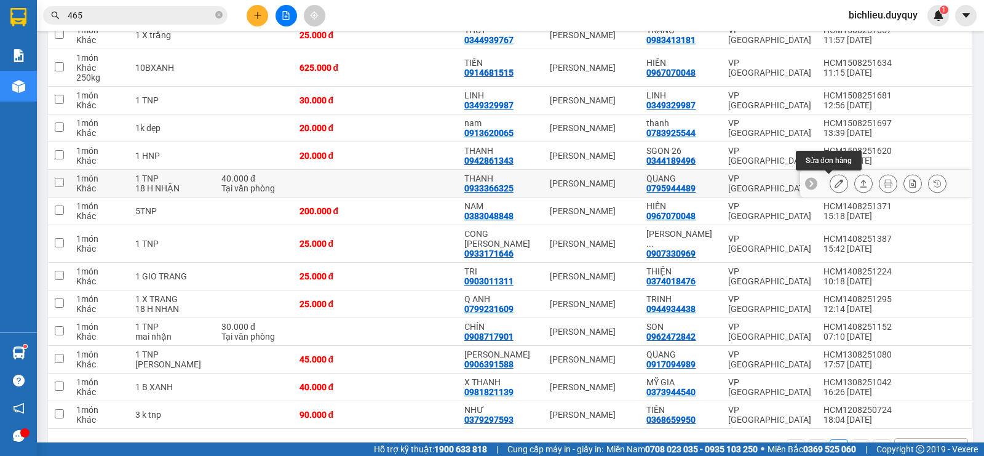
click at [834, 184] on icon at bounding box center [838, 183] width 9 height 9
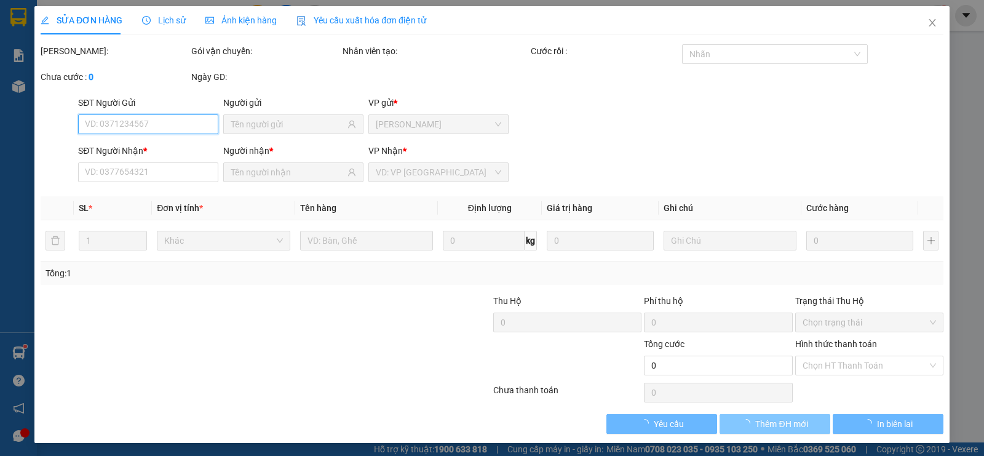
type input "0933366325"
type input "THANH"
type input "0795944489"
type input "QUANG"
type input "40.000"
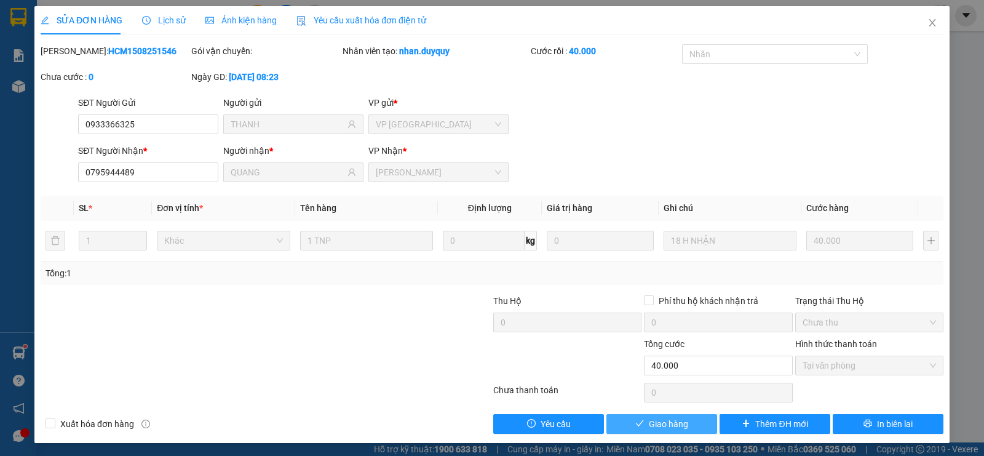
click at [649, 418] on span "Giao hàng" at bounding box center [668, 424] width 39 height 14
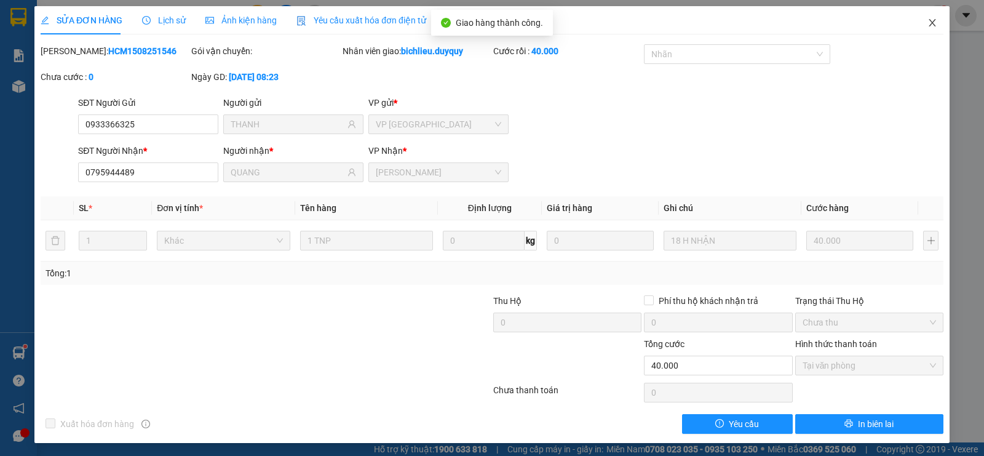
click at [929, 25] on icon "close" at bounding box center [932, 22] width 7 height 7
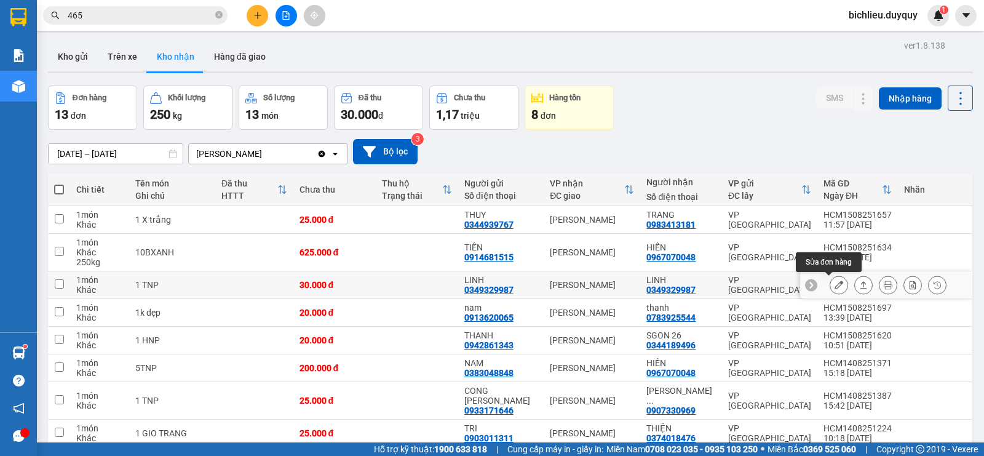
click at [834, 282] on icon at bounding box center [838, 284] width 9 height 9
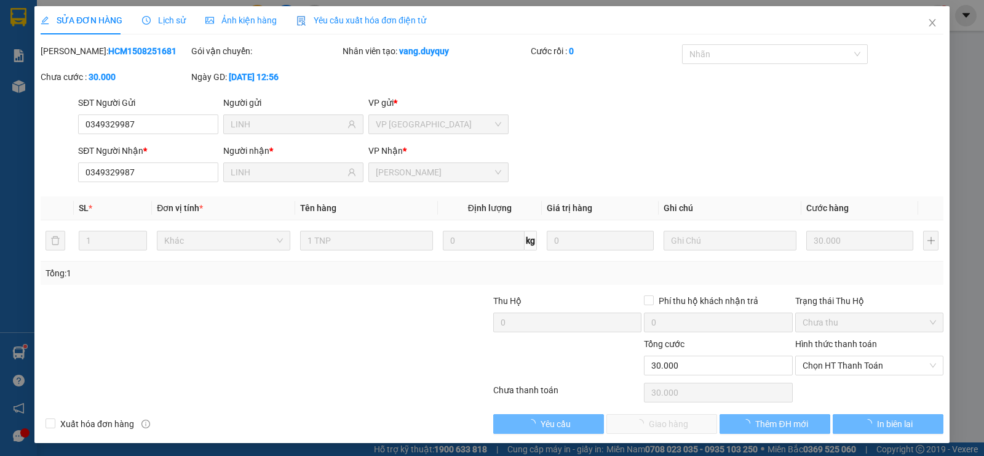
type input "0349329987"
type input "LINH"
type input "0349329987"
type input "LINH"
type input "30.000"
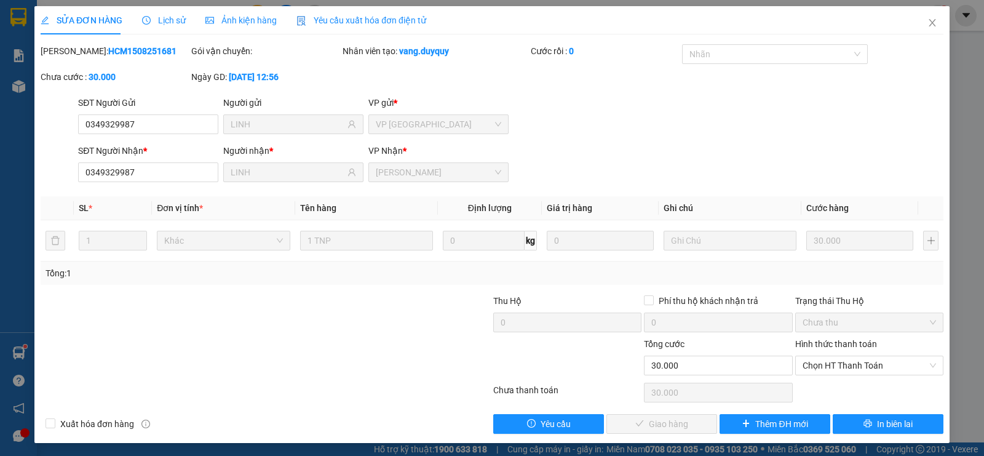
click at [807, 350] on div "Hình thức thanh toán" at bounding box center [869, 346] width 148 height 18
click at [809, 363] on span "Chọn HT Thanh Toán" at bounding box center [868, 365] width 133 height 18
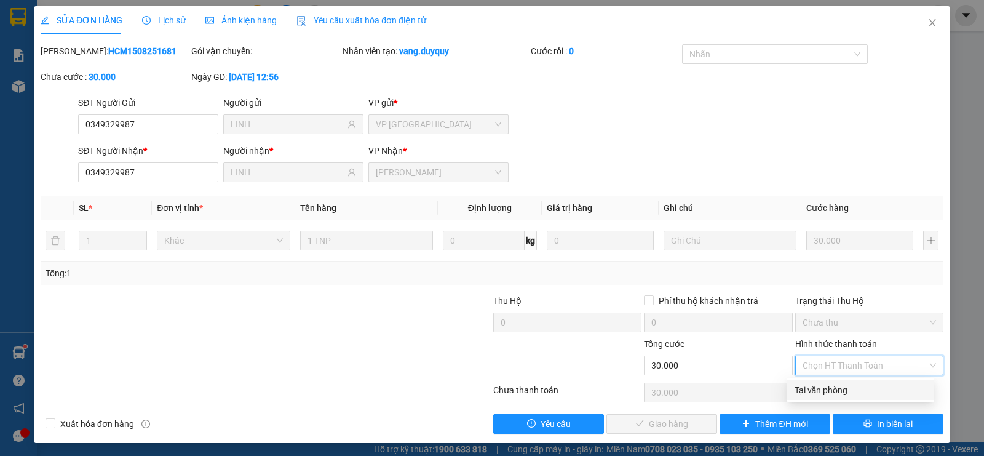
click at [806, 387] on div "Tại văn phòng" at bounding box center [860, 390] width 132 height 14
type input "0"
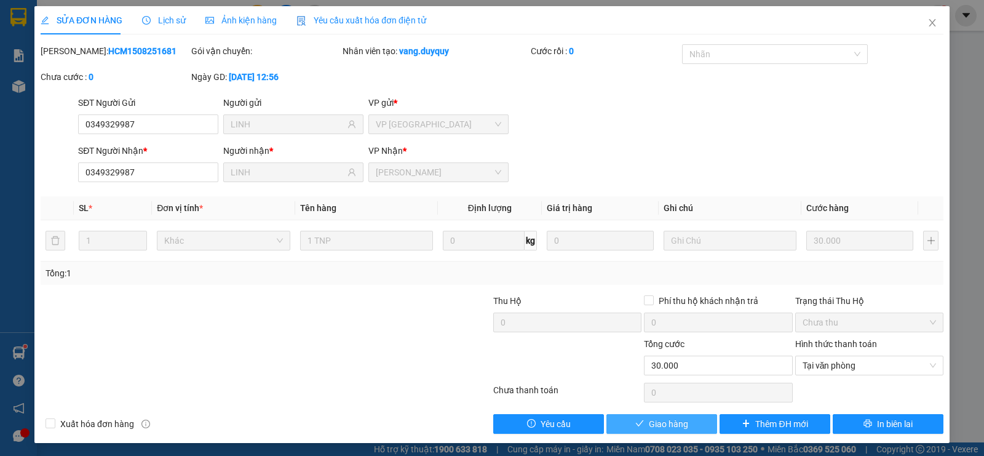
click at [647, 432] on button "Giao hàng" at bounding box center [661, 424] width 111 height 20
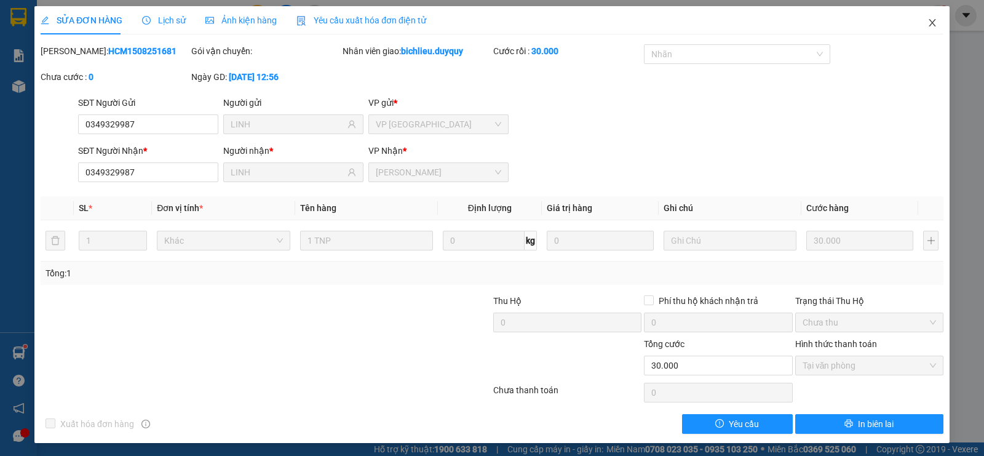
click at [927, 26] on icon "close" at bounding box center [932, 23] width 10 height 10
